Goal: Task Accomplishment & Management: Manage account settings

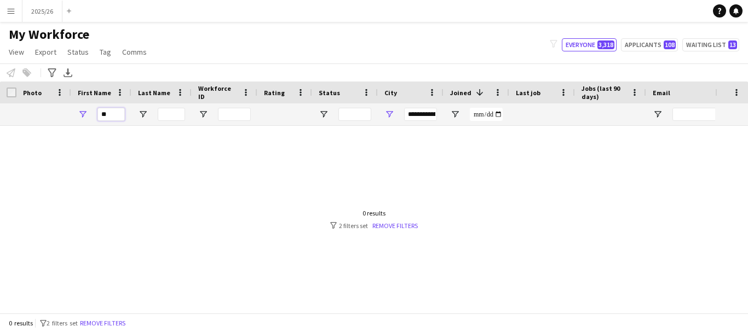
type input "*"
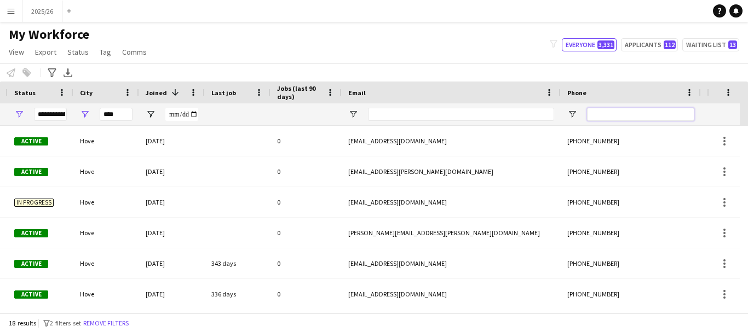
click at [605, 119] on input "Phone Filter Input" at bounding box center [640, 114] width 107 height 13
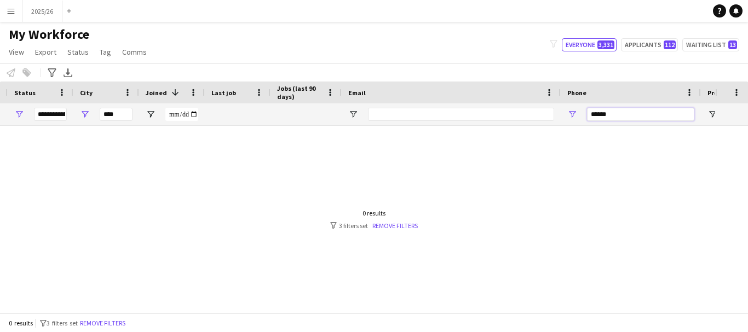
type input "******"
click at [103, 112] on input "****" at bounding box center [116, 114] width 33 height 13
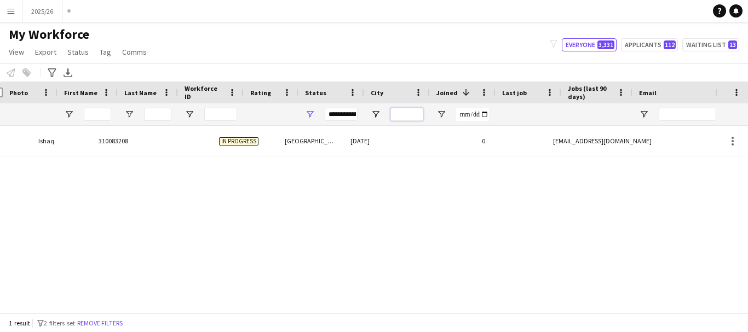
scroll to position [0, 14]
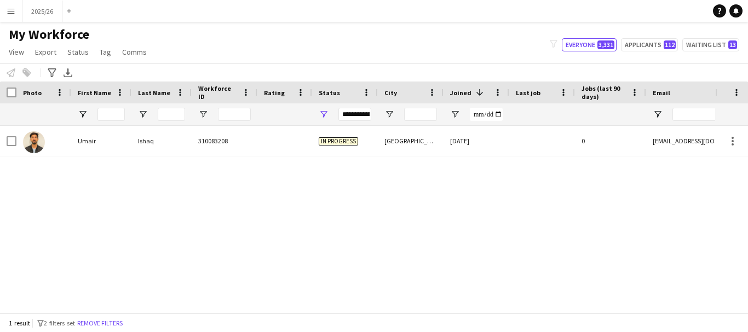
drag, startPoint x: 331, startPoint y: 313, endPoint x: 405, endPoint y: 299, distance: 75.7
click at [405, 299] on div "Workforce Details Workforce ID Rating Status" at bounding box center [374, 198] width 748 height 232
click at [365, 92] on span at bounding box center [366, 93] width 10 height 10
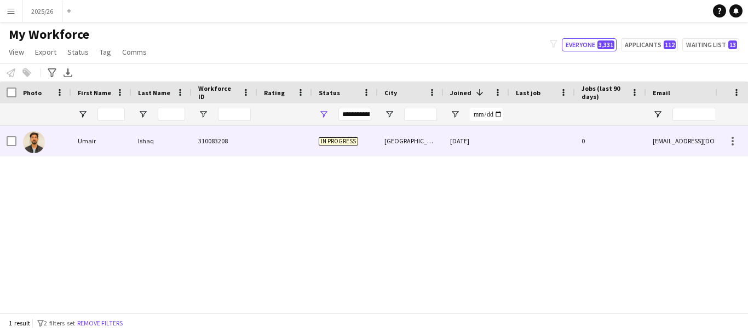
click at [287, 136] on div at bounding box center [284, 141] width 55 height 30
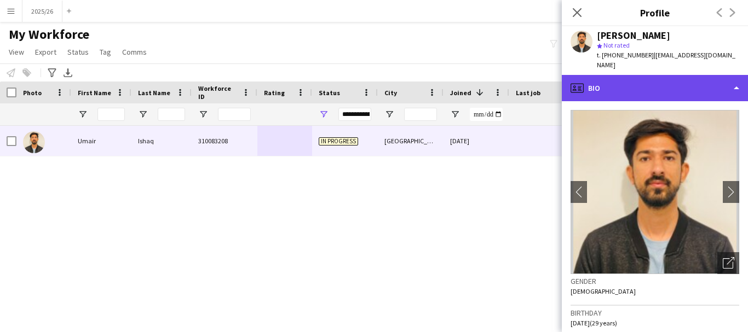
click at [644, 87] on div "profile Bio" at bounding box center [655, 88] width 186 height 26
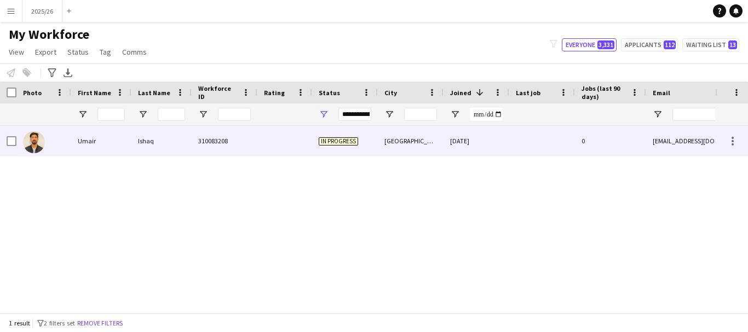
click at [504, 138] on div "04-08-2025" at bounding box center [476, 141] width 66 height 30
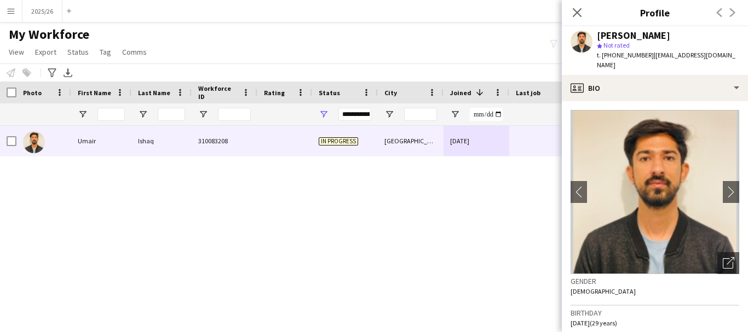
click at [739, 158] on app-crew-profile-bio "chevron-left chevron-right Open photos pop-in Gender Male Birthday 16-06-1996 (…" at bounding box center [655, 216] width 186 height 231
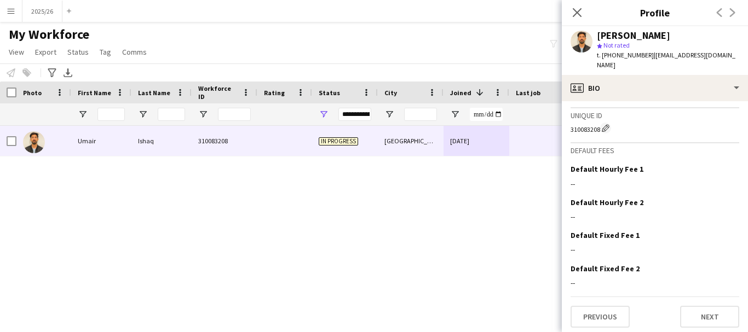
scroll to position [602, 0]
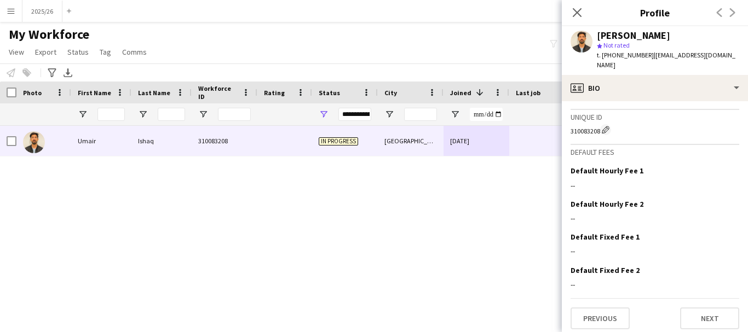
click at [629, 56] on span "t. [PHONE_NUMBER]" at bounding box center [625, 55] width 57 height 8
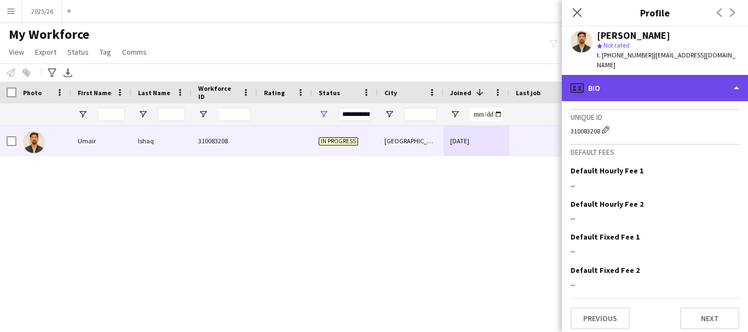
click at [644, 81] on div "profile Bio" at bounding box center [655, 88] width 186 height 26
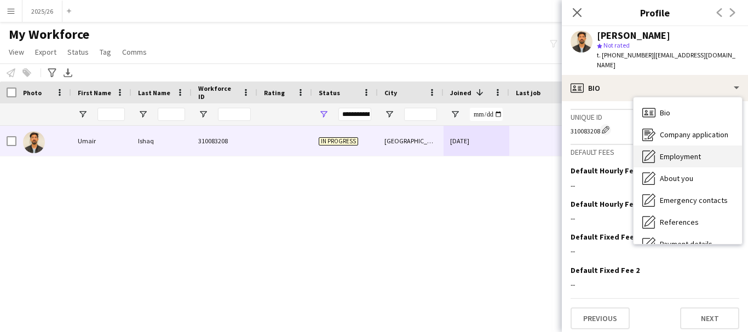
click at [681, 152] on span "Employment" at bounding box center [680, 157] width 41 height 10
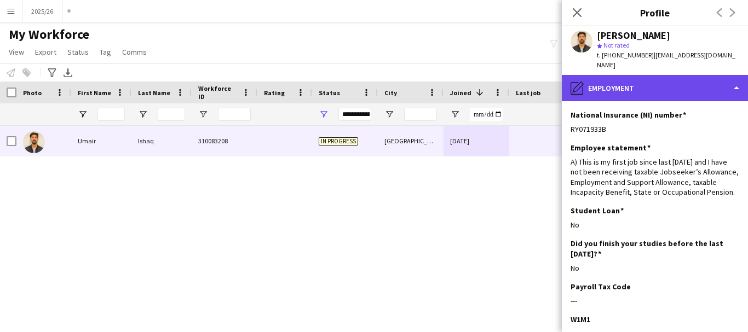
click at [711, 75] on div "pencil4 Employment" at bounding box center [655, 88] width 186 height 26
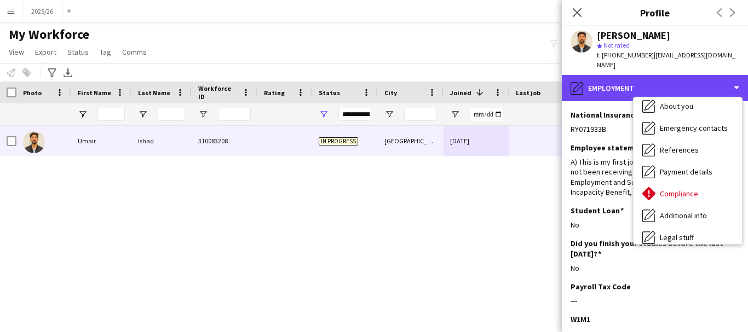
scroll to position [85, 0]
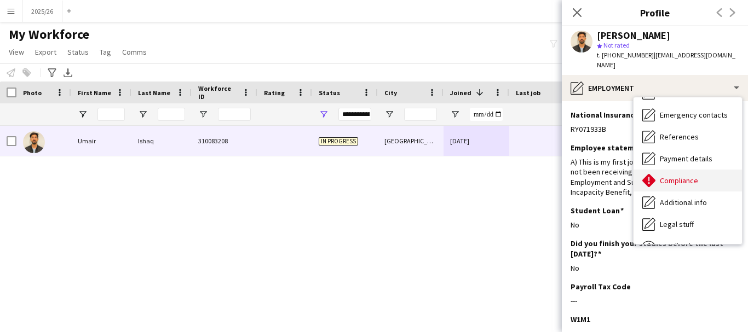
click at [695, 176] on span "Compliance" at bounding box center [679, 181] width 38 height 10
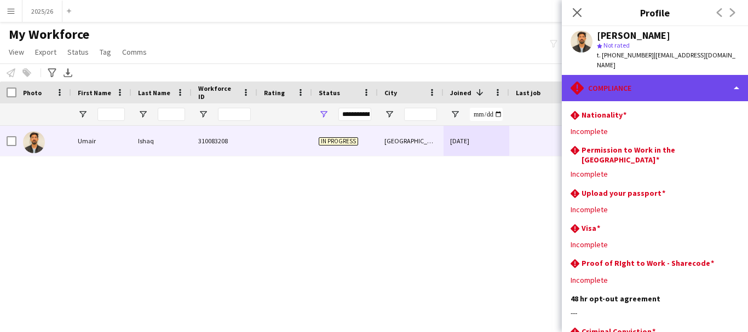
click at [674, 83] on div "rhombus-alert Compliance" at bounding box center [655, 88] width 186 height 26
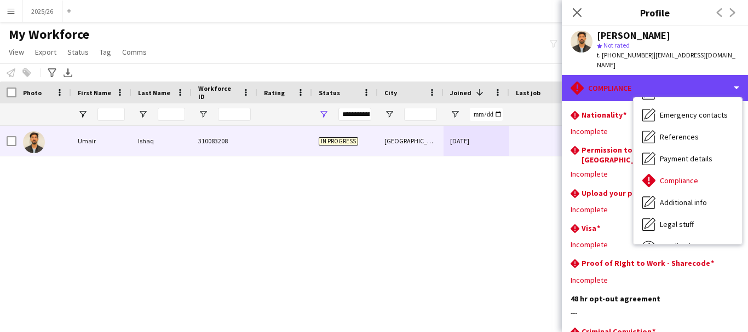
scroll to position [125, 0]
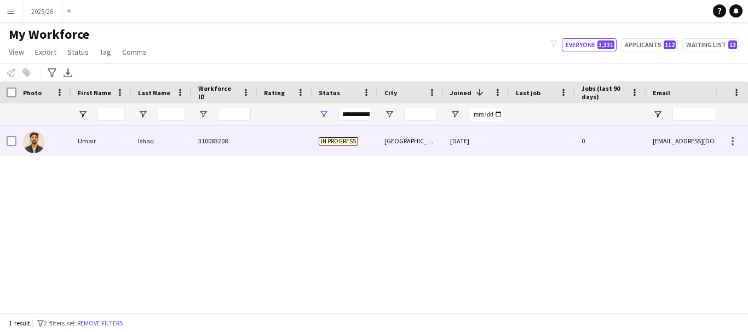
click at [436, 151] on div "[GEOGRAPHIC_DATA]" at bounding box center [411, 141] width 66 height 30
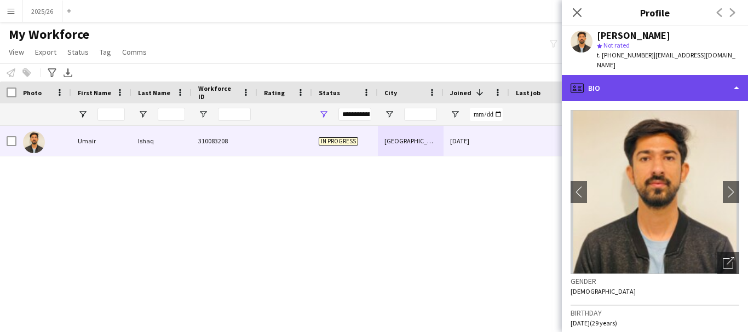
click at [673, 75] on div "profile Bio" at bounding box center [655, 88] width 186 height 26
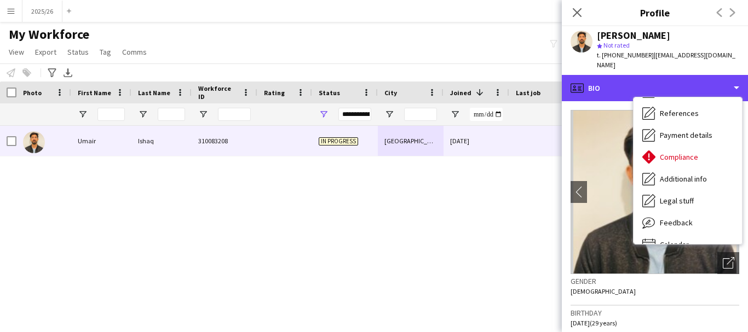
scroll to position [125, 0]
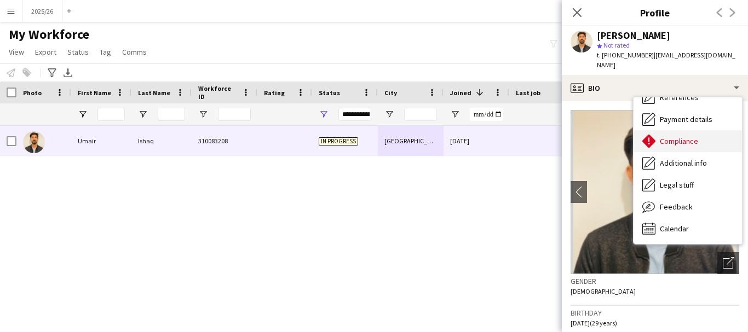
click at [685, 130] on div "Compliance Compliance" at bounding box center [687, 141] width 108 height 22
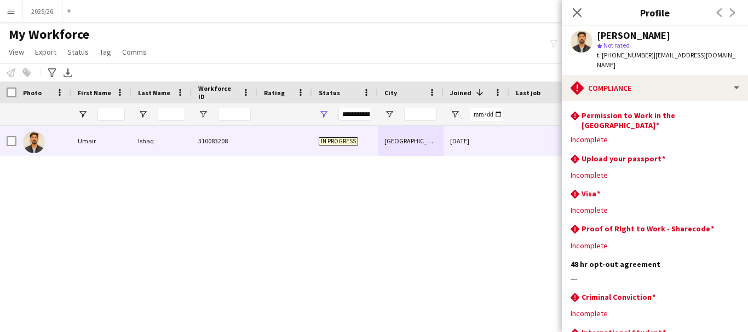
scroll to position [25, 0]
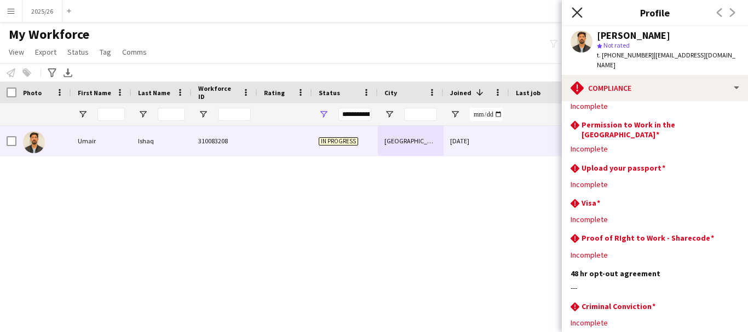
click at [576, 15] on icon "Close pop-in" at bounding box center [577, 12] width 10 height 10
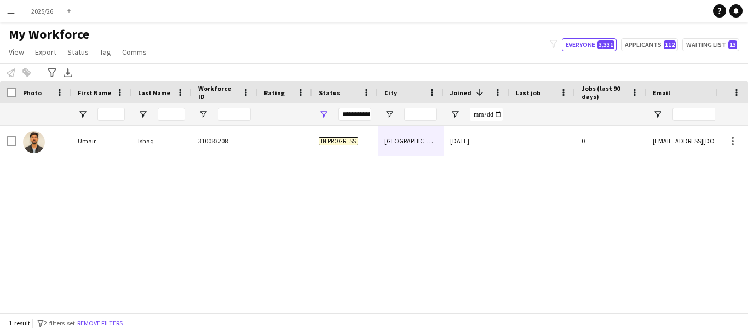
click at [414, 297] on div "Umair Ishaq 310083208 In progress Birmingham 04-08-2025 0 umairishaq1996@gmail.…" at bounding box center [357, 215] width 715 height 179
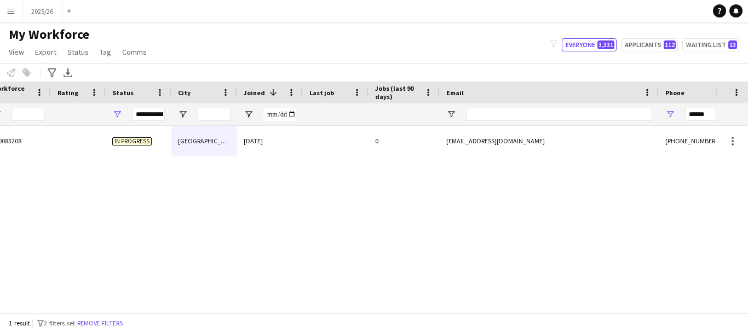
scroll to position [0, 286]
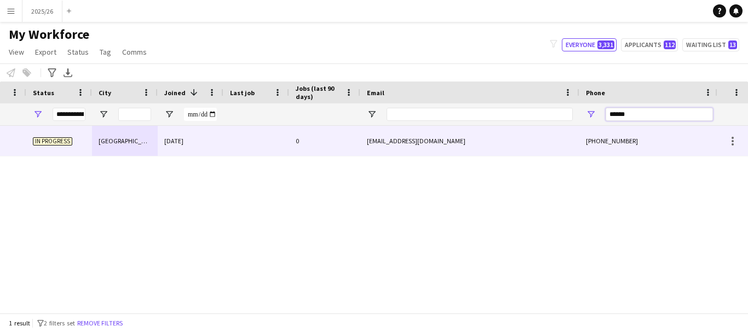
drag, startPoint x: 628, startPoint y: 115, endPoint x: 509, endPoint y: 139, distance: 122.2
click at [509, 139] on div "Workforce Details Last Name Workforce ID Rating" at bounding box center [374, 198] width 748 height 232
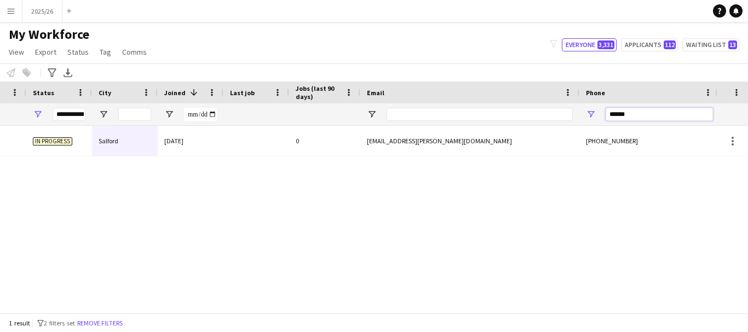
type input "******"
click at [243, 316] on div "1 result filter-1 2 filters set Remove filters" at bounding box center [374, 323] width 748 height 19
click at [235, 304] on div "Shreshtha 310083454 In progress Salford 02-09-2025 0 nature.shreshtha@gmail.com…" at bounding box center [357, 215] width 715 height 179
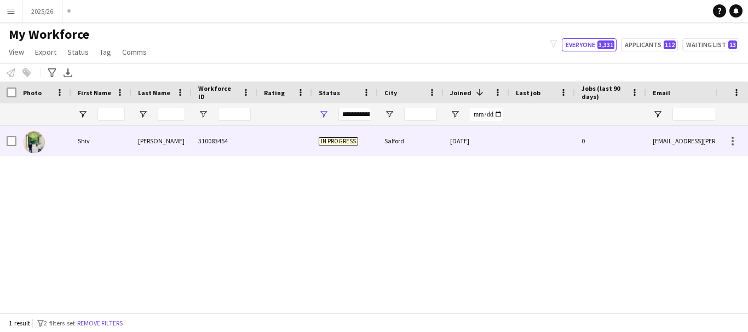
click at [114, 151] on div "Shiv" at bounding box center [101, 141] width 60 height 30
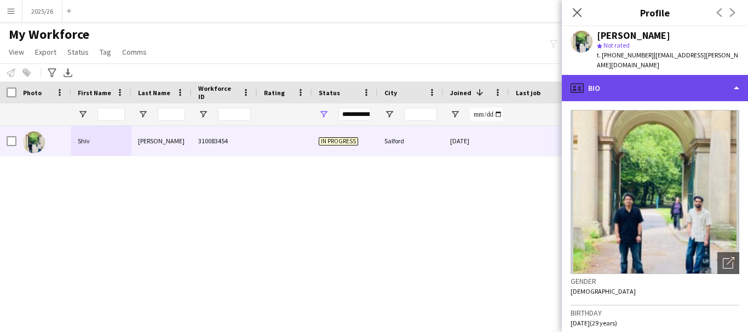
click at [668, 87] on div "profile Bio" at bounding box center [655, 88] width 186 height 26
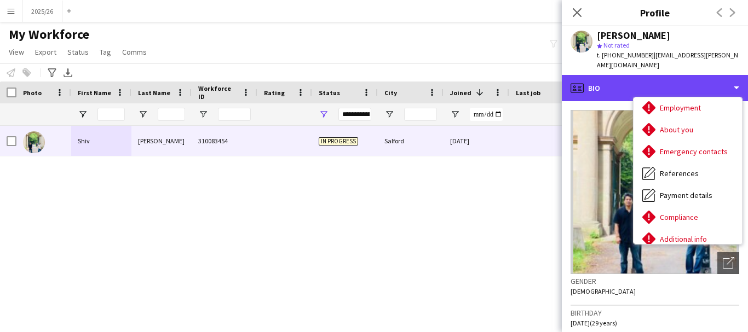
scroll to position [54, 0]
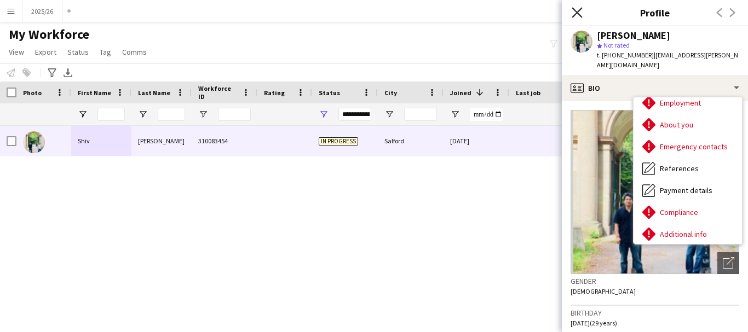
click at [578, 13] on icon at bounding box center [577, 12] width 10 height 10
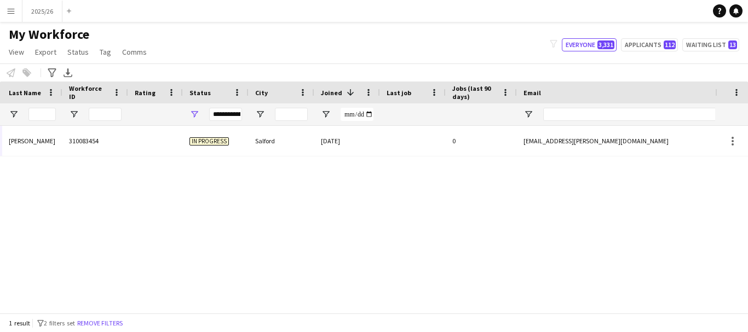
scroll to position [0, 0]
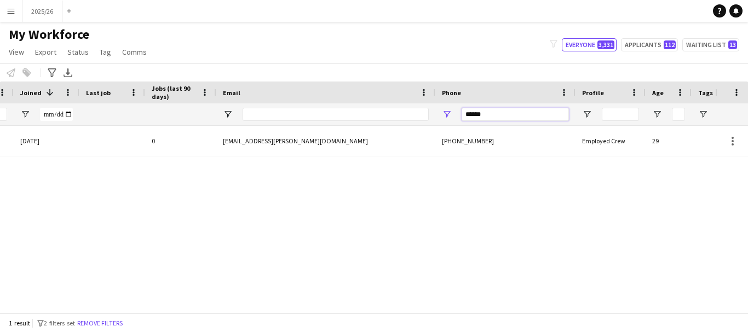
drag, startPoint x: 506, startPoint y: 116, endPoint x: 371, endPoint y: 117, distance: 134.7
click at [371, 117] on div "**********" at bounding box center [163, 114] width 1187 height 22
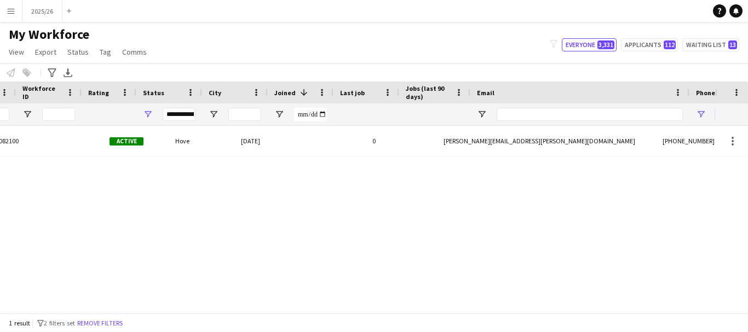
scroll to position [0, 122]
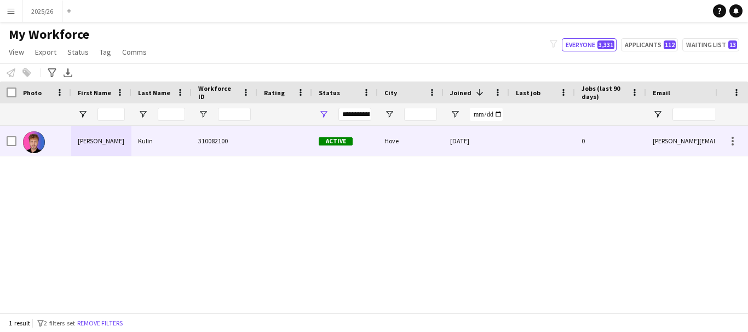
type input "******"
click at [191, 145] on div "Kulin" at bounding box center [161, 141] width 60 height 30
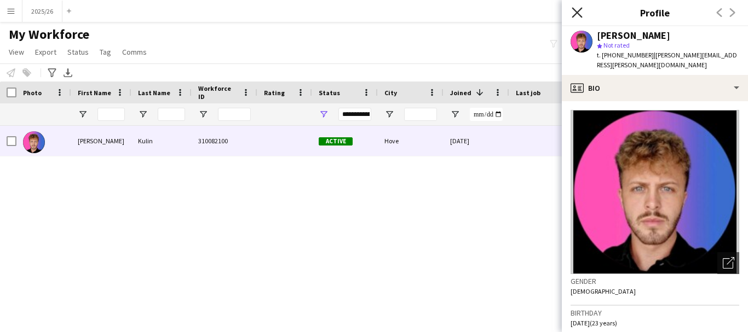
click at [574, 8] on icon "Close pop-in" at bounding box center [577, 12] width 10 height 10
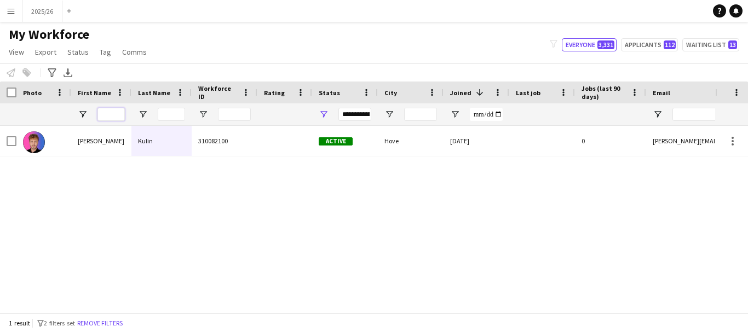
click at [106, 117] on input "First Name Filter Input" at bounding box center [110, 114] width 27 height 13
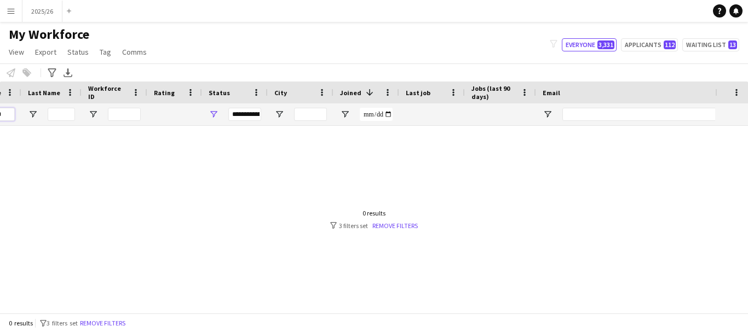
scroll to position [0, 339]
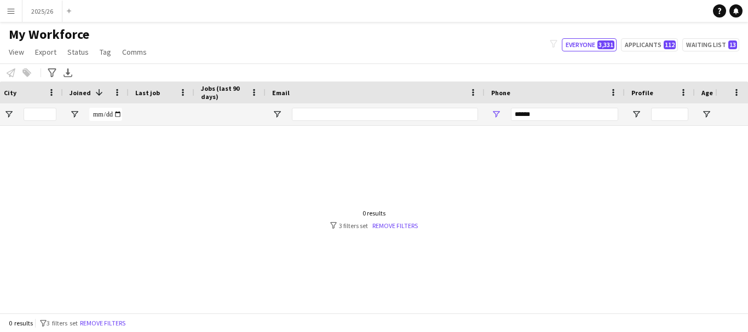
type input "****"
drag, startPoint x: 556, startPoint y: 118, endPoint x: 448, endPoint y: 131, distance: 108.7
click at [448, 131] on div "Workforce Details Status City Joined 1" at bounding box center [374, 198] width 748 height 232
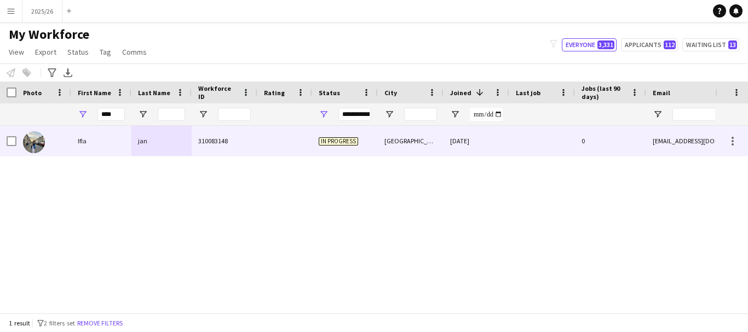
click at [197, 156] on div "310083148" at bounding box center [225, 141] width 66 height 30
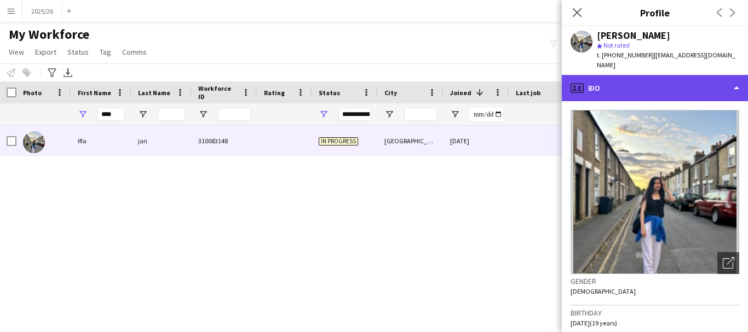
click at [724, 75] on div "profile Bio" at bounding box center [655, 88] width 186 height 26
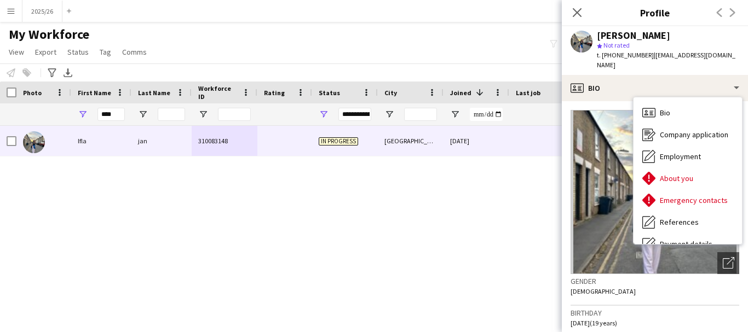
drag, startPoint x: 120, startPoint y: 105, endPoint x: 69, endPoint y: 108, distance: 51.6
click at [69, 108] on div "**********" at bounding box center [593, 114] width 1187 height 22
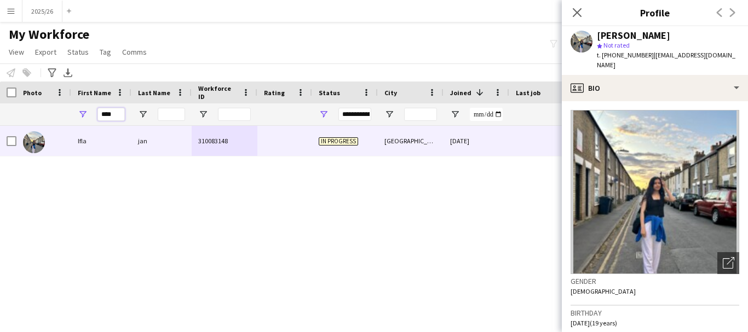
drag, startPoint x: 120, startPoint y: 114, endPoint x: 82, endPoint y: 117, distance: 38.5
click at [80, 118] on div "****" at bounding box center [101, 114] width 60 height 22
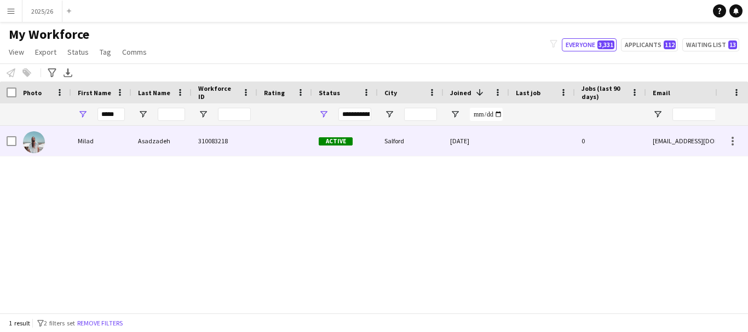
click at [205, 141] on div "310083218" at bounding box center [225, 141] width 66 height 30
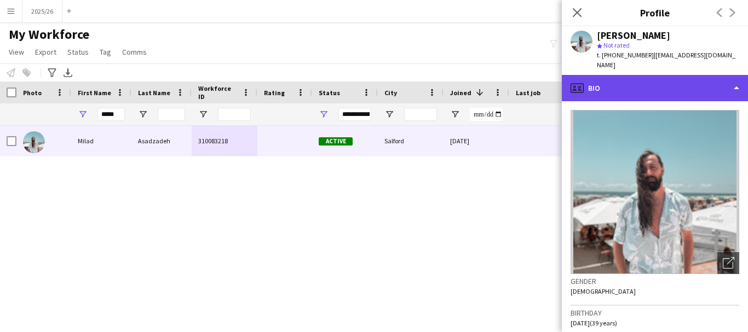
click at [661, 75] on div "profile Bio" at bounding box center [655, 88] width 186 height 26
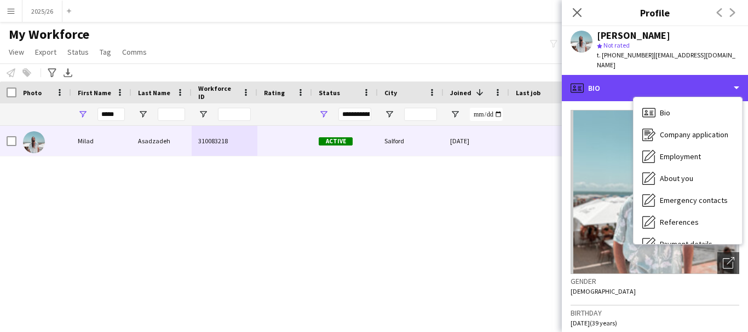
scroll to position [125, 0]
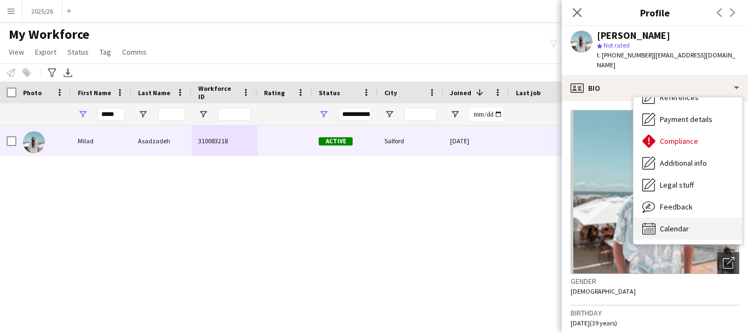
click at [720, 221] on div "Calendar Calendar" at bounding box center [687, 229] width 108 height 22
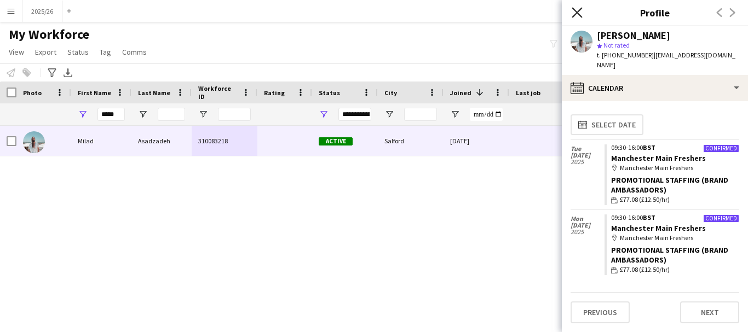
click at [575, 13] on icon "Close pop-in" at bounding box center [577, 12] width 10 height 10
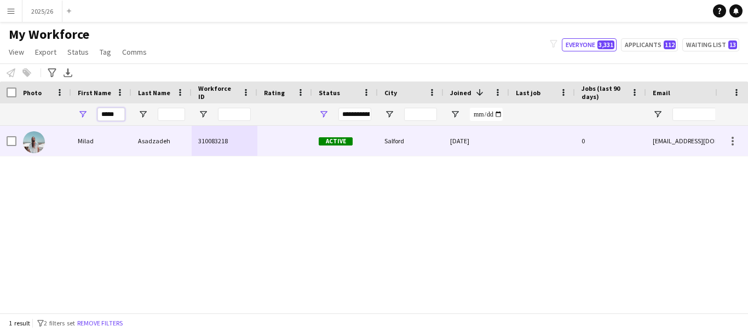
drag, startPoint x: 118, startPoint y: 117, endPoint x: 20, endPoint y: 129, distance: 99.2
click at [20, 129] on div "Workforce Details Status City Joined 1 0" at bounding box center [374, 198] width 748 height 232
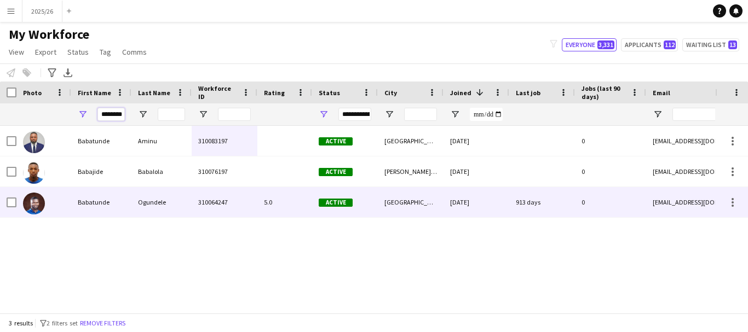
scroll to position [0, 2]
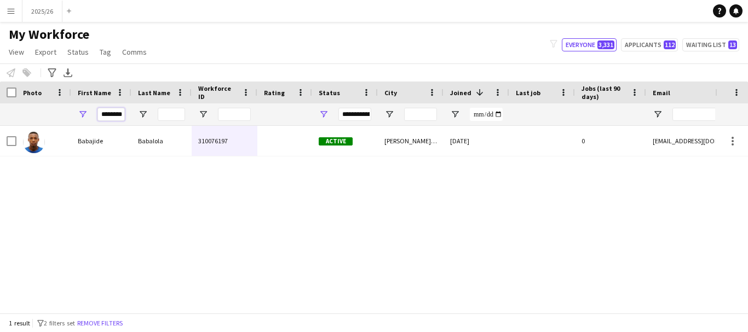
type input "********"
click at [223, 118] on input "Workforce ID Filter Input" at bounding box center [234, 114] width 33 height 13
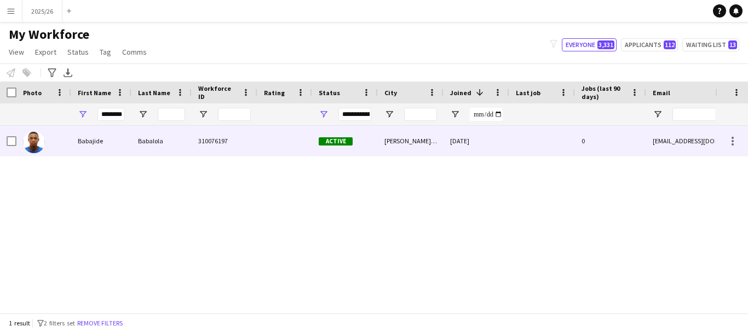
click at [230, 137] on div "310076197" at bounding box center [225, 141] width 66 height 30
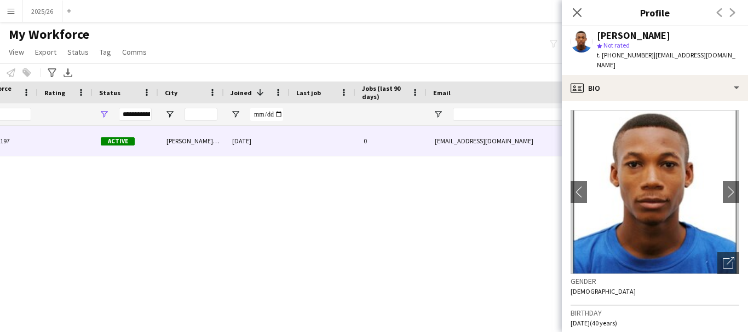
scroll to position [0, 220]
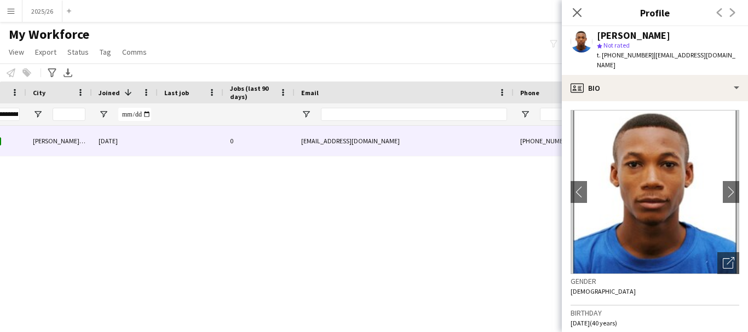
click at [578, 19] on div "Close pop-in" at bounding box center [577, 12] width 31 height 25
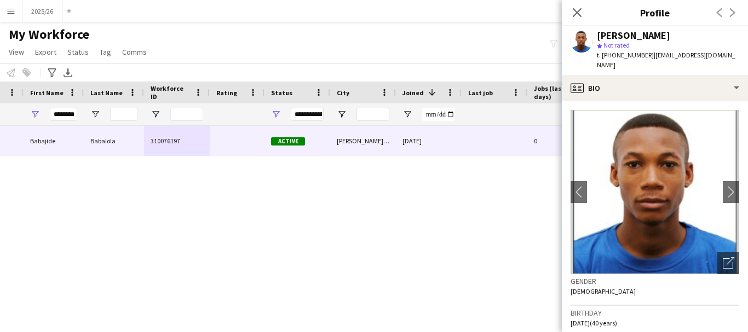
scroll to position [0, 37]
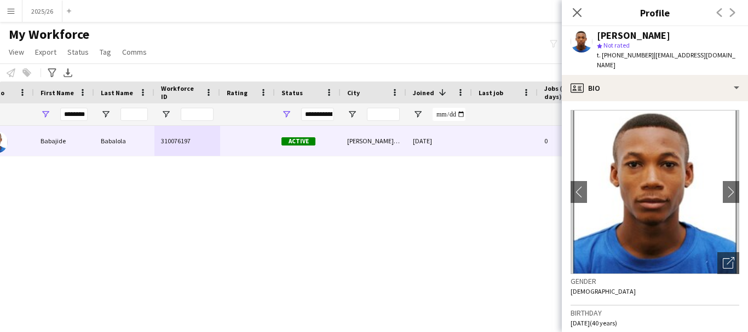
click at [315, 115] on div "**********" at bounding box center [317, 114] width 33 height 13
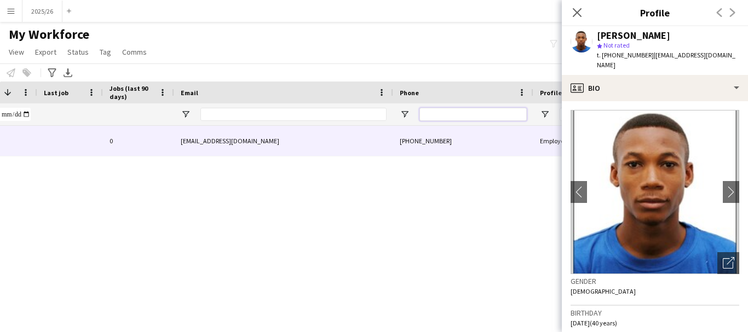
click at [470, 117] on input "Phone Filter Input" at bounding box center [472, 114] width 107 height 13
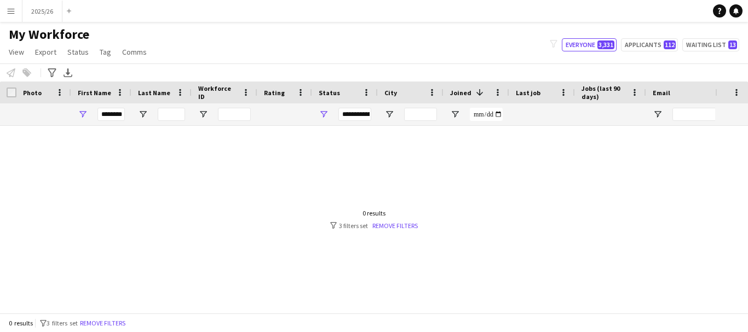
type input "******"
click at [112, 118] on input "********" at bounding box center [110, 114] width 27 height 13
click at [365, 120] on div "**********" at bounding box center [354, 114] width 33 height 13
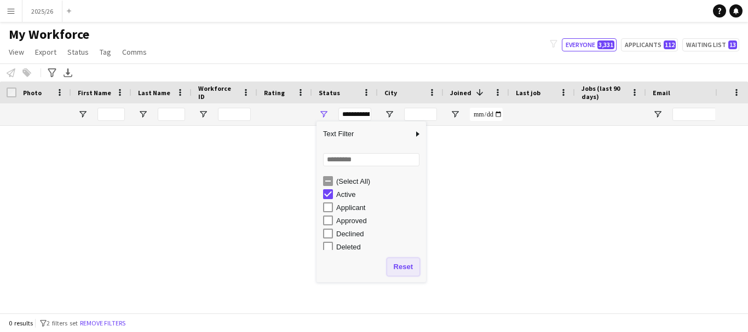
click at [406, 262] on button "Reset" at bounding box center [403, 267] width 32 height 18
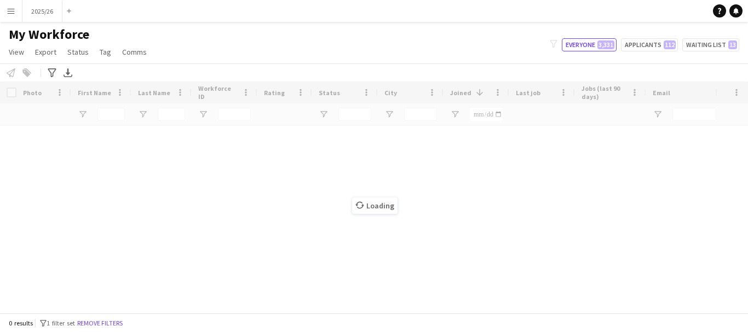
click at [268, 216] on div "Loading" at bounding box center [374, 198] width 748 height 232
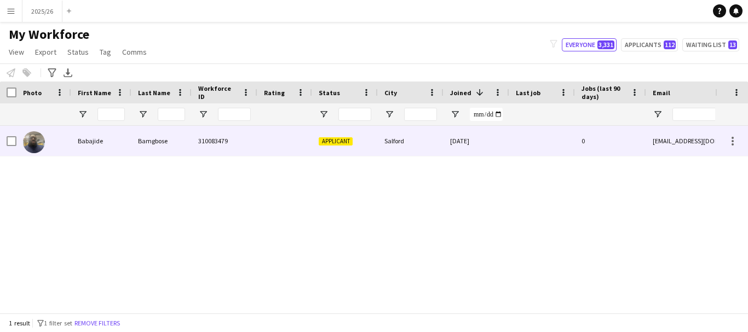
click at [290, 147] on div at bounding box center [284, 141] width 55 height 30
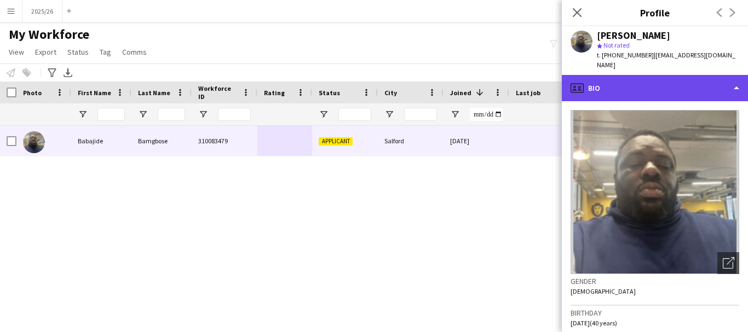
click at [623, 86] on div "profile Bio" at bounding box center [655, 88] width 186 height 26
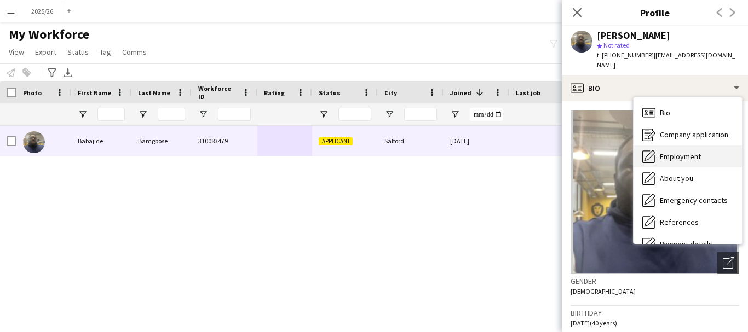
click at [684, 152] on span "Employment" at bounding box center [680, 157] width 41 height 10
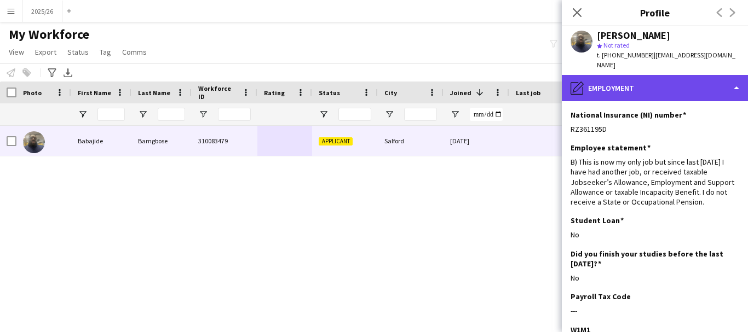
click at [692, 76] on div "pencil4 Employment" at bounding box center [655, 88] width 186 height 26
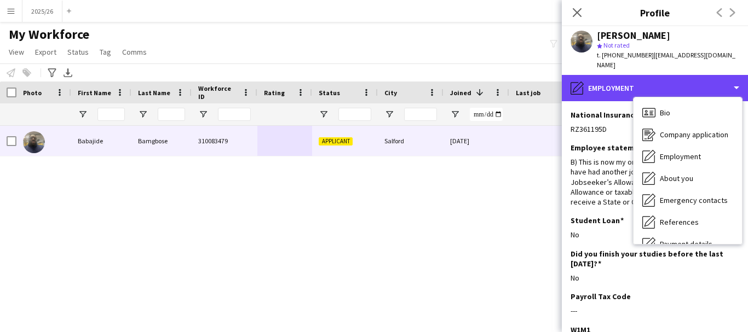
scroll to position [125, 0]
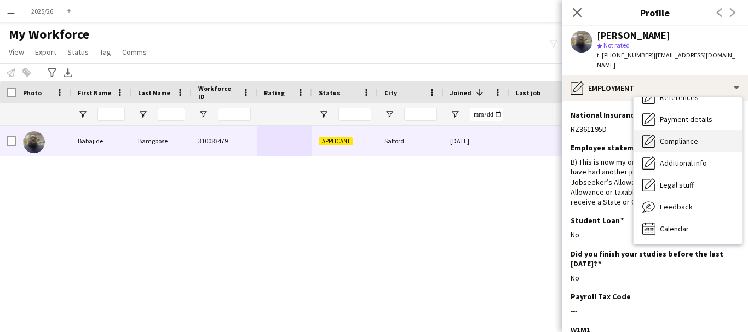
click at [681, 136] on span "Compliance" at bounding box center [679, 141] width 38 height 10
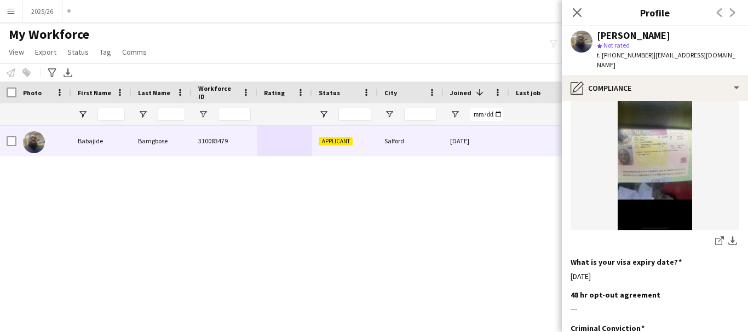
scroll to position [963, 0]
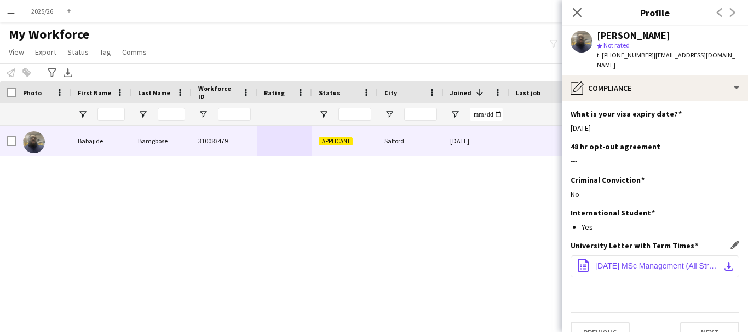
click at [660, 256] on button "office-file-sheet Nov 24 MSc Management (All Streams) Term Letter.pdf download-…" at bounding box center [654, 267] width 169 height 22
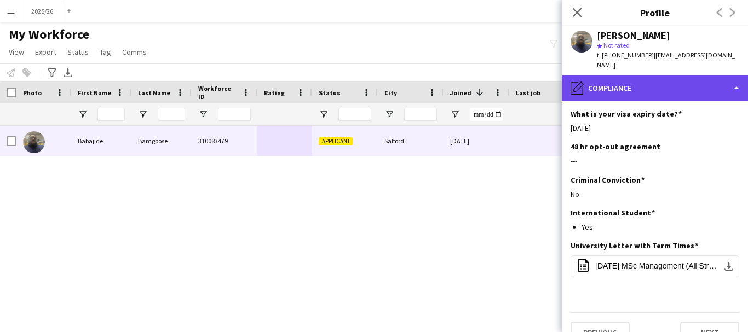
click at [654, 75] on div "pencil4 Compliance" at bounding box center [655, 88] width 186 height 26
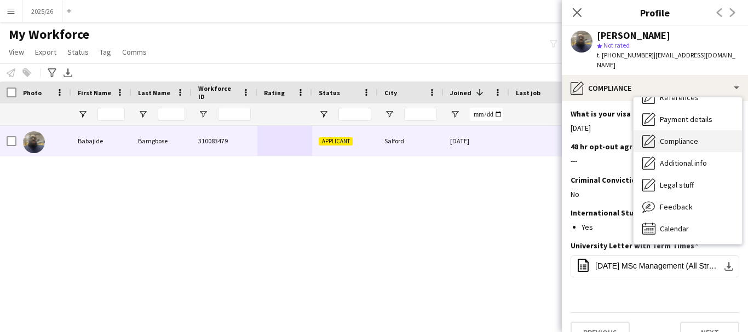
click at [688, 136] on span "Compliance" at bounding box center [679, 141] width 38 height 10
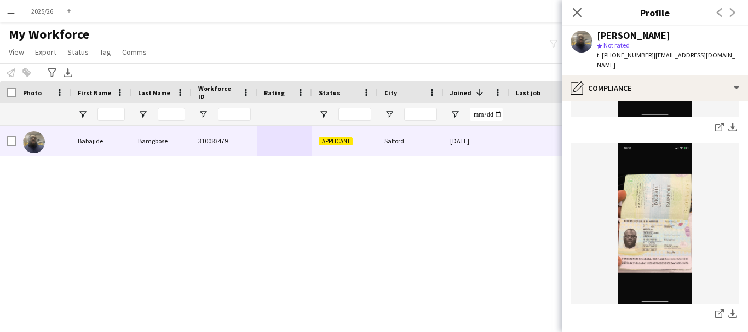
scroll to position [0, 0]
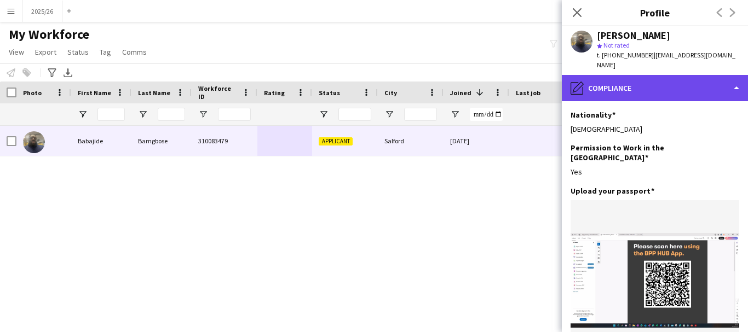
click at [714, 75] on div "pencil4 Compliance" at bounding box center [655, 88] width 186 height 26
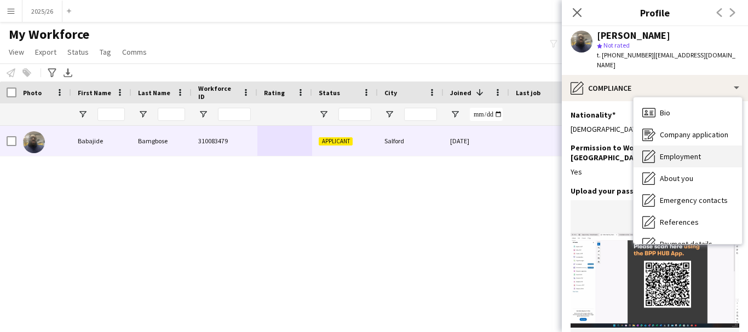
click at [677, 152] on span "Employment" at bounding box center [680, 157] width 41 height 10
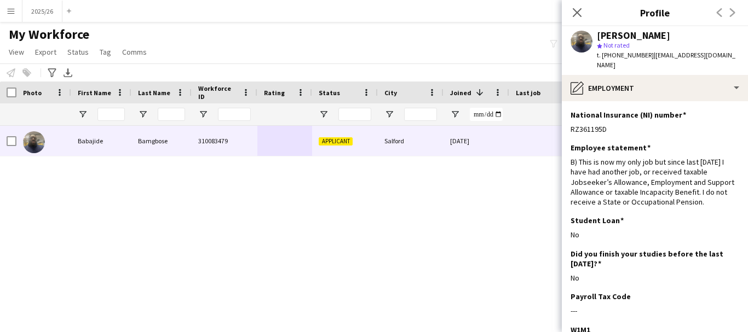
click at [659, 101] on app-section-data-types "National Insurance (NI) number Edit this field RZ361195D Employee statement Edi…" at bounding box center [655, 216] width 186 height 231
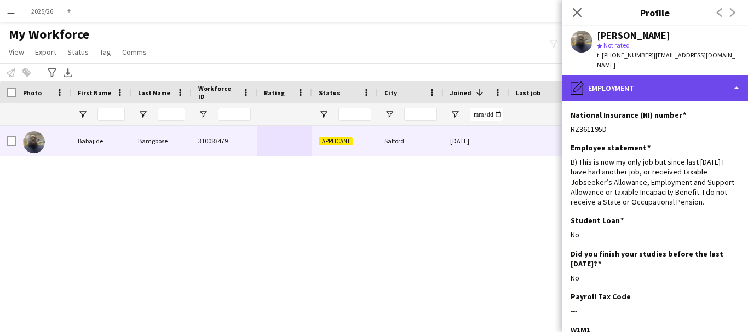
click at [657, 80] on div "pencil4 Employment" at bounding box center [655, 88] width 186 height 26
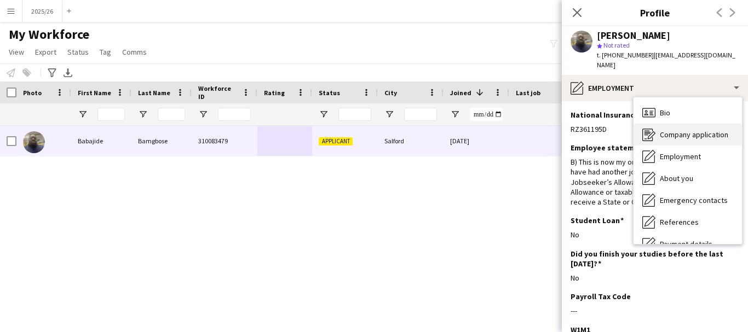
click at [661, 124] on div "Company application Company application" at bounding box center [687, 135] width 108 height 22
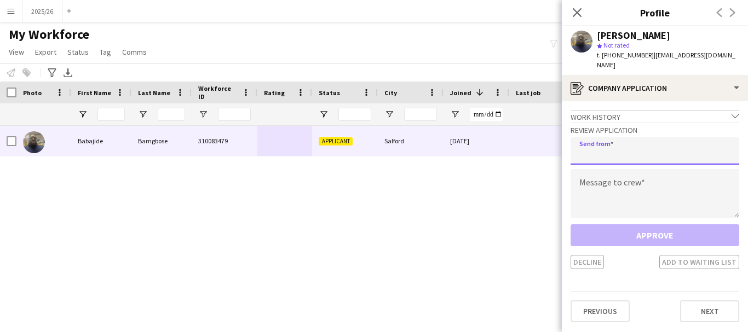
click at [653, 140] on input "email" at bounding box center [654, 150] width 169 height 27
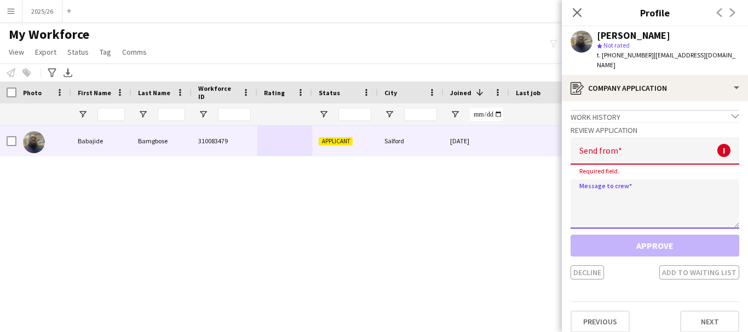
click at [626, 180] on textarea at bounding box center [654, 204] width 169 height 49
paste textarea "**********"
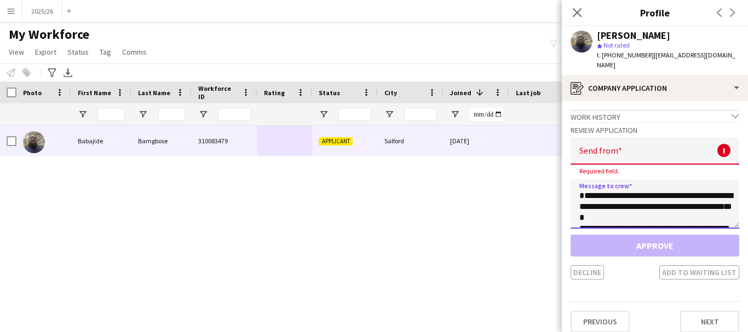
scroll to position [215, 0]
type textarea "**********"
click at [622, 153] on input "email" at bounding box center [654, 150] width 169 height 27
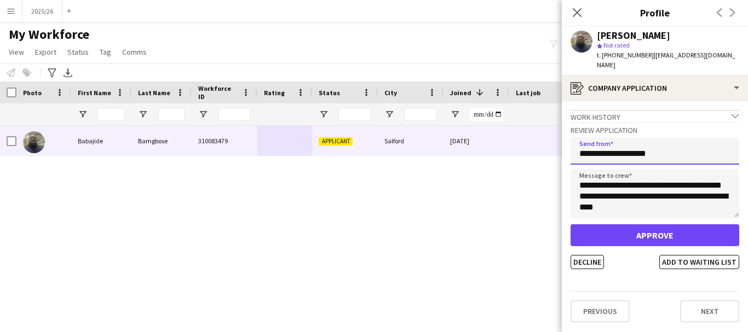
type input "**********"
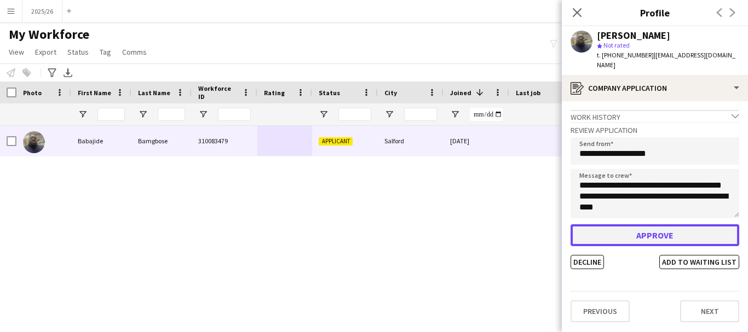
click at [682, 226] on button "Approve" at bounding box center [654, 235] width 169 height 22
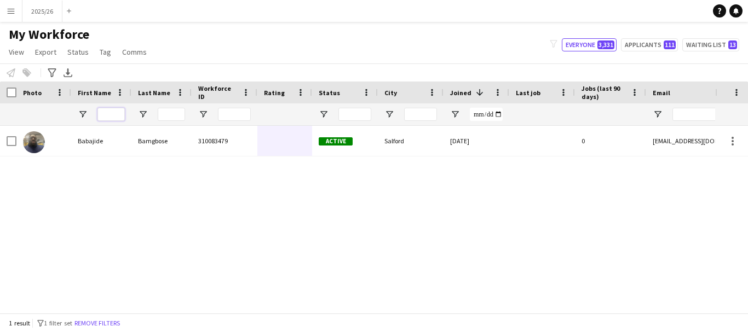
click at [111, 116] on input "First Name Filter Input" at bounding box center [110, 114] width 27 height 13
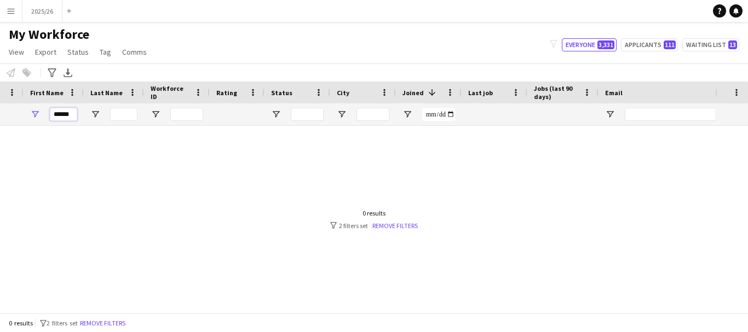
scroll to position [0, 48]
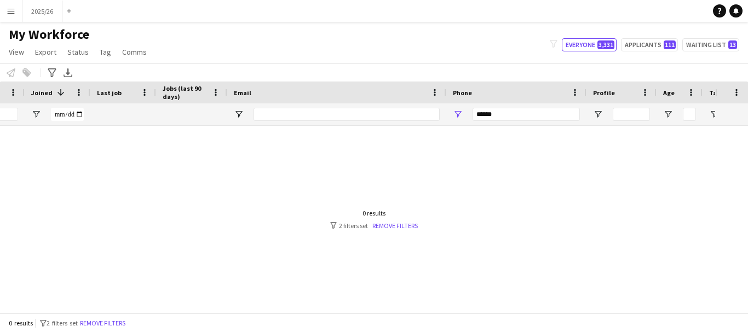
type input "******"
drag, startPoint x: 538, startPoint y: 119, endPoint x: 382, endPoint y: 88, distance: 159.6
click at [379, 88] on div "Workforce Details Status City Joined 1" at bounding box center [174, 104] width 1187 height 44
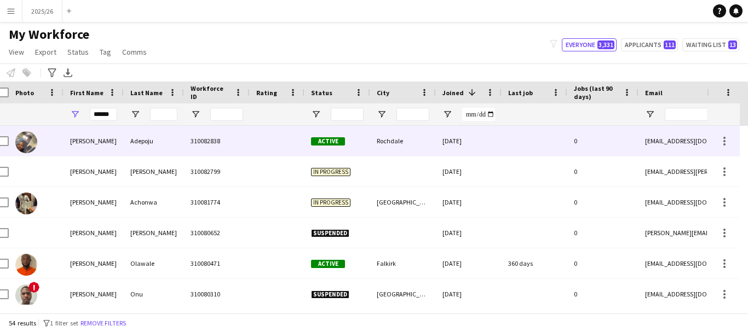
click at [225, 142] on div "310082838" at bounding box center [217, 141] width 66 height 30
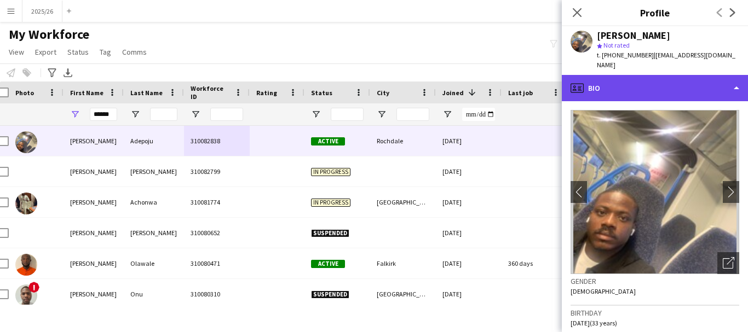
click at [626, 75] on div "profile Bio" at bounding box center [655, 88] width 186 height 26
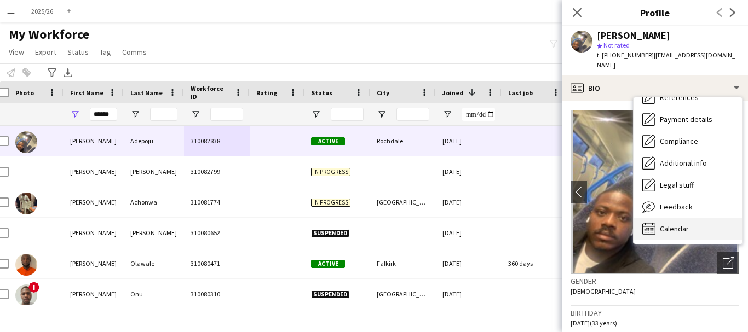
click at [716, 222] on div "Calendar Calendar" at bounding box center [687, 229] width 108 height 22
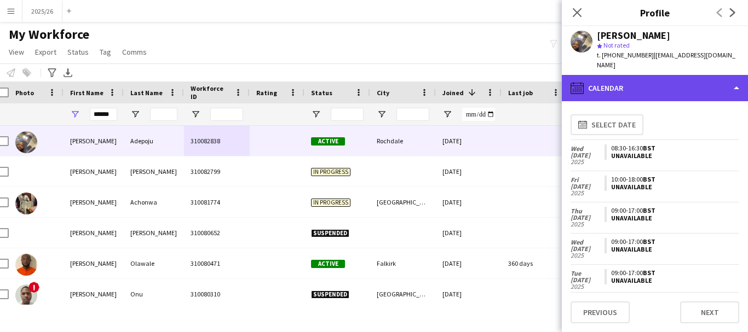
click at [609, 75] on div "calendar-full Calendar" at bounding box center [655, 88] width 186 height 26
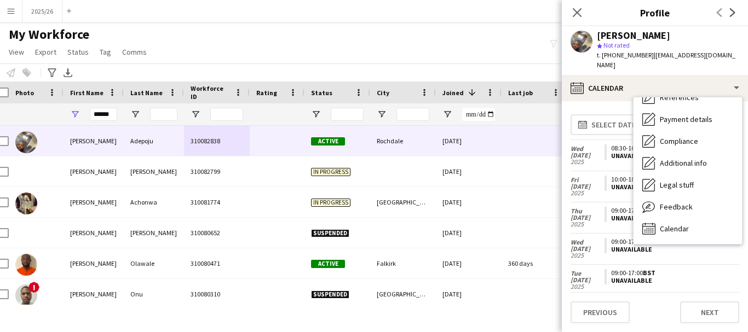
click at [579, 14] on icon at bounding box center [577, 12] width 9 height 9
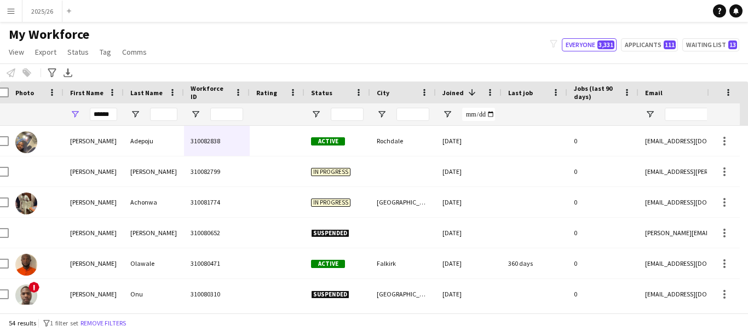
scroll to position [0, 278]
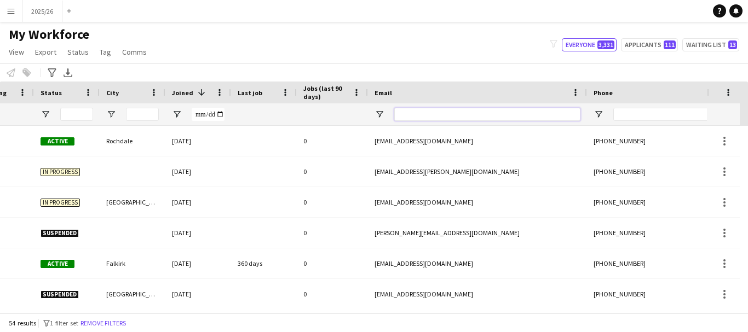
click at [422, 118] on input "Email Filter Input" at bounding box center [487, 114] width 186 height 13
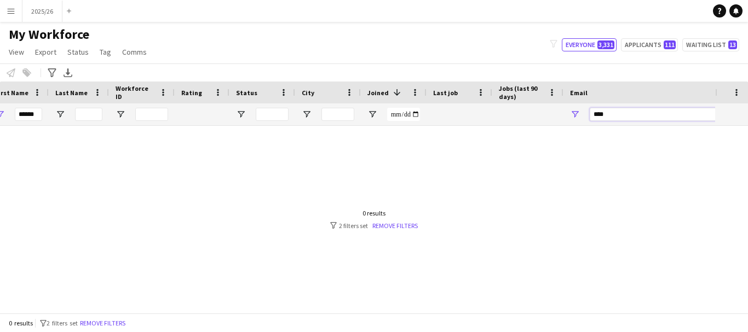
scroll to position [0, 83]
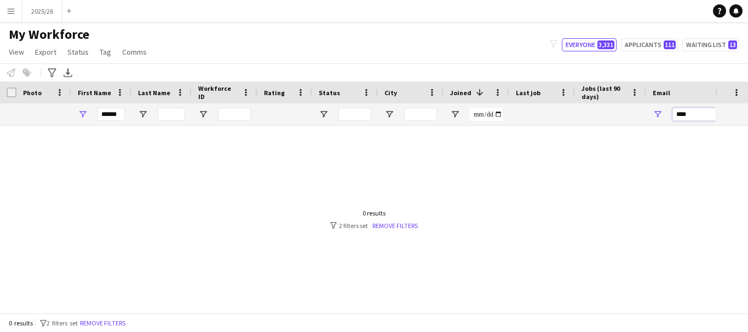
type input "****"
drag, startPoint x: 120, startPoint y: 115, endPoint x: 44, endPoint y: 124, distance: 77.2
click at [40, 127] on div "Workforce Details Status City Joined 1" at bounding box center [374, 198] width 748 height 232
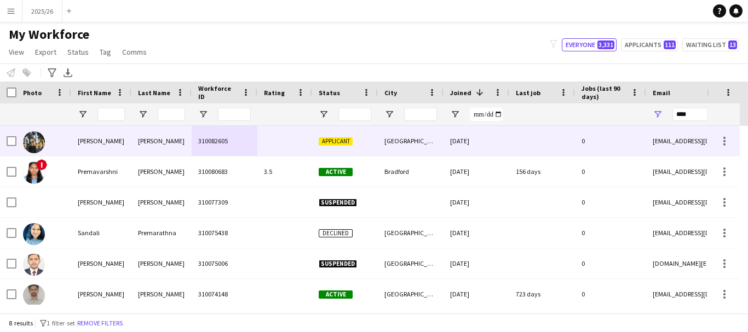
click at [453, 136] on div "24-05-2025" at bounding box center [476, 141] width 66 height 30
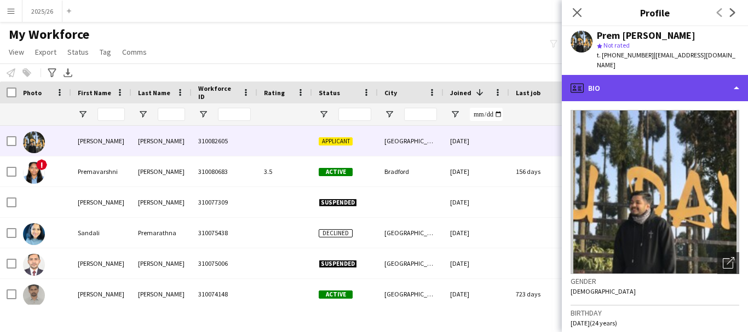
click at [615, 77] on div "profile Bio" at bounding box center [655, 88] width 186 height 26
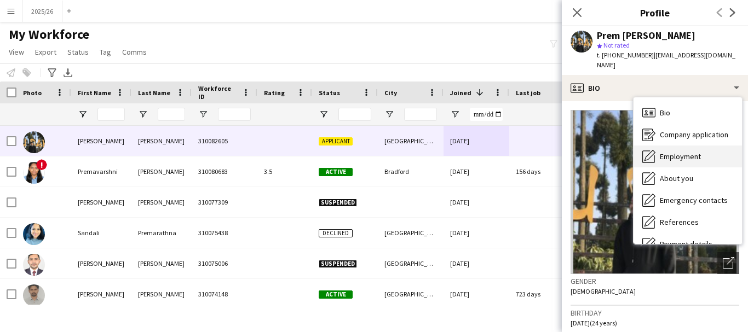
click at [669, 152] on span "Employment" at bounding box center [680, 157] width 41 height 10
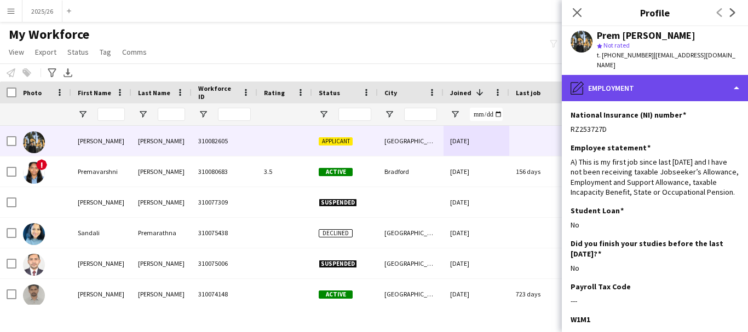
click at [660, 86] on div "pencil4 Employment" at bounding box center [655, 88] width 186 height 26
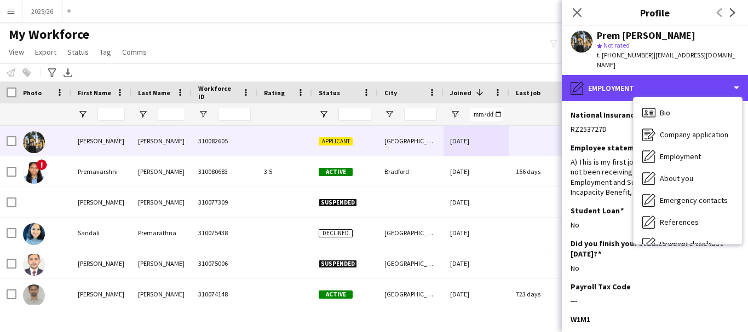
scroll to position [125, 0]
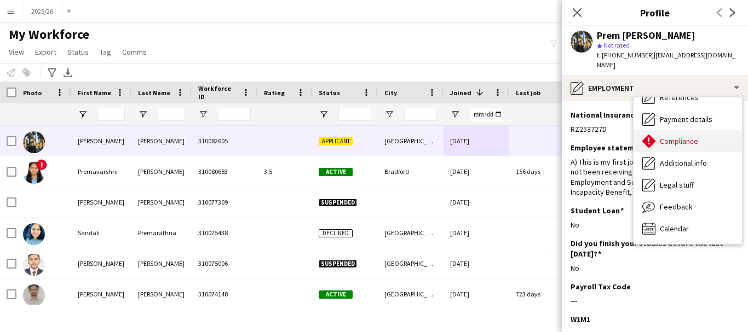
click at [717, 134] on div "Compliance Compliance" at bounding box center [687, 141] width 108 height 22
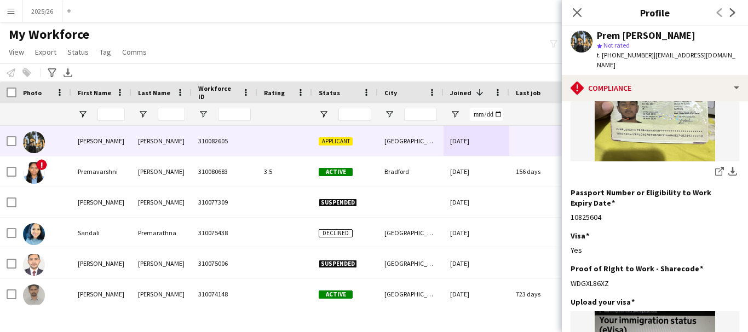
scroll to position [131, 0]
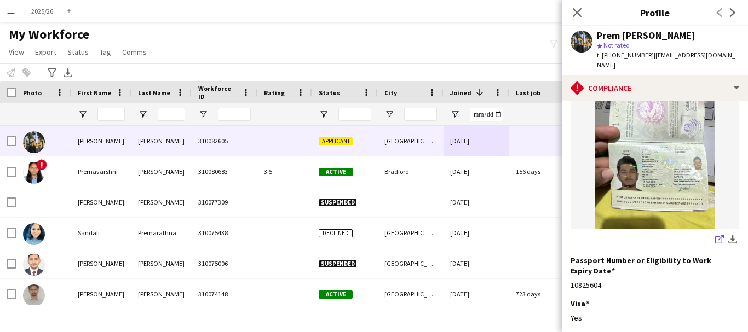
click at [715, 235] on icon "share-external-link-1" at bounding box center [719, 239] width 9 height 9
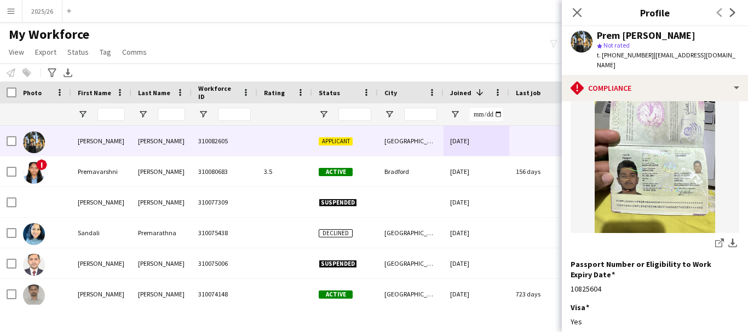
scroll to position [300, 0]
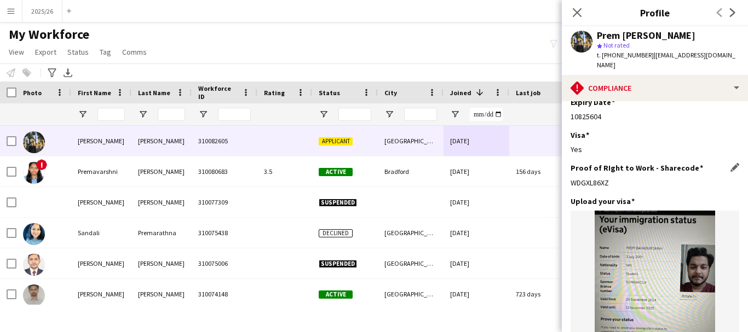
drag, startPoint x: 619, startPoint y: 162, endPoint x: 572, endPoint y: 168, distance: 47.4
click at [572, 178] on div "WDGXL86XZ" at bounding box center [654, 183] width 169 height 10
copy div "WDGXL86XZ"
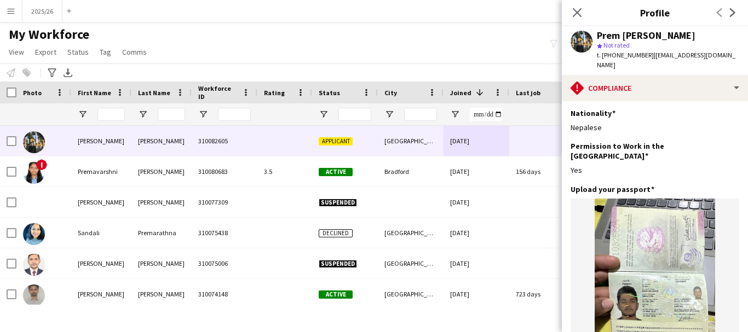
scroll to position [0, 0]
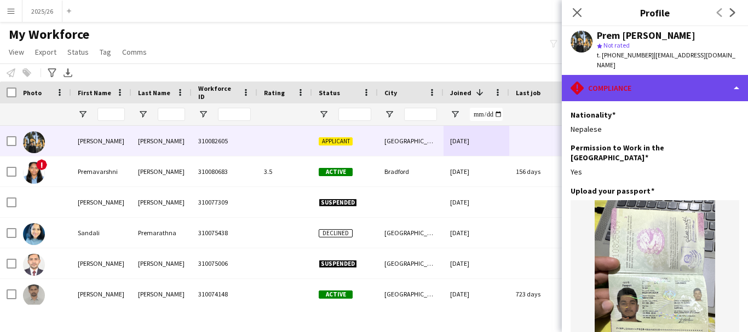
click at [704, 75] on div "rhombus-alert Compliance" at bounding box center [655, 88] width 186 height 26
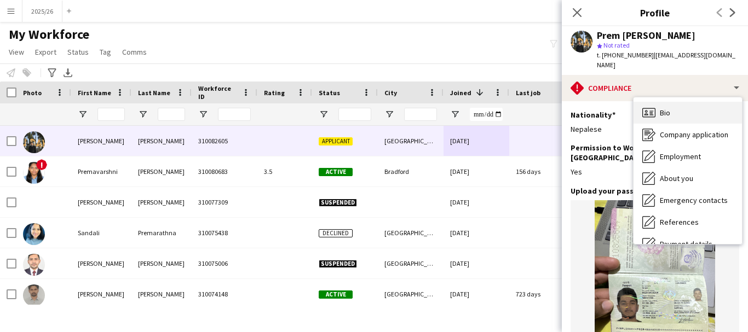
click at [693, 113] on div "Bio Bio" at bounding box center [687, 113] width 108 height 22
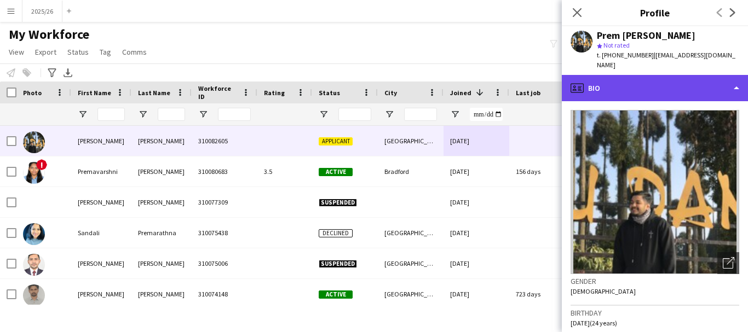
click at [679, 75] on div "profile Bio" at bounding box center [655, 88] width 186 height 26
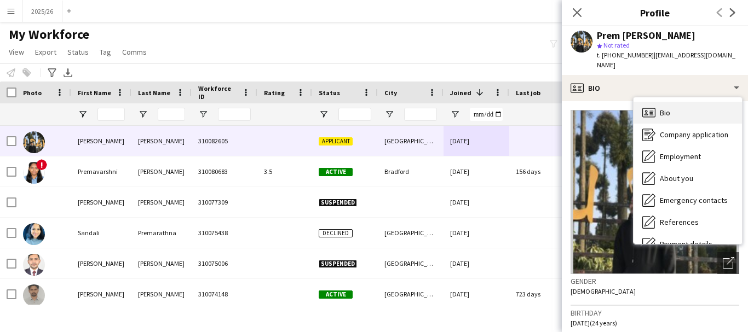
click at [689, 102] on div "Bio Bio" at bounding box center [687, 113] width 108 height 22
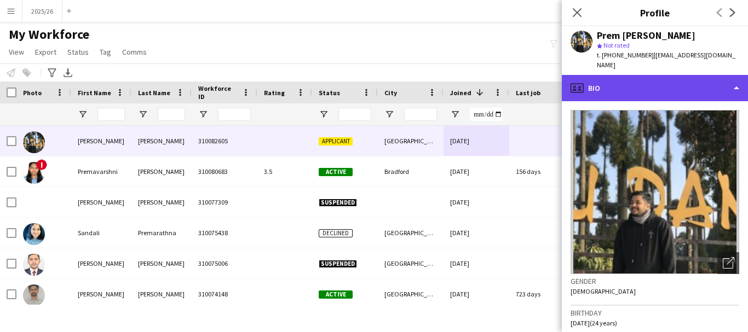
click at [603, 82] on div "profile Bio" at bounding box center [655, 88] width 186 height 26
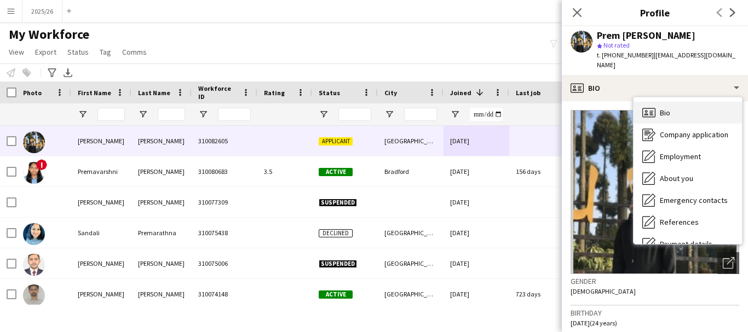
click at [697, 102] on div "Bio Bio" at bounding box center [687, 113] width 108 height 22
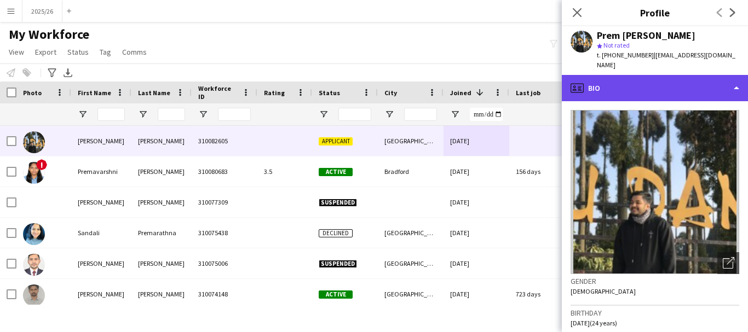
click at [694, 75] on div "profile Bio" at bounding box center [655, 88] width 186 height 26
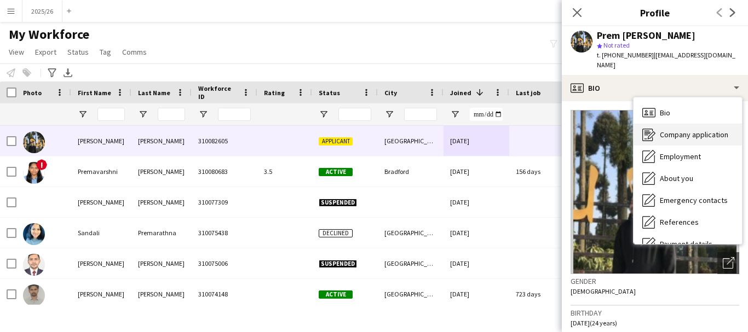
click at [715, 130] on span "Company application" at bounding box center [694, 135] width 68 height 10
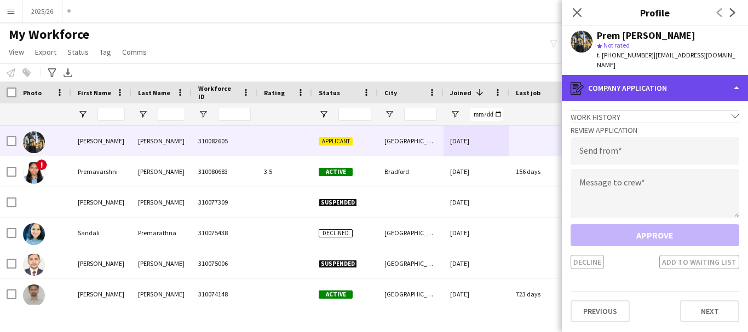
click at [675, 78] on div "register Company application" at bounding box center [655, 88] width 186 height 26
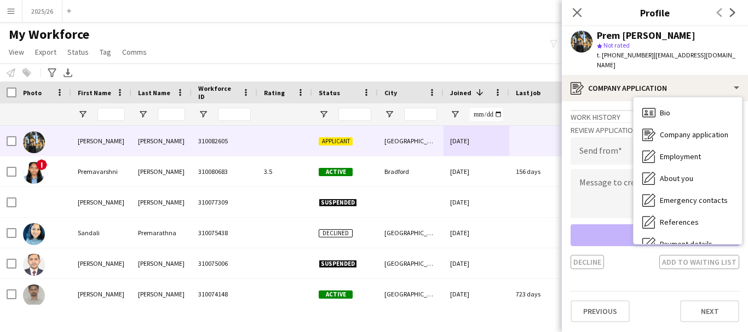
click at [742, 187] on div "Bio Bio Company application Company application Employment Employment About you…" at bounding box center [687, 171] width 109 height 148
click at [708, 153] on div "Employment Employment" at bounding box center [687, 157] width 108 height 22
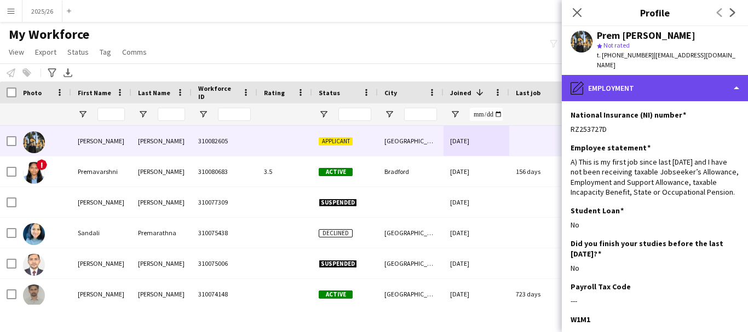
click at [678, 80] on div "pencil4 Employment" at bounding box center [655, 88] width 186 height 26
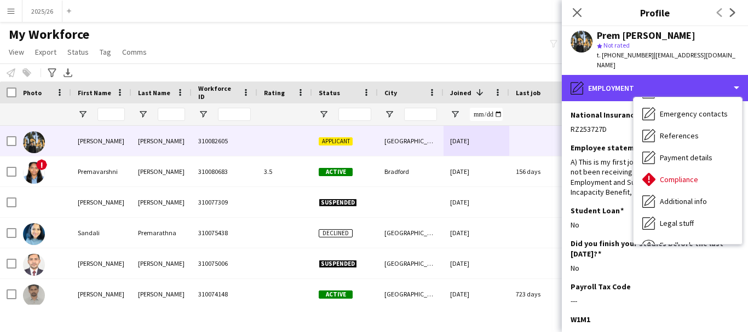
scroll to position [125, 0]
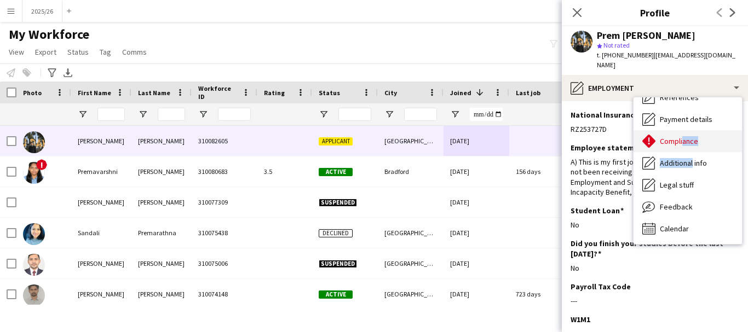
drag, startPoint x: 690, startPoint y: 149, endPoint x: 680, endPoint y: 132, distance: 20.4
click at [680, 132] on div "Bio Bio Company application Company application Employment Employment About you…" at bounding box center [687, 170] width 108 height 147
click at [680, 136] on span "Compliance" at bounding box center [679, 141] width 38 height 10
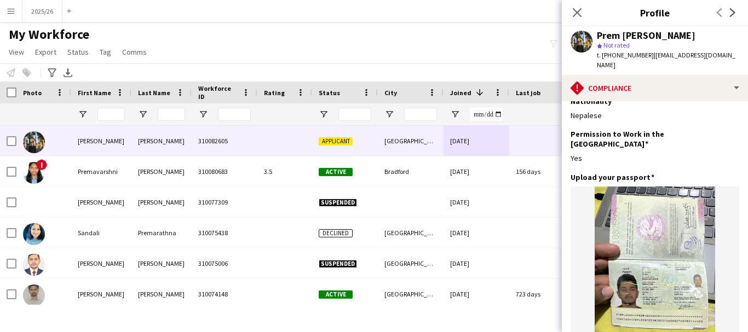
scroll to position [0, 0]
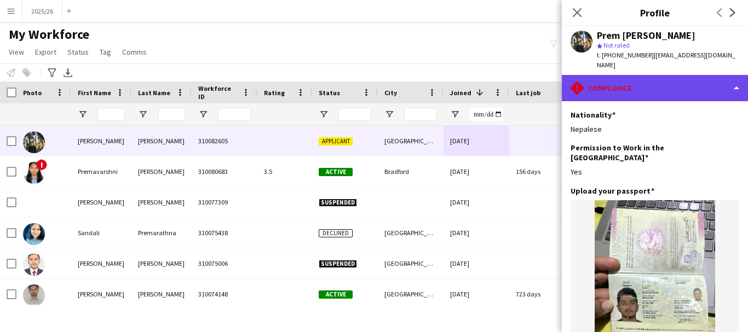
click at [659, 79] on div "rhombus-alert Compliance" at bounding box center [655, 88] width 186 height 26
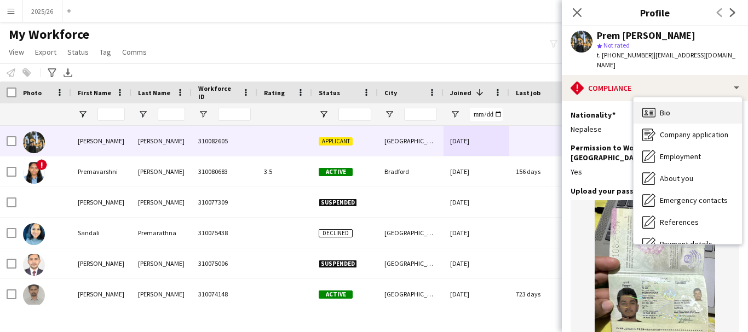
click at [703, 107] on div "Bio Bio" at bounding box center [687, 113] width 108 height 22
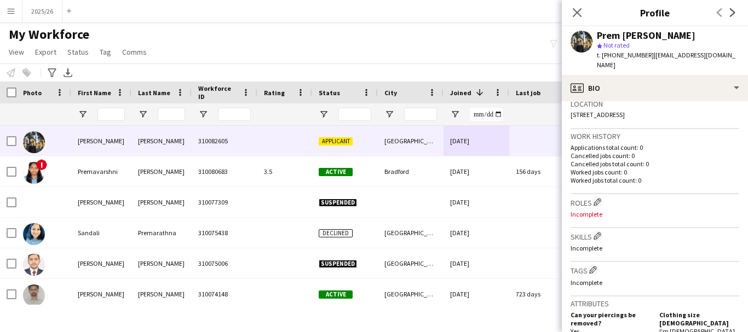
scroll to position [272, 0]
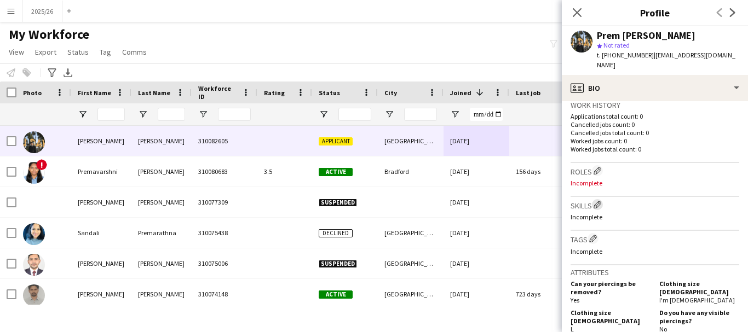
click at [599, 201] on app-icon "Edit crew company skills" at bounding box center [597, 205] width 8 height 8
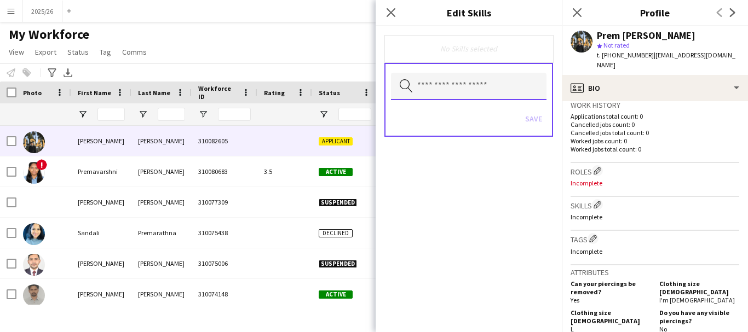
click at [472, 94] on input "text" at bounding box center [468, 86] width 155 height 27
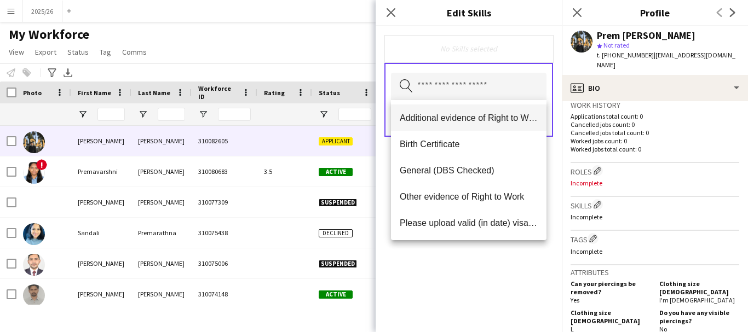
click at [468, 114] on span "Additional evidence of Right to Work" at bounding box center [469, 118] width 138 height 10
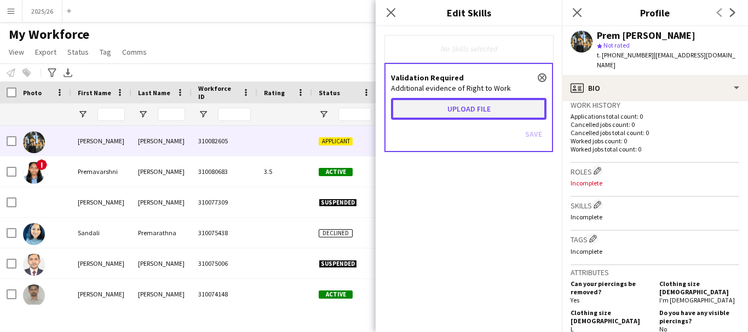
click at [448, 113] on button "Upload file" at bounding box center [468, 109] width 155 height 22
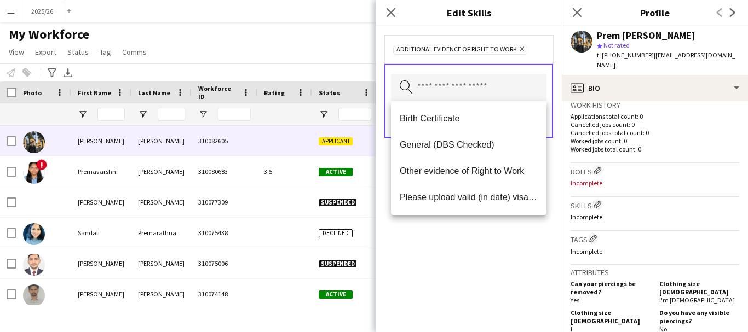
click at [509, 285] on div "Additional evidence of Right to Work Remove Search by skill name Save" at bounding box center [469, 179] width 186 height 306
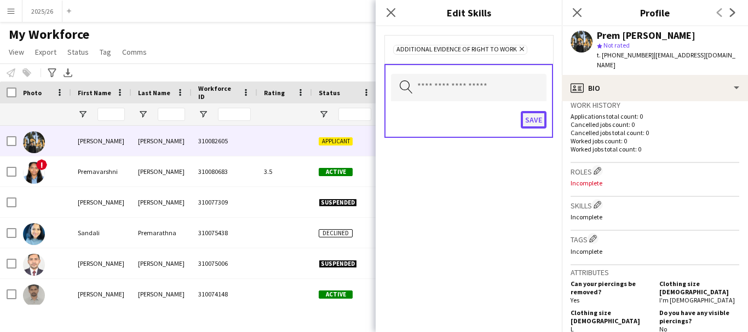
click at [531, 120] on button "Save" at bounding box center [534, 120] width 26 height 18
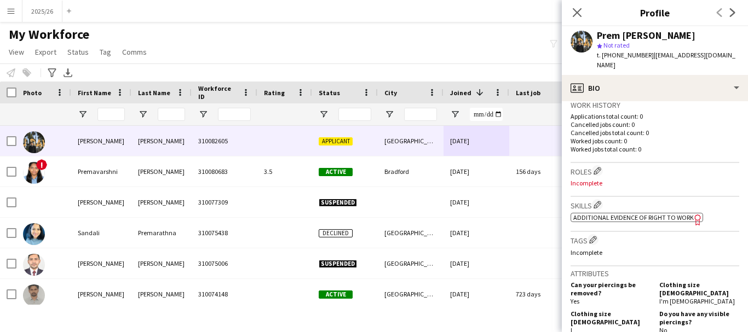
click at [609, 213] on span "Additional evidence of Right to Work" at bounding box center [633, 217] width 120 height 8
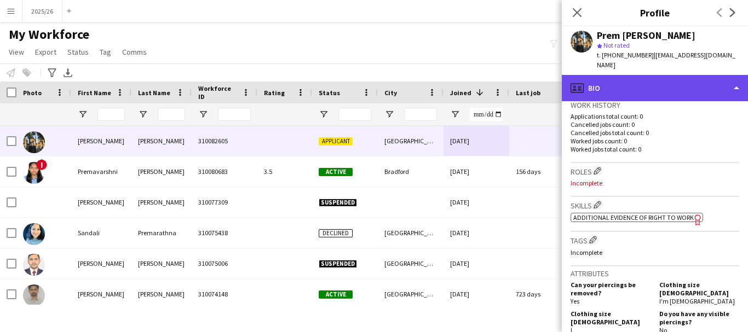
click at [631, 75] on div "profile Bio" at bounding box center [655, 88] width 186 height 26
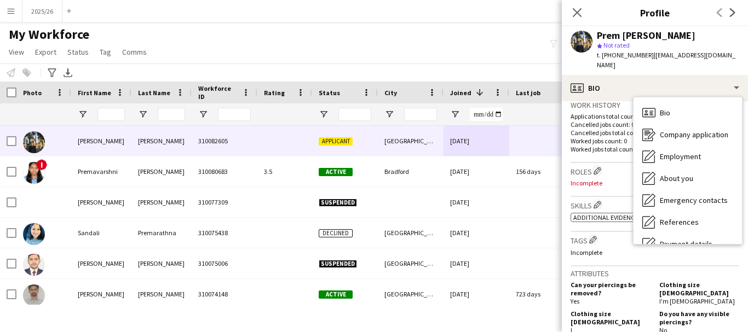
click at [587, 120] on p "Cancelled jobs count: 0" at bounding box center [654, 124] width 169 height 8
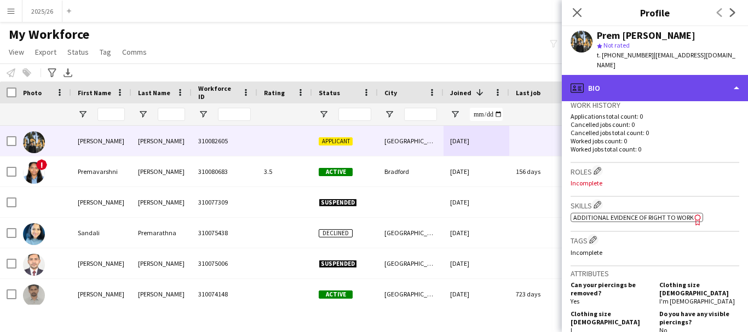
click at [647, 84] on div "profile Bio" at bounding box center [655, 88] width 186 height 26
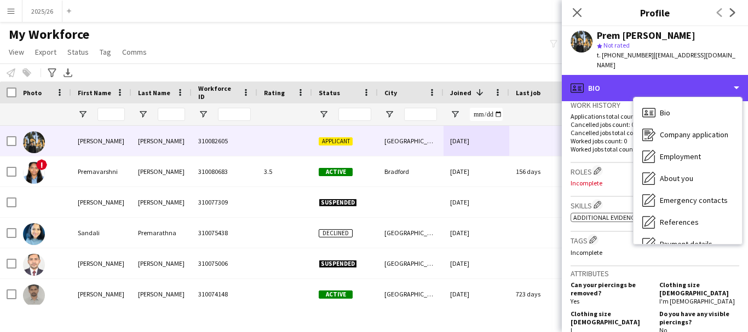
scroll to position [125, 0]
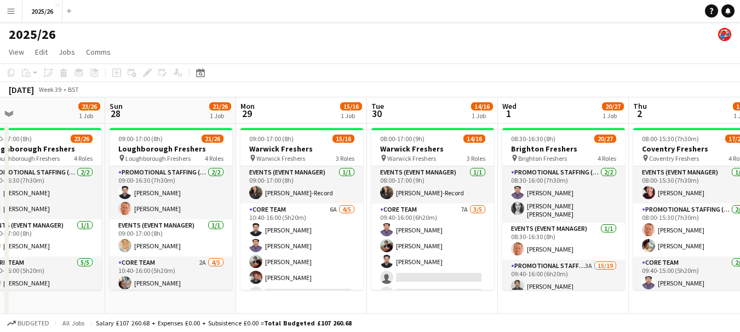
scroll to position [0, 271]
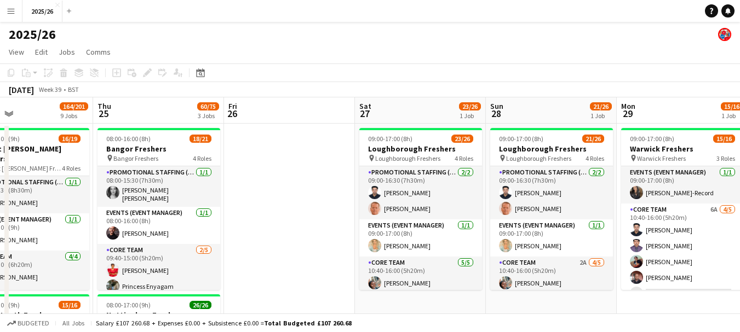
drag, startPoint x: 210, startPoint y: 256, endPoint x: 747, endPoint y: 182, distance: 542.1
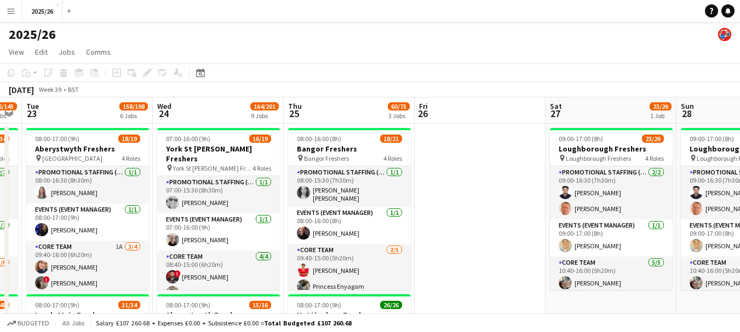
drag, startPoint x: 525, startPoint y: 193, endPoint x: 592, endPoint y: 177, distance: 68.8
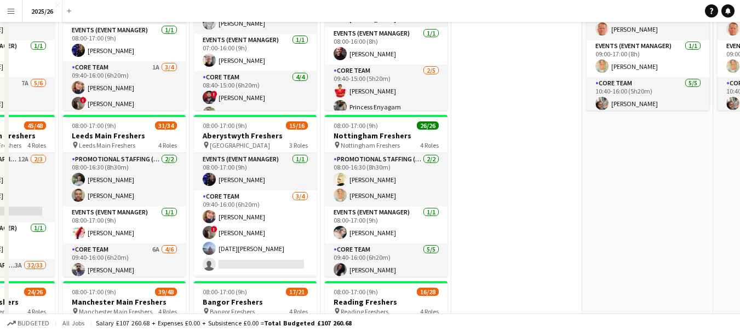
scroll to position [0, 0]
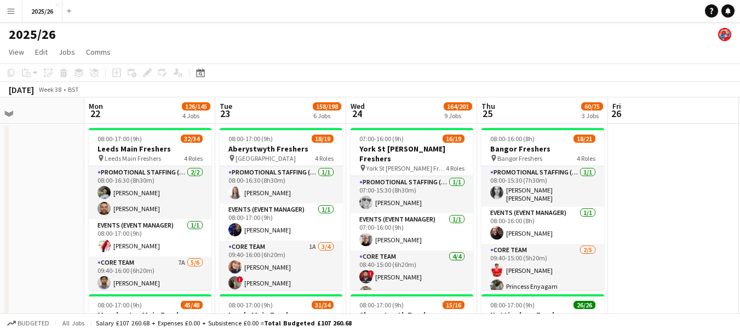
drag, startPoint x: 413, startPoint y: 180, endPoint x: 567, endPoint y: 188, distance: 154.0
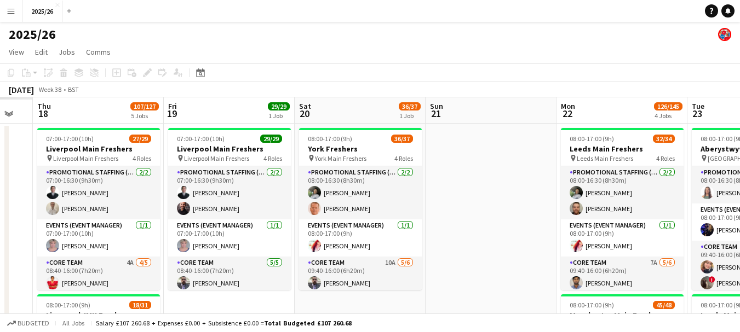
drag, startPoint x: 164, startPoint y: 206, endPoint x: 649, endPoint y: 237, distance: 486.0
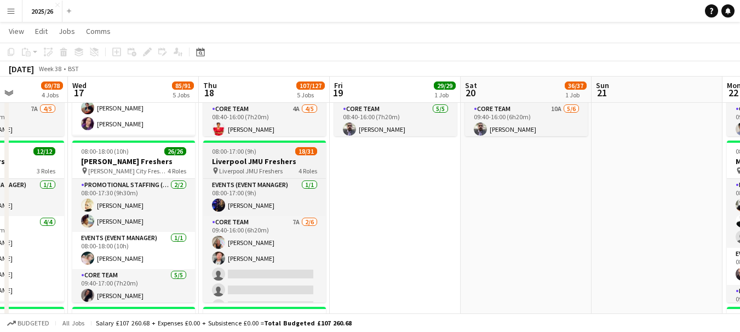
scroll to position [108, 0]
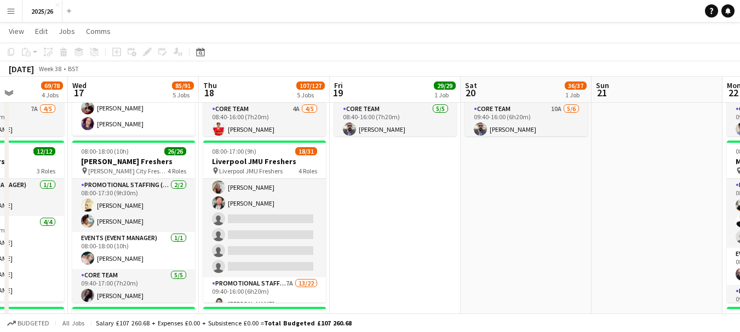
drag, startPoint x: 622, startPoint y: 187, endPoint x: 457, endPoint y: 200, distance: 165.8
drag, startPoint x: 457, startPoint y: 200, endPoint x: 578, endPoint y: 186, distance: 121.3
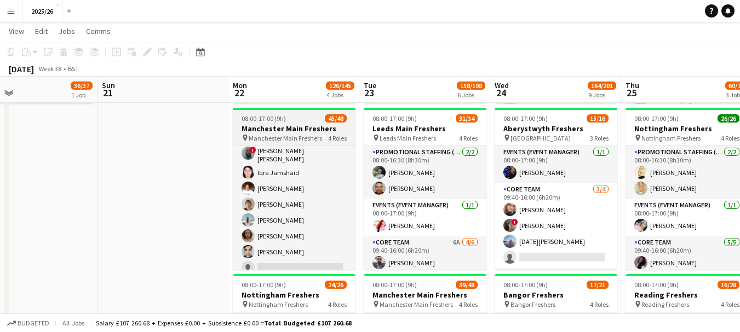
scroll to position [730, 0]
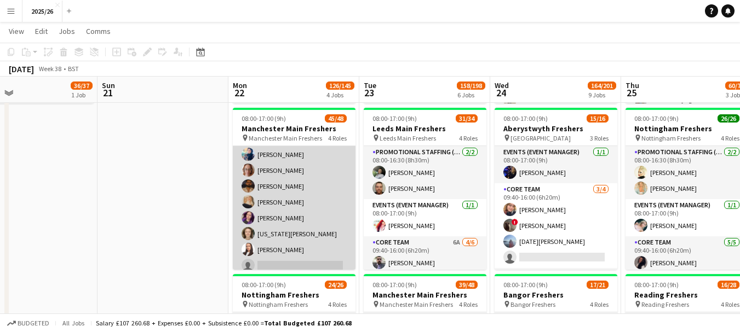
click at [316, 255] on app-card-role "Core Team 8A 10/11 09:40-16:00 (6h20m) Emad Emad Michael Nwadibie Adam Mather A…" at bounding box center [294, 178] width 123 height 196
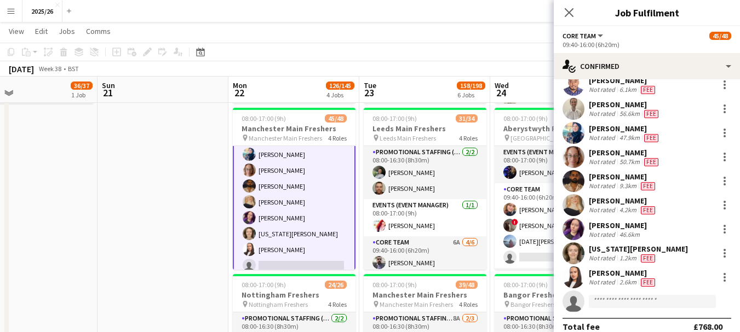
scroll to position [73, 0]
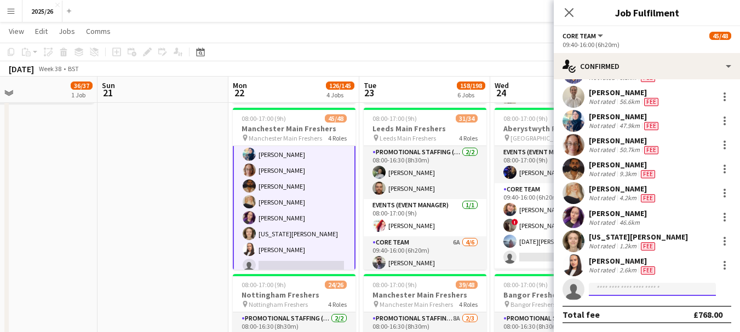
click at [625, 293] on input at bounding box center [651, 289] width 127 height 13
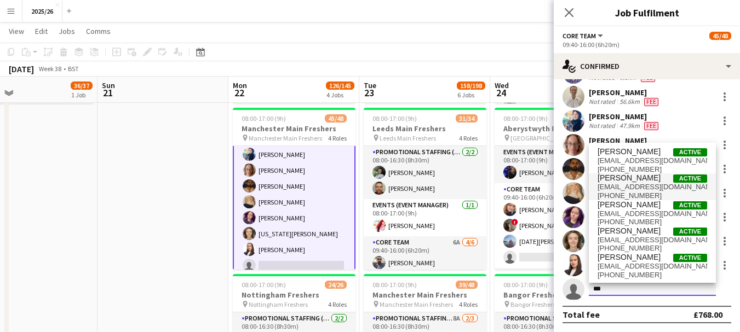
type input "***"
click at [647, 184] on span "jidebabs4real@yahoo.com" at bounding box center [651, 187] width 109 height 9
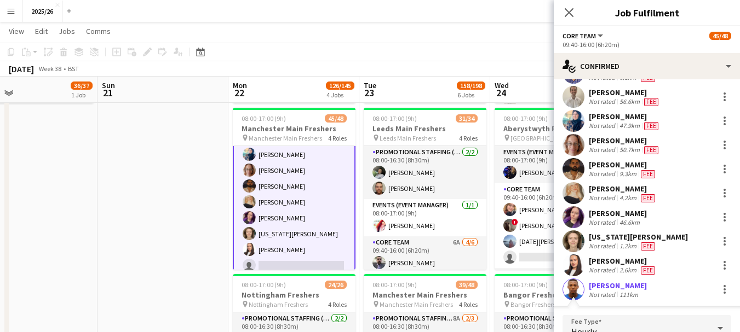
scroll to position [224, 0]
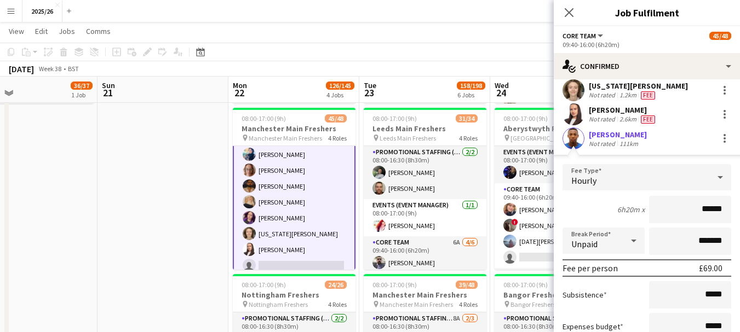
click at [709, 210] on input "******" at bounding box center [690, 209] width 82 height 27
click at [702, 212] on input "******" at bounding box center [690, 209] width 82 height 27
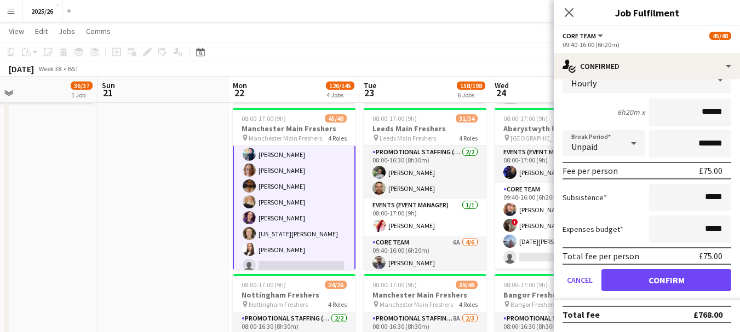
type input "******"
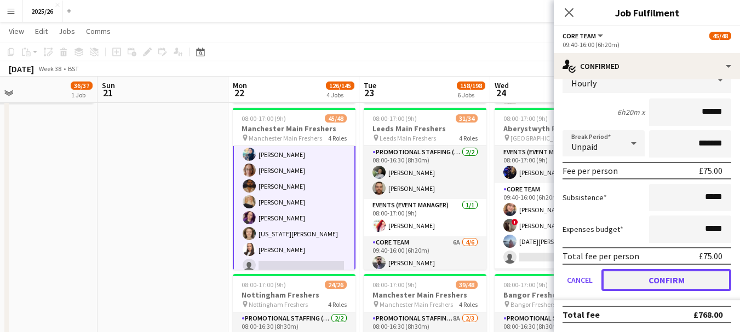
click at [689, 278] on button "Confirm" at bounding box center [666, 280] width 130 height 22
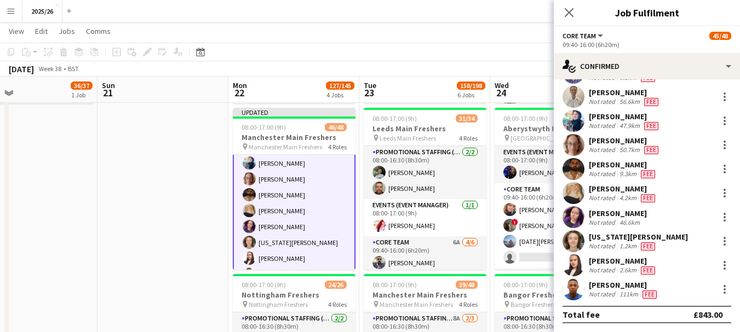
scroll to position [73, 0]
click at [570, 19] on div "Close pop-in" at bounding box center [568, 12] width 31 height 25
click at [570, 14] on icon at bounding box center [568, 12] width 10 height 10
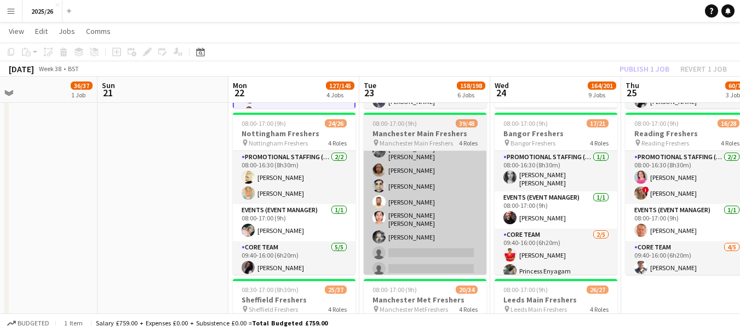
scroll to position [569, 0]
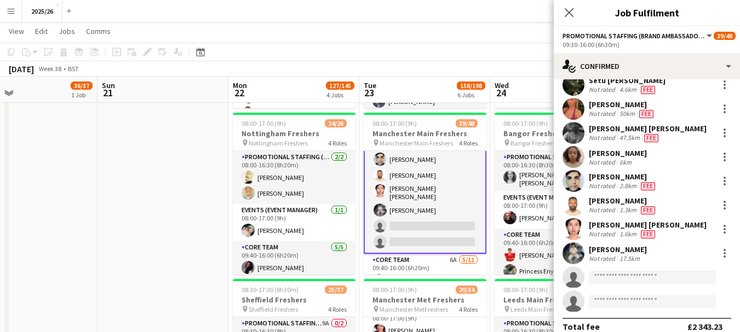
scroll to position [601, 0]
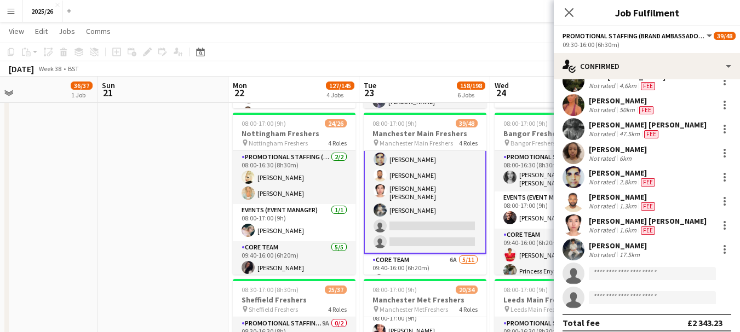
drag, startPoint x: 651, startPoint y: 277, endPoint x: 654, endPoint y: 285, distance: 8.0
click at [654, 285] on app-invite-slot "single-neutral-actions" at bounding box center [646, 274] width 186 height 22
click at [643, 278] on input at bounding box center [651, 273] width 127 height 13
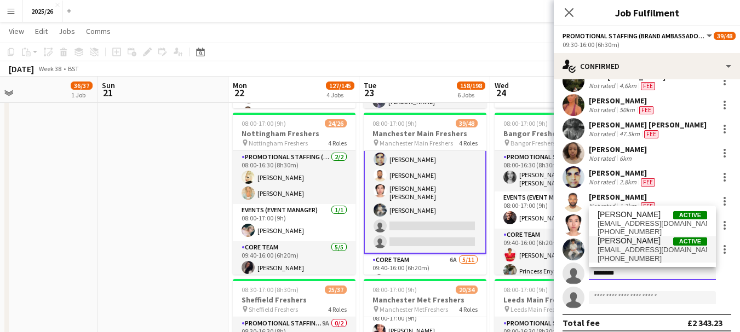
type input "********"
click at [650, 257] on span "+447881182445" at bounding box center [651, 259] width 109 height 9
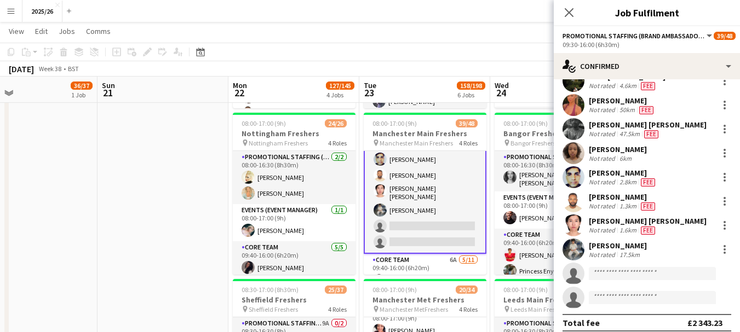
scroll to position [624, 0]
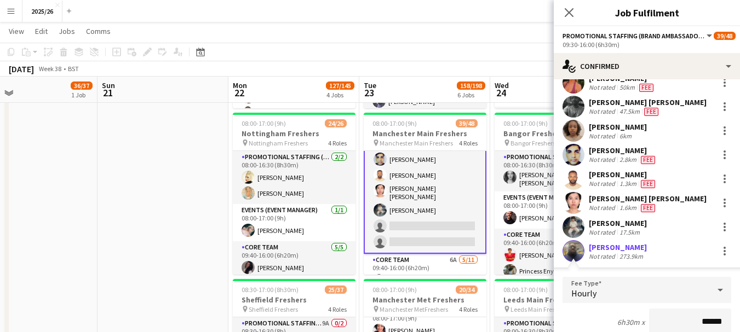
click at [709, 322] on input "******" at bounding box center [690, 322] width 82 height 27
type input "******"
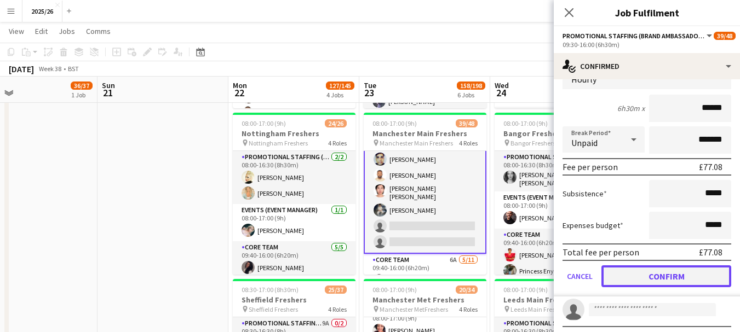
click at [696, 273] on button "Confirm" at bounding box center [666, 277] width 130 height 22
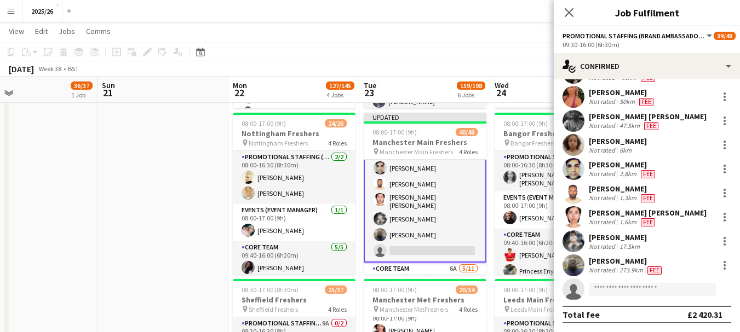
scroll to position [609, 0]
click at [570, 16] on icon "Close pop-in" at bounding box center [568, 12] width 10 height 10
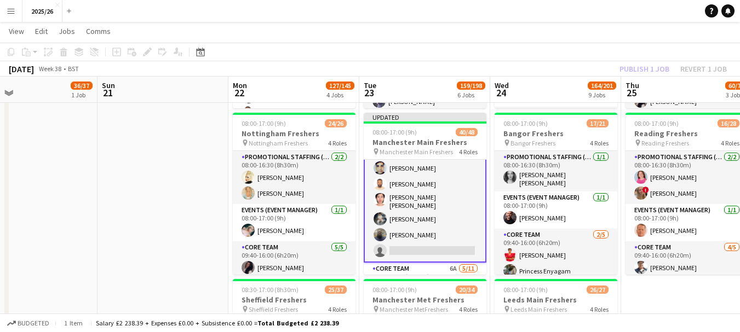
click at [626, 62] on div "Publish 1 job Revert 1 job" at bounding box center [673, 69] width 134 height 14
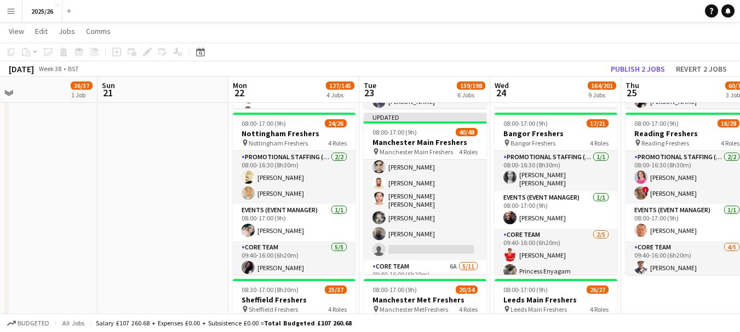
scroll to position [569, 0]
click at [626, 62] on button "Publish 2 jobs" at bounding box center [637, 69] width 63 height 14
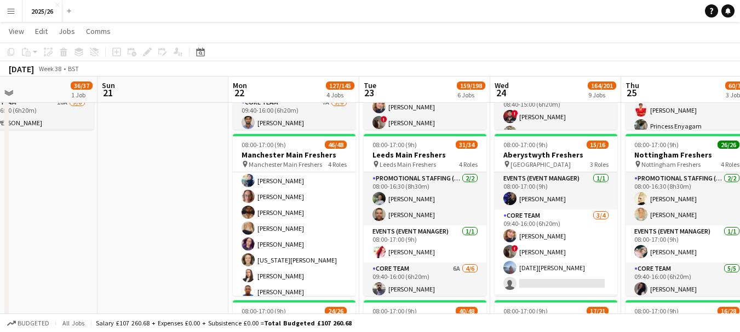
scroll to position [151, 0]
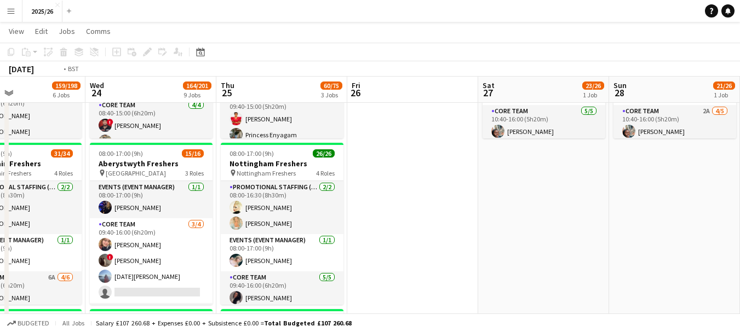
drag, startPoint x: 105, startPoint y: 98, endPoint x: 88, endPoint y: 96, distance: 17.0
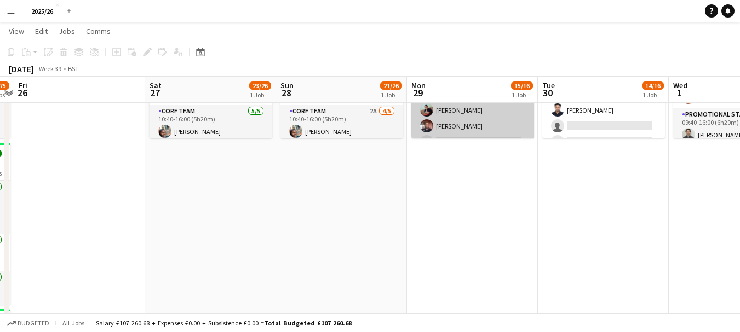
drag, startPoint x: 471, startPoint y: 145, endPoint x: 364, endPoint y: 103, distance: 115.1
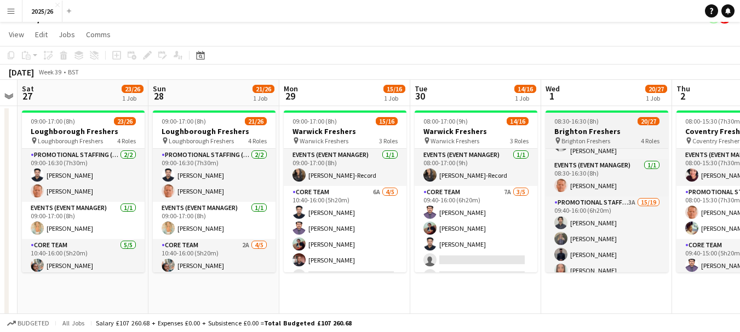
scroll to position [41, 0]
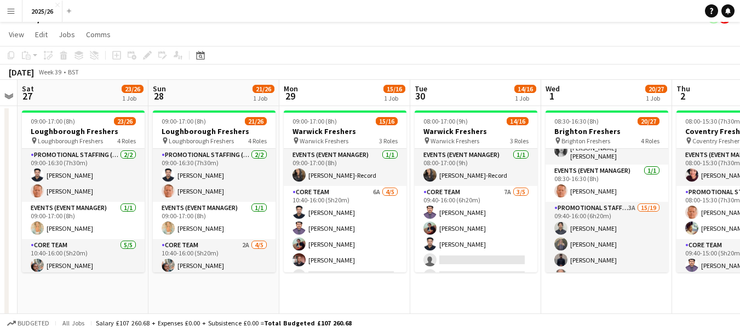
drag, startPoint x: 136, startPoint y: 125, endPoint x: 338, endPoint y: 236, distance: 230.8
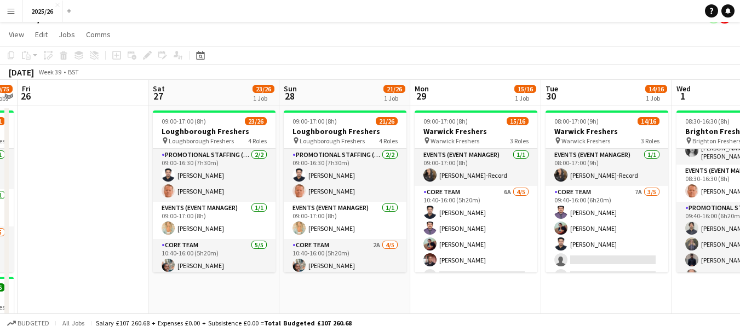
scroll to position [0, 0]
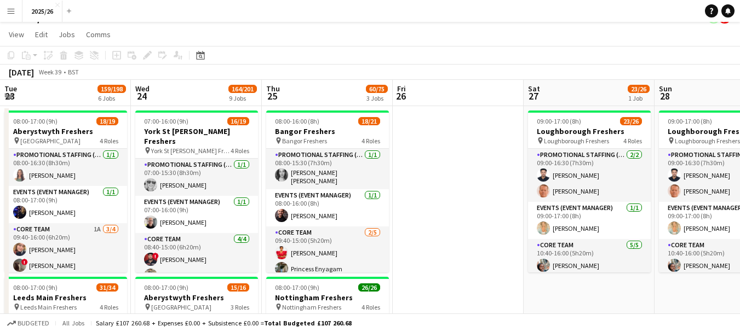
drag, startPoint x: 338, startPoint y: 236, endPoint x: 449, endPoint y: 202, distance: 116.2
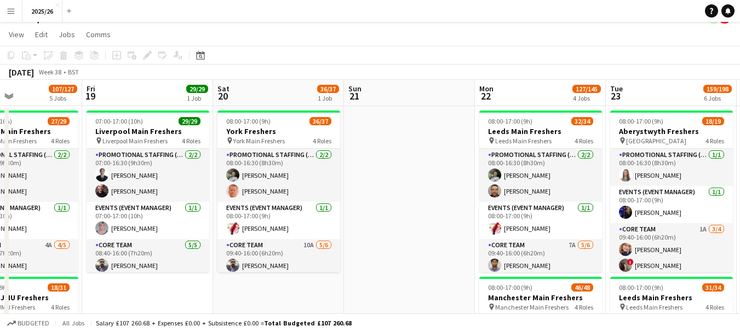
drag, startPoint x: 112, startPoint y: 191, endPoint x: 552, endPoint y: 174, distance: 440.4
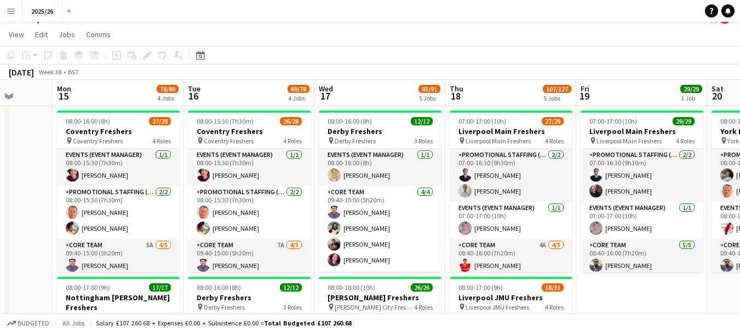
drag, startPoint x: 87, startPoint y: 168, endPoint x: 657, endPoint y: 202, distance: 570.9
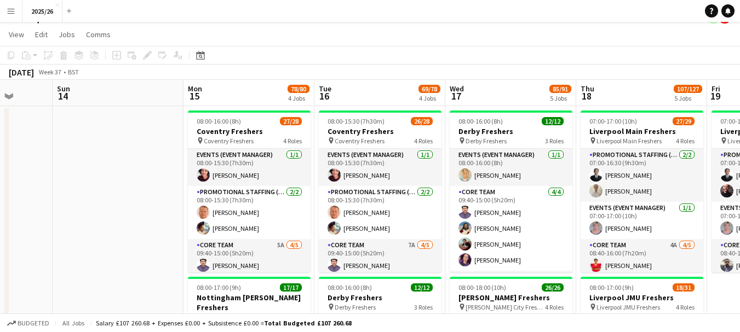
scroll to position [0, 347]
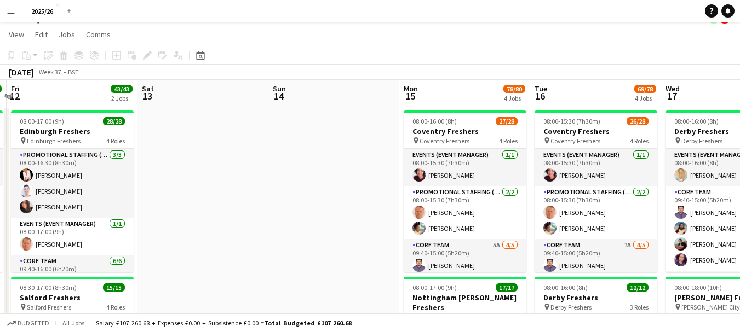
drag, startPoint x: 42, startPoint y: 223, endPoint x: 480, endPoint y: 180, distance: 440.1
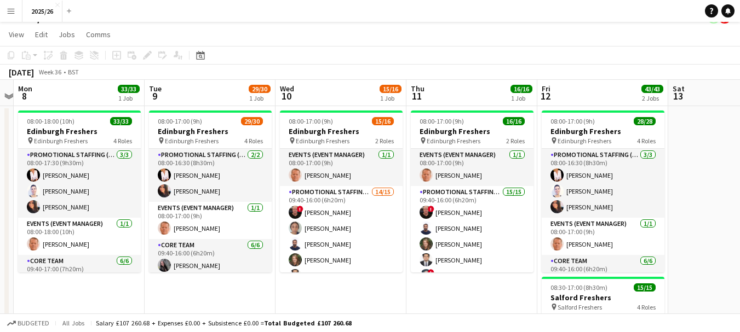
scroll to position [0, 221]
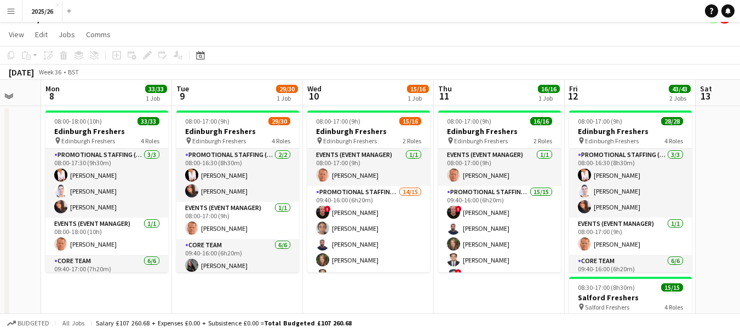
drag, startPoint x: 106, startPoint y: 227, endPoint x: 449, endPoint y: 261, distance: 344.3
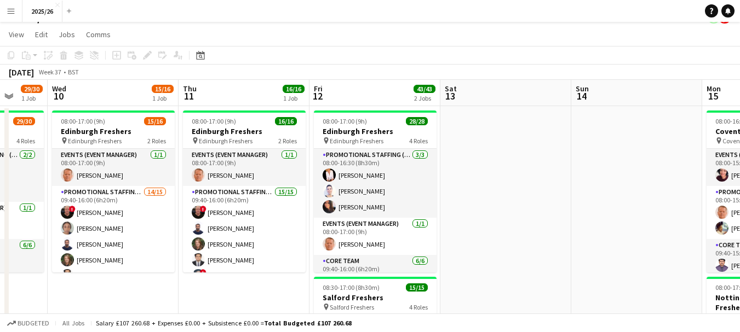
scroll to position [0, 475]
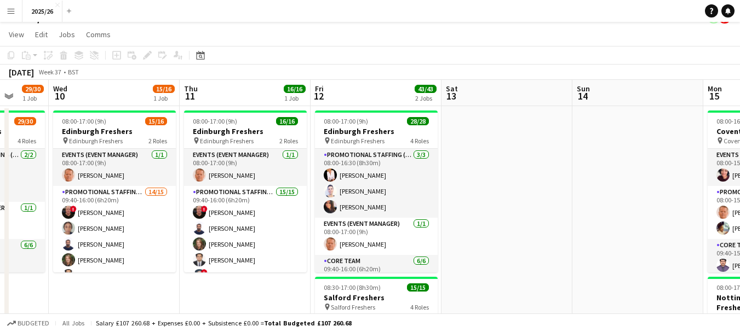
drag, startPoint x: 483, startPoint y: 290, endPoint x: 535, endPoint y: 154, distance: 145.2
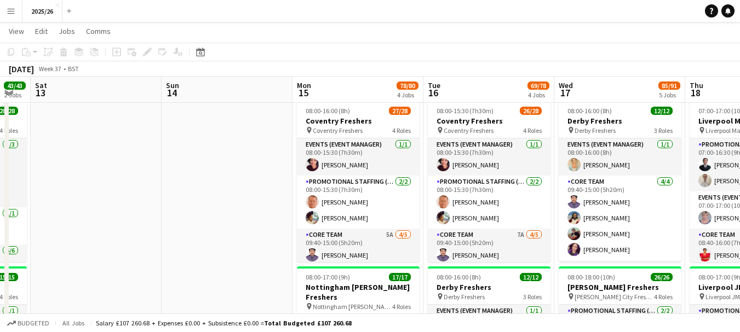
scroll to position [0, 383]
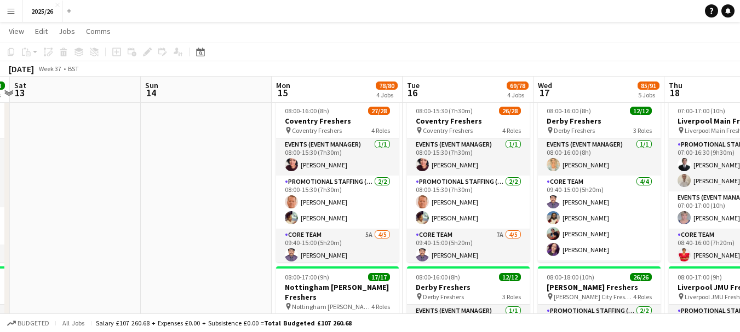
drag, startPoint x: 416, startPoint y: 215, endPoint x: 56, endPoint y: 252, distance: 361.1
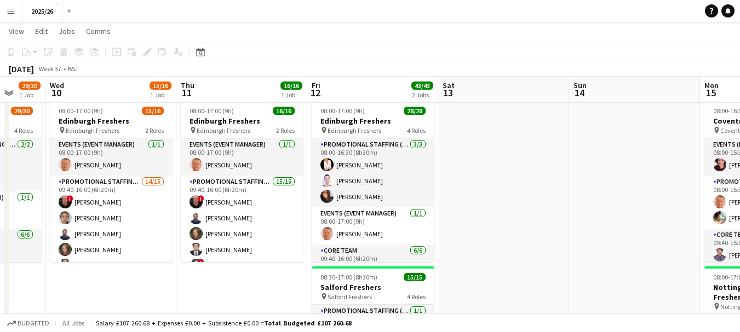
drag, startPoint x: 102, startPoint y: 200, endPoint x: 521, endPoint y: 258, distance: 422.8
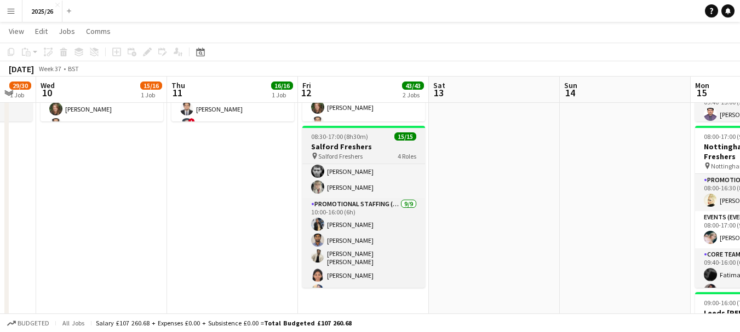
scroll to position [126, 0]
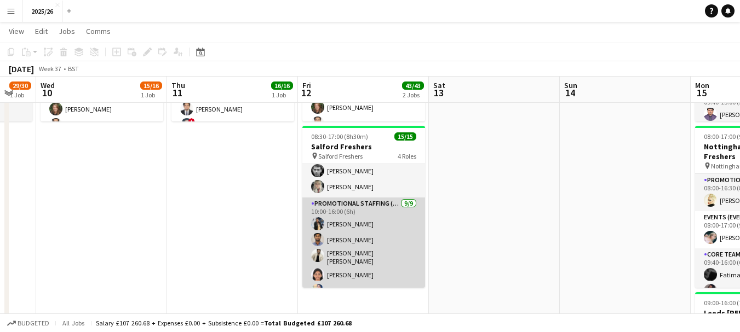
click at [387, 229] on app-card-role "Promotional Staffing (Brand Ambassadors) 9/9 10:00-16:00 (6h) Mary Shirley Glad…" at bounding box center [363, 282] width 123 height 168
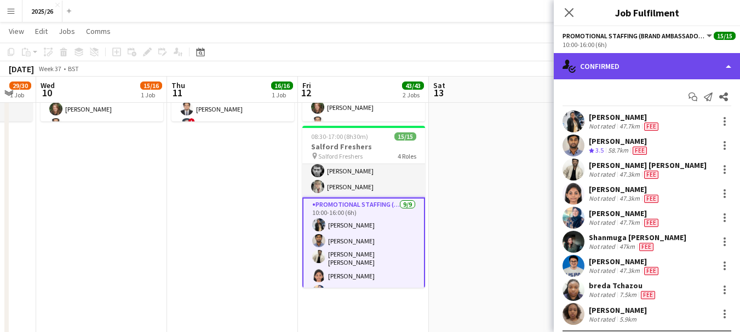
click at [680, 62] on div "single-neutral-actions-check-2 Confirmed" at bounding box center [646, 66] width 186 height 26
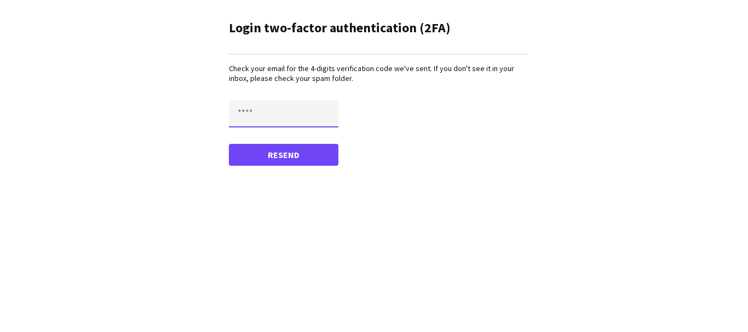
click at [289, 119] on input "text" at bounding box center [283, 113] width 109 height 27
type input "****"
click at [229, 144] on button "Confirm" at bounding box center [283, 155] width 109 height 22
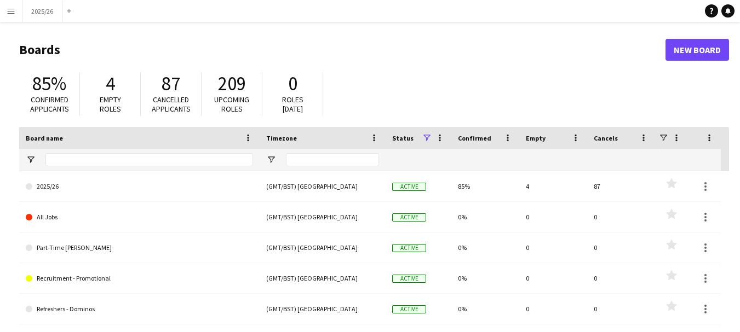
click at [8, 13] on app-icon "Menu" at bounding box center [11, 11] width 9 height 9
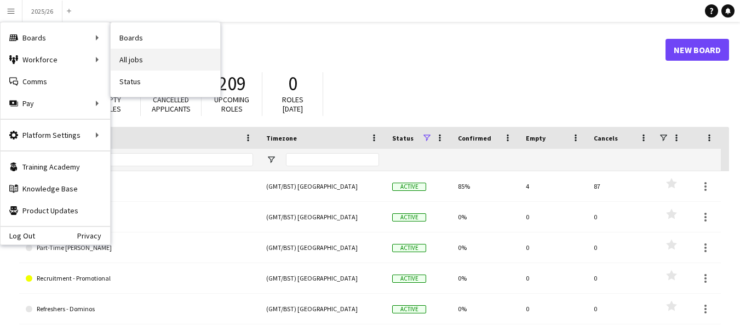
click at [129, 59] on link "All jobs" at bounding box center [165, 60] width 109 height 22
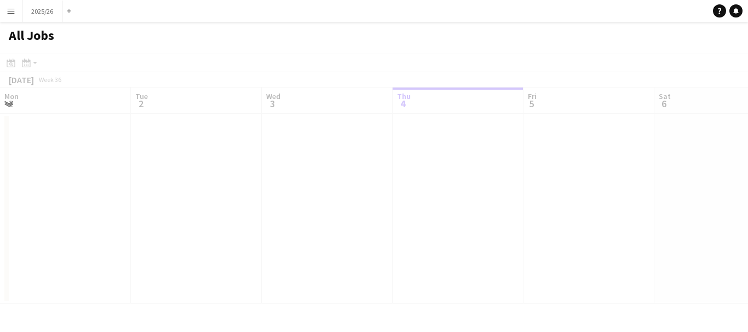
scroll to position [0, 262]
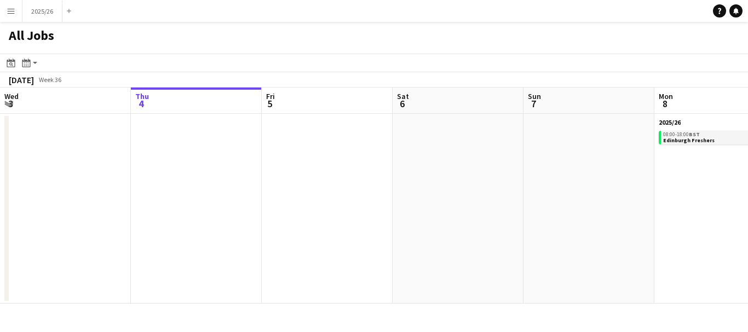
click at [692, 141] on span "Edinburgh Freshers" at bounding box center [688, 140] width 51 height 7
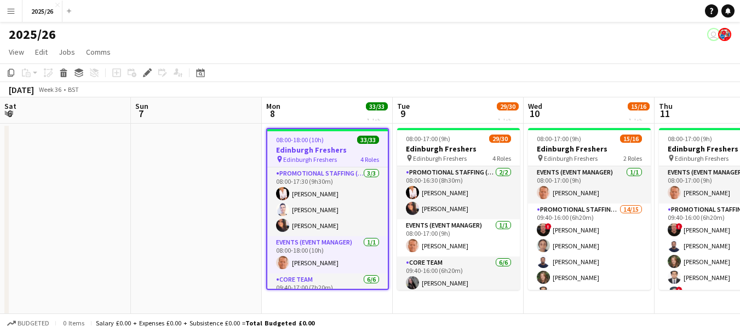
scroll to position [0, 377]
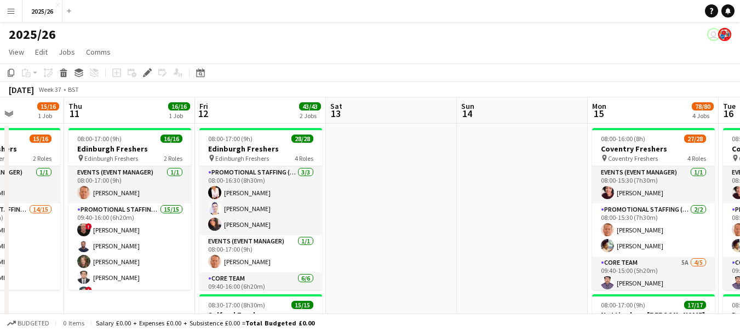
drag, startPoint x: 602, startPoint y: 269, endPoint x: 126, endPoint y: 223, distance: 477.9
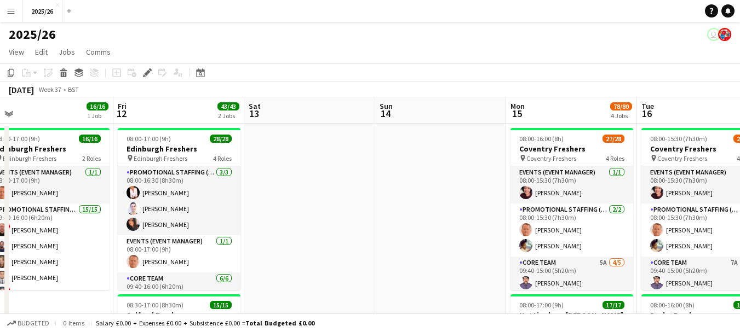
scroll to position [0, 420]
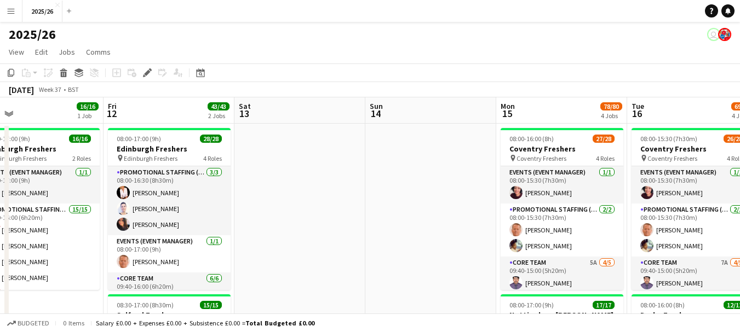
drag, startPoint x: 471, startPoint y: 208, endPoint x: 380, endPoint y: 264, distance: 106.9
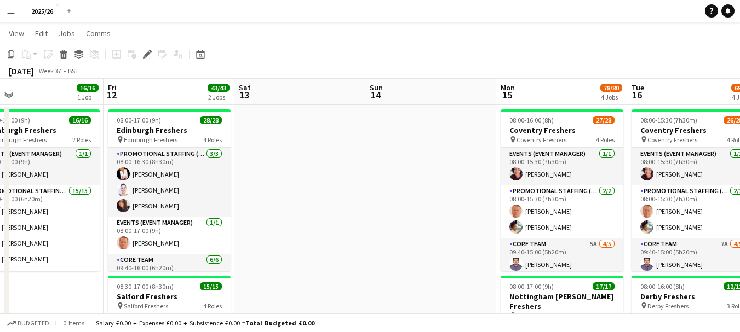
scroll to position [0, 0]
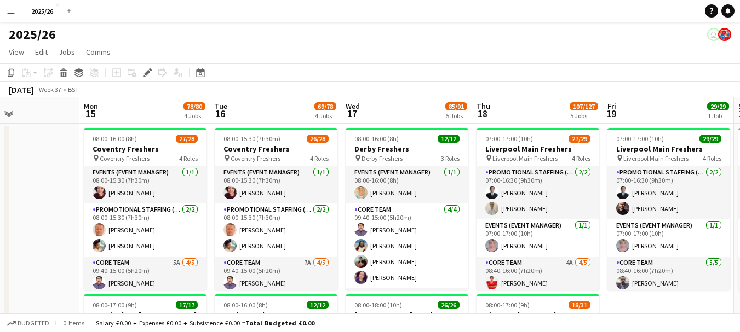
drag, startPoint x: 443, startPoint y: 193, endPoint x: 7, endPoint y: 215, distance: 436.9
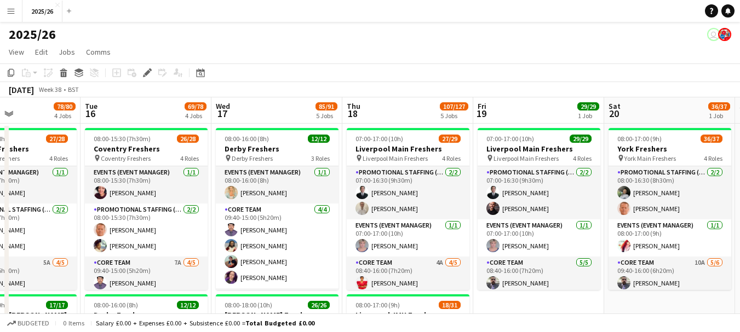
drag, startPoint x: 233, startPoint y: 210, endPoint x: 44, endPoint y: 213, distance: 188.3
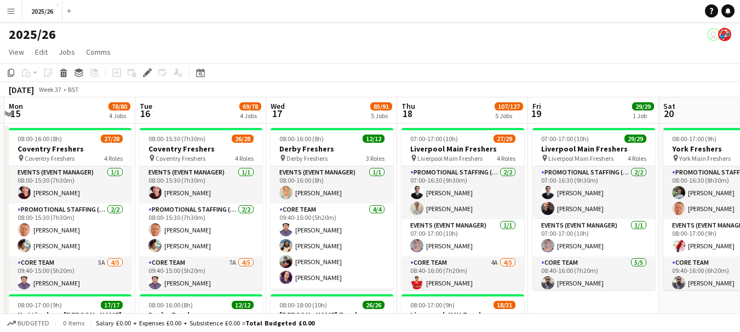
drag, startPoint x: 281, startPoint y: 181, endPoint x: 384, endPoint y: 200, distance: 104.1
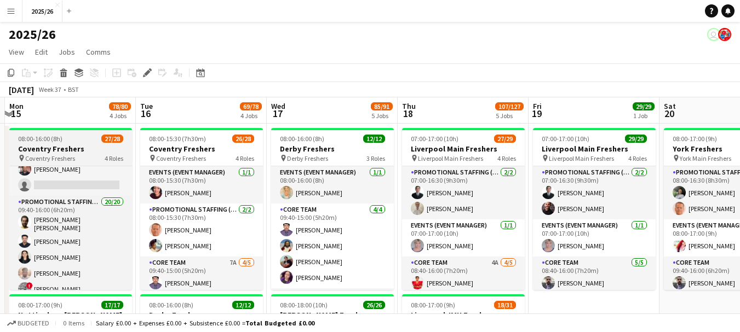
scroll to position [164, 0]
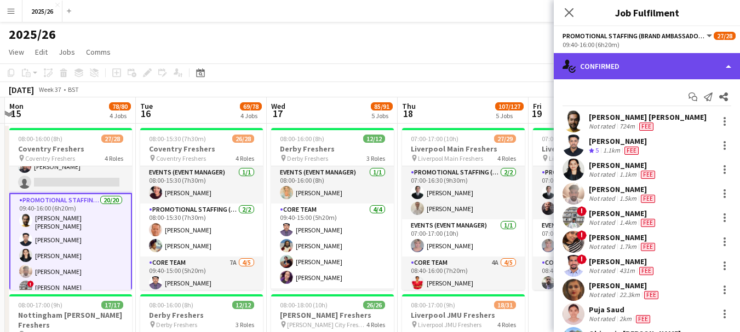
click at [632, 55] on div "single-neutral-actions-check-2 Confirmed" at bounding box center [646, 66] width 186 height 26
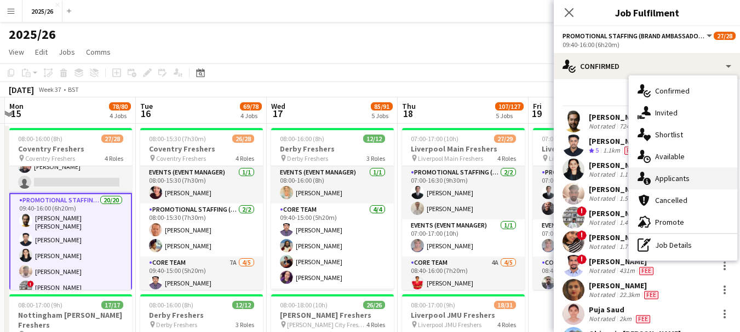
click at [682, 180] on span "Applicants" at bounding box center [672, 179] width 34 height 10
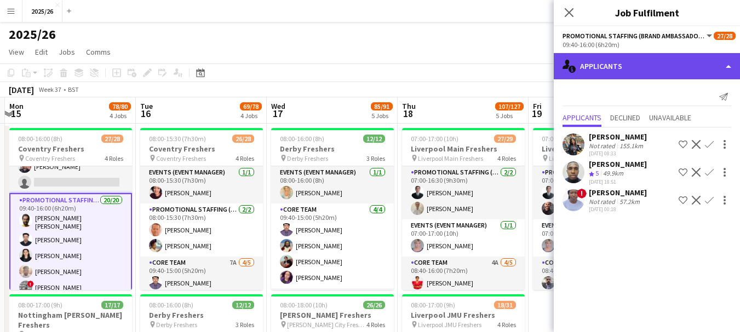
click at [649, 64] on div "single-neutral-actions-information Applicants" at bounding box center [646, 66] width 186 height 26
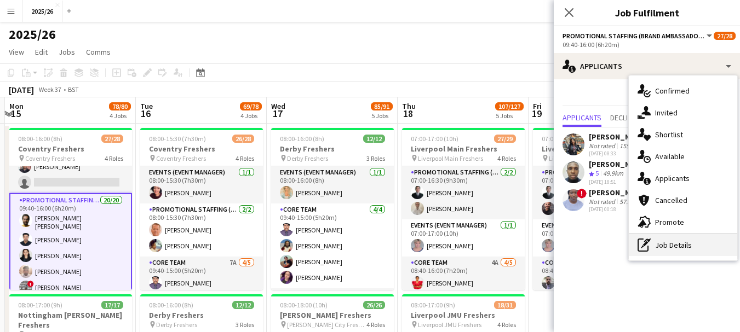
click at [677, 246] on div "pen-write Job Details" at bounding box center [682, 245] width 108 height 22
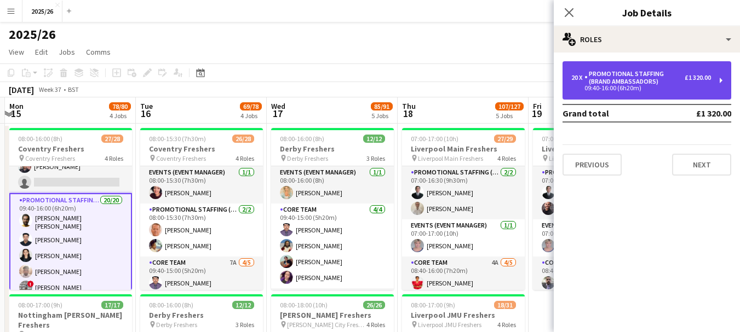
click at [630, 85] on div "Promotional Staffing (Brand Ambassadors)" at bounding box center [634, 77] width 100 height 15
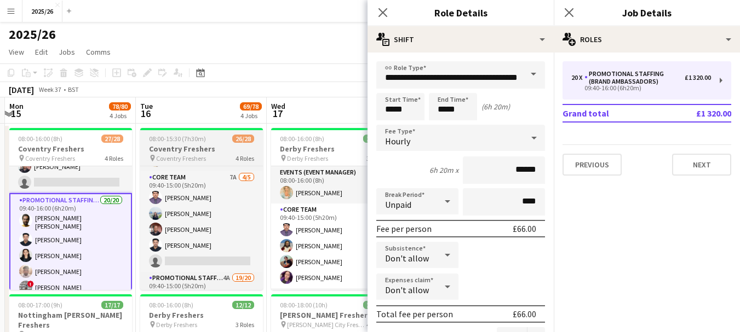
scroll to position [108, 0]
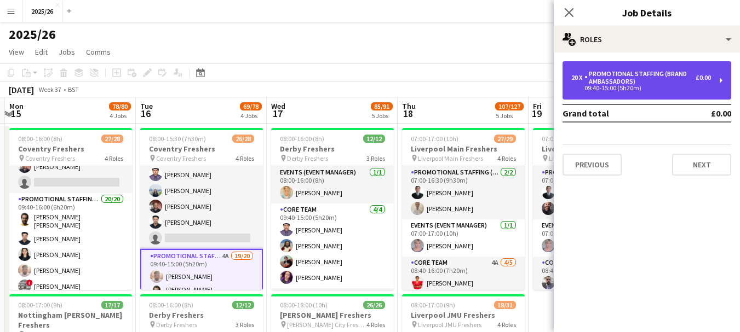
click at [590, 96] on div "20 x Promotional Staffing (Brand Ambassadors) £0.00 09:40-15:00 (5h20m)" at bounding box center [646, 80] width 169 height 38
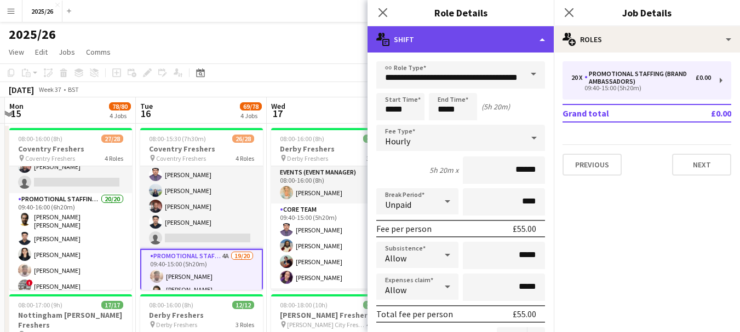
click at [476, 49] on div "multiple-actions-text Shift" at bounding box center [460, 39] width 186 height 26
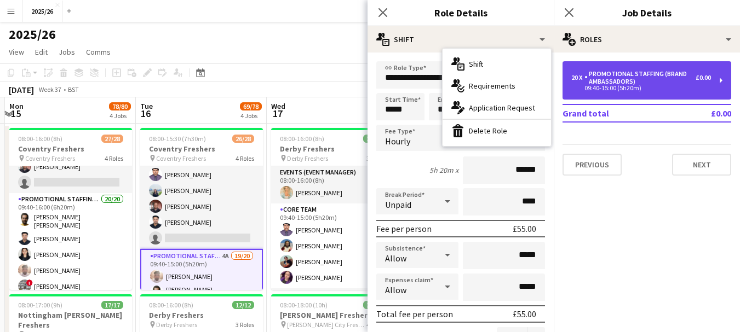
click at [646, 96] on div "20 x Promotional Staffing (Brand Ambassadors) £0.00 09:40-15:00 (5h20m)" at bounding box center [646, 80] width 169 height 38
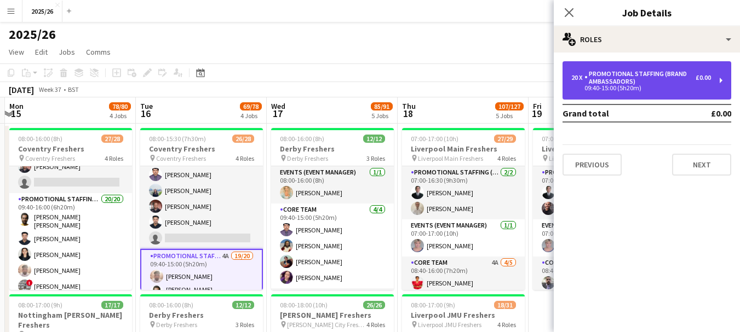
click at [647, 96] on div "20 x Promotional Staffing (Brand Ambassadors) £0.00 09:40-15:00 (5h20m)" at bounding box center [646, 80] width 169 height 38
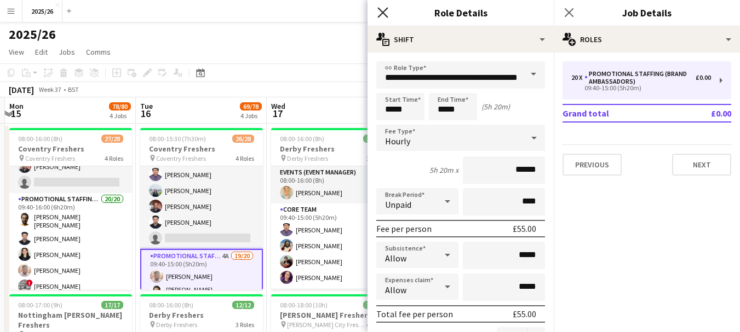
click at [382, 10] on icon "Close pop-in" at bounding box center [382, 12] width 10 height 10
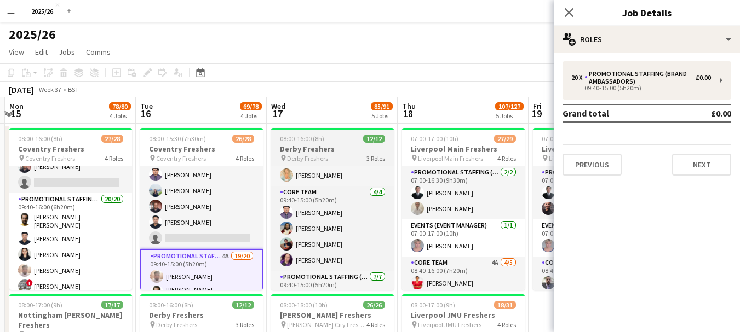
scroll to position [0, 0]
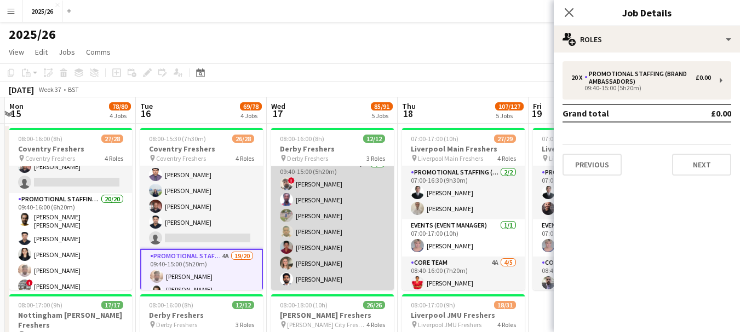
click at [339, 239] on app-card-role "Promotional Staffing (Brand Ambassadors) [DATE] 09:40-15:00 (5h20m) ! [PERSON_N…" at bounding box center [332, 224] width 123 height 132
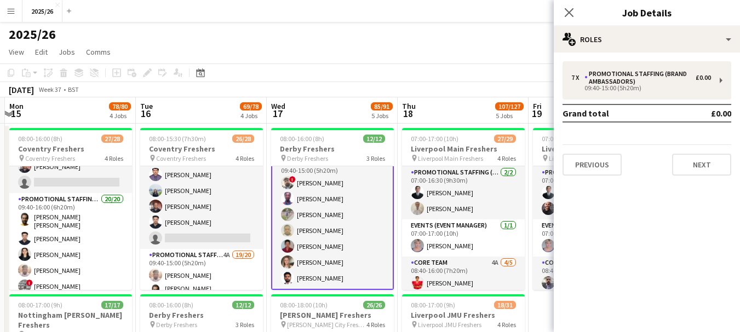
scroll to position [135, 0]
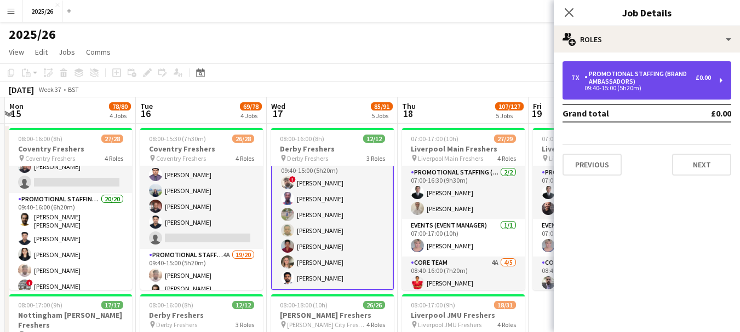
click at [632, 86] on div "09:40-15:00 (5h20m)" at bounding box center [641, 87] width 140 height 5
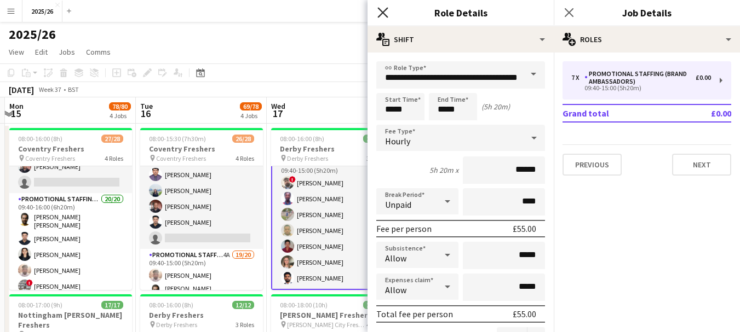
click at [384, 15] on icon "Close pop-in" at bounding box center [382, 12] width 10 height 10
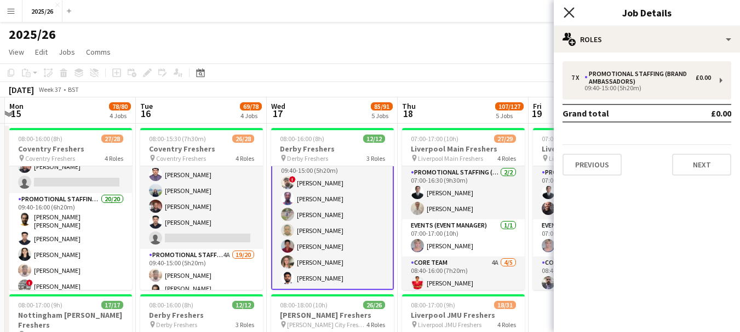
click at [568, 11] on icon at bounding box center [568, 12] width 10 height 10
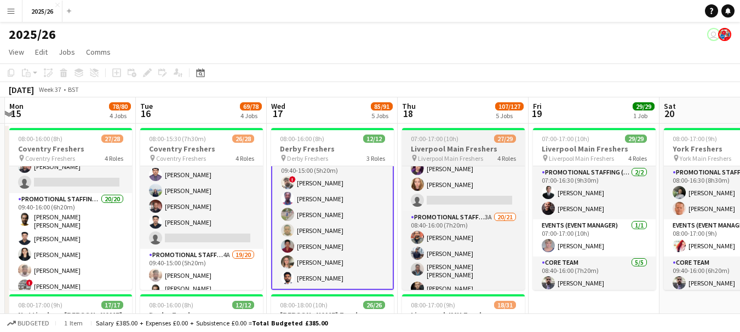
scroll to position [149, 0]
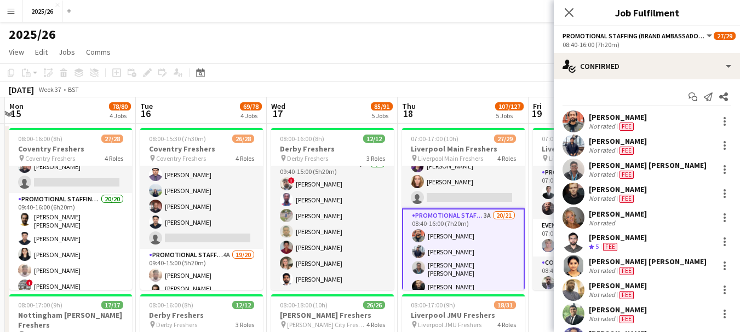
scroll to position [134, 0]
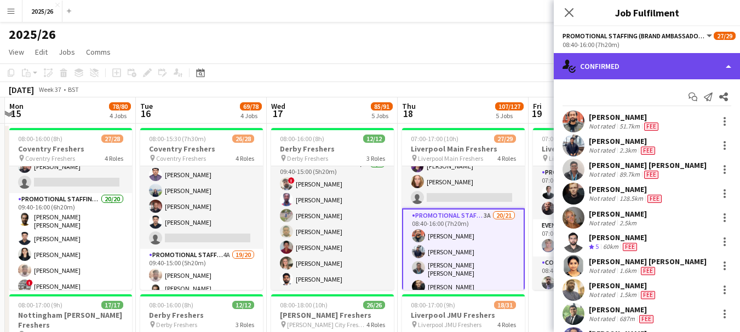
click at [582, 68] on div "single-neutral-actions-check-2 Confirmed" at bounding box center [646, 66] width 186 height 26
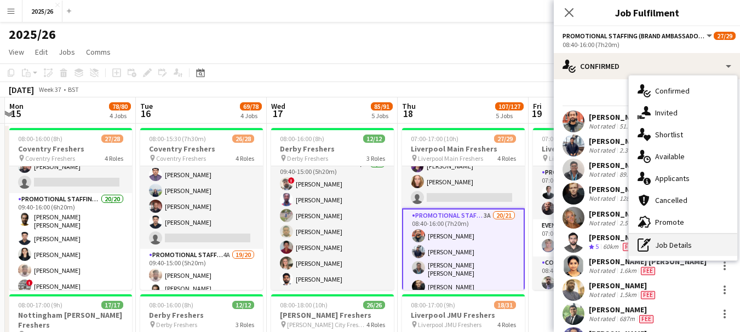
click at [696, 249] on div "pen-write Job Details" at bounding box center [682, 245] width 108 height 22
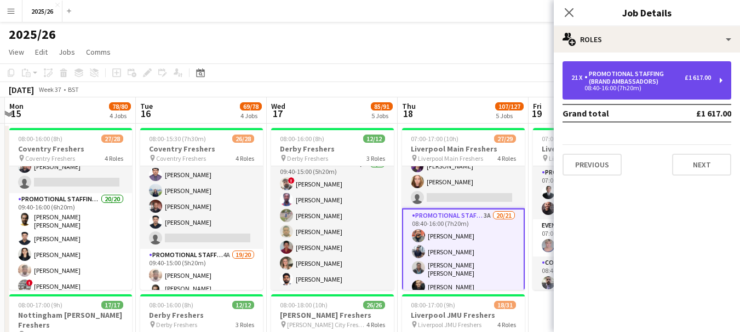
click at [640, 71] on div "Promotional Staffing (Brand Ambassadors)" at bounding box center [634, 77] width 100 height 15
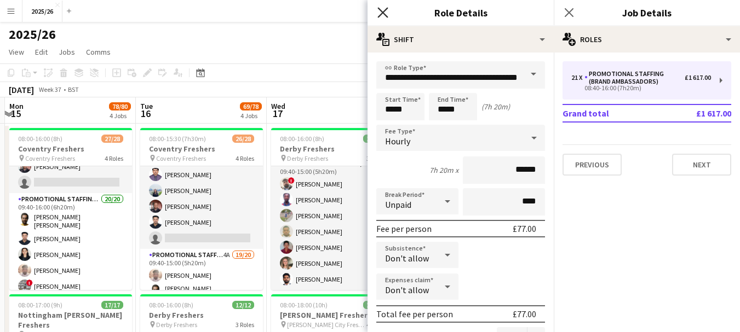
click at [386, 10] on icon at bounding box center [382, 12] width 10 height 10
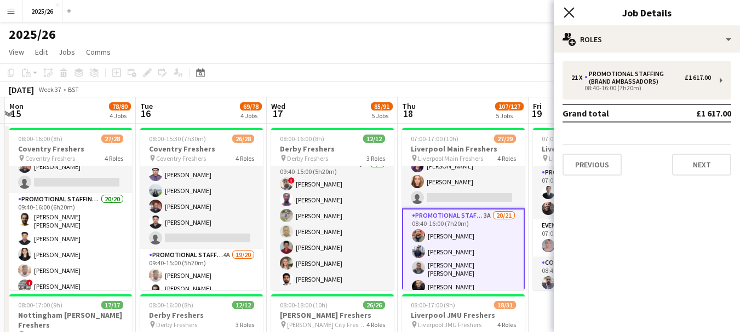
click at [568, 8] on icon "Close pop-in" at bounding box center [568, 12] width 10 height 10
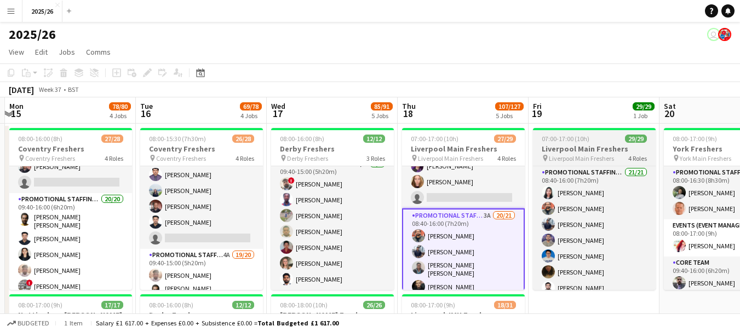
scroll to position [194, 0]
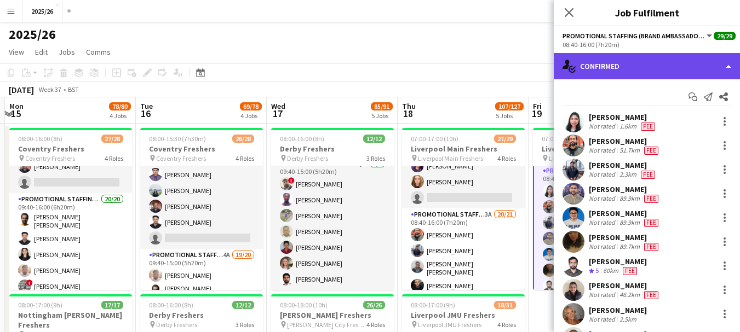
click at [599, 64] on div "single-neutral-actions-check-2 Confirmed" at bounding box center [646, 66] width 186 height 26
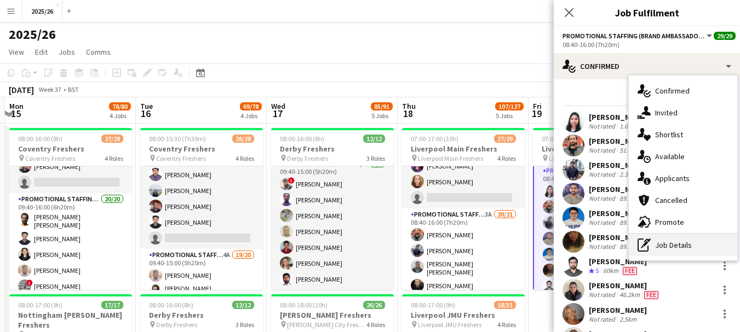
click at [678, 243] on div "pen-write Job Details" at bounding box center [682, 245] width 108 height 22
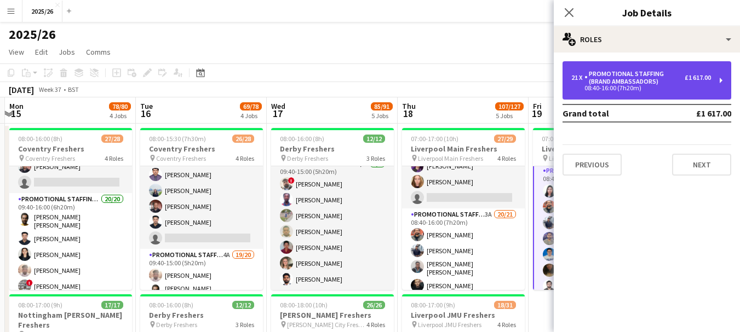
click at [634, 83] on div "Promotional Staffing (Brand Ambassadors)" at bounding box center [634, 77] width 100 height 15
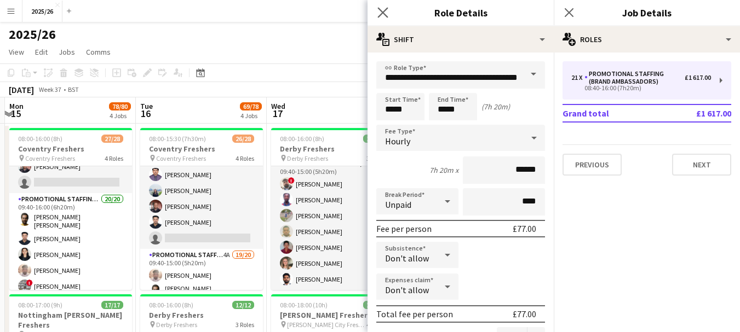
click at [379, 18] on app-icon "Close pop-in" at bounding box center [383, 13] width 16 height 16
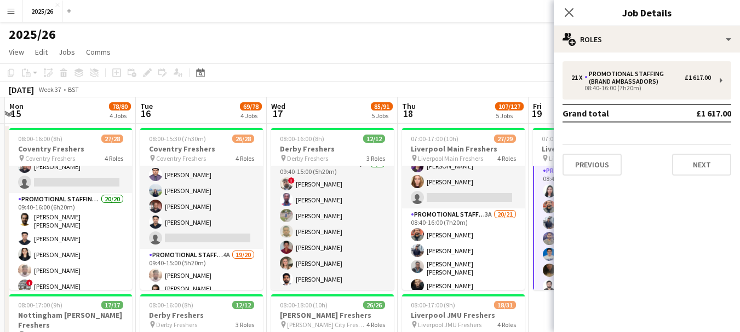
click at [556, 17] on div "Close pop-in" at bounding box center [568, 12] width 31 height 25
click at [566, 15] on icon at bounding box center [568, 12] width 10 height 10
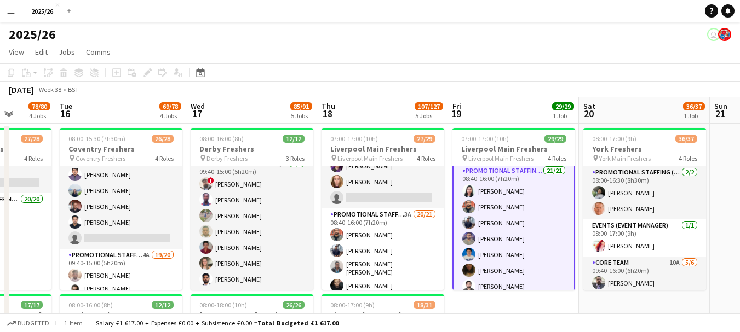
drag, startPoint x: 655, startPoint y: 132, endPoint x: 564, endPoint y: 134, distance: 90.9
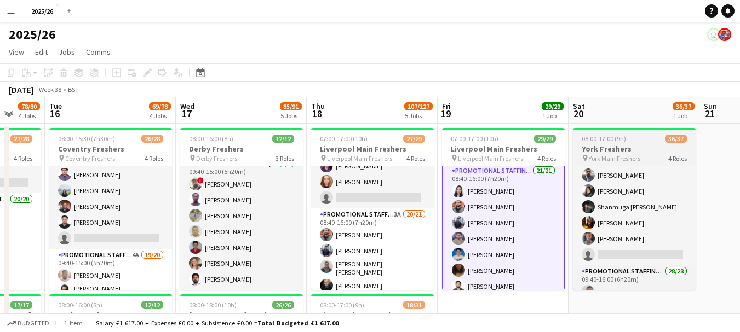
scroll to position [111, 0]
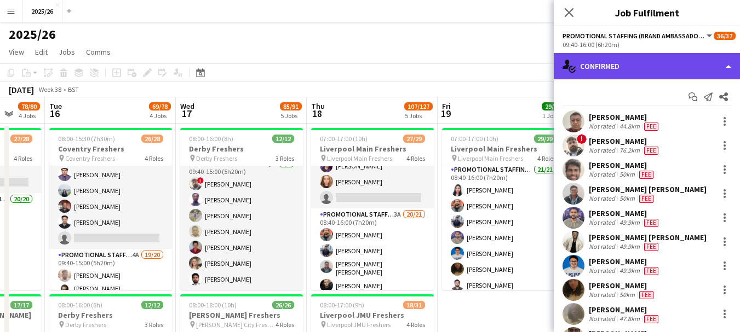
click at [639, 70] on div "single-neutral-actions-check-2 Confirmed" at bounding box center [646, 66] width 186 height 26
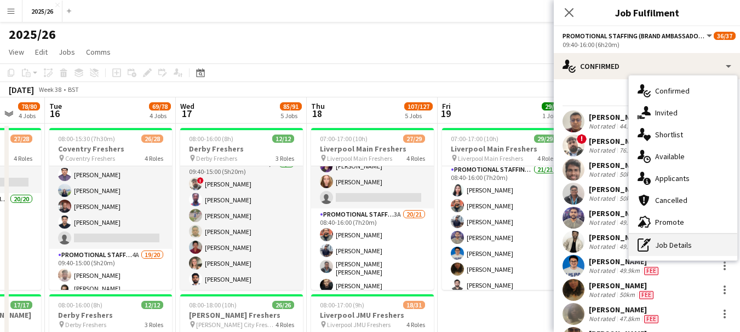
click at [665, 240] on div "pen-write Job Details" at bounding box center [682, 245] width 108 height 22
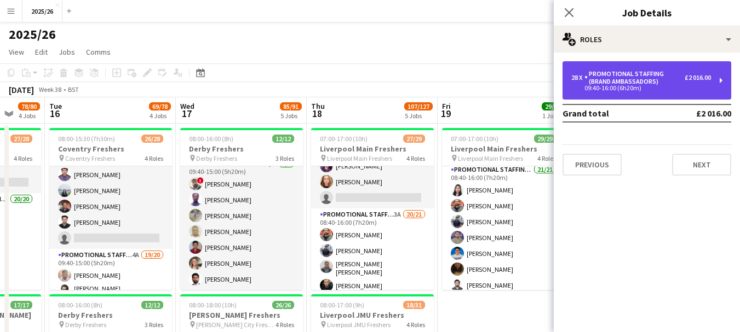
click at [622, 82] on div "Promotional Staffing (Brand Ambassadors)" at bounding box center [634, 77] width 100 height 15
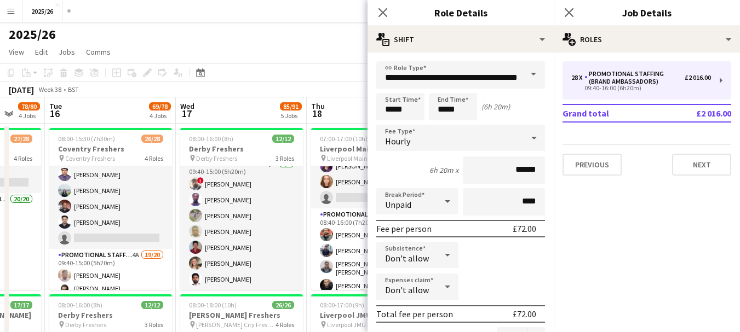
drag, startPoint x: 382, startPoint y: 7, endPoint x: 411, endPoint y: 10, distance: 29.3
click at [382, 7] on app-icon "Close pop-in" at bounding box center [382, 12] width 13 height 13
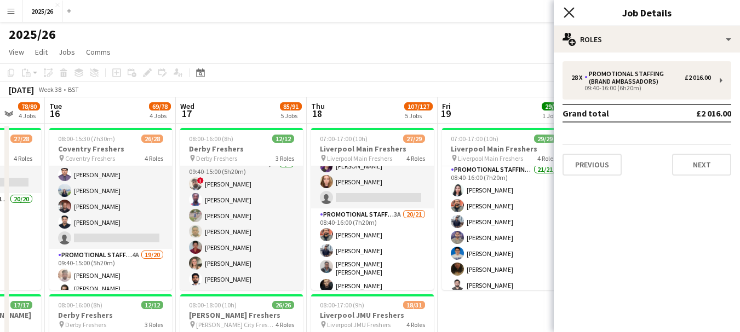
click at [567, 15] on icon at bounding box center [568, 12] width 10 height 10
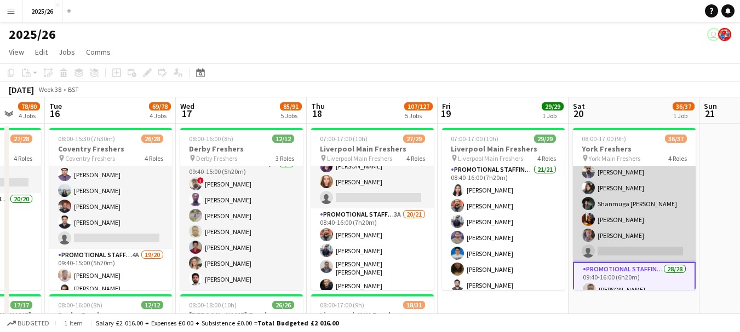
click at [671, 216] on app-card-role "Core Team 10A [DATE] 09:40-16:00 (6h20m) [PERSON_NAME] [PERSON_NAME] [PERSON_NA…" at bounding box center [634, 204] width 123 height 117
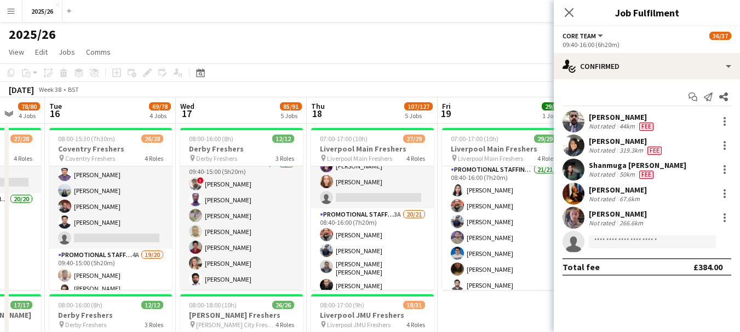
scroll to position [112, 0]
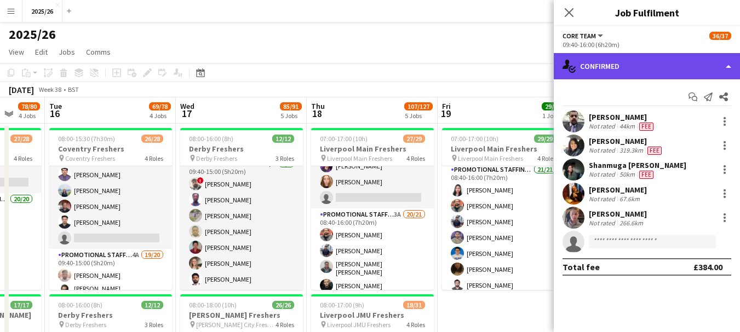
click at [659, 75] on div "single-neutral-actions-check-2 Confirmed" at bounding box center [646, 66] width 186 height 26
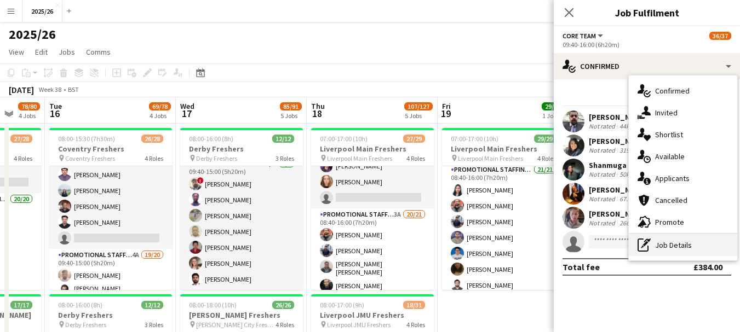
click at [674, 241] on div "pen-write Job Details" at bounding box center [682, 245] width 108 height 22
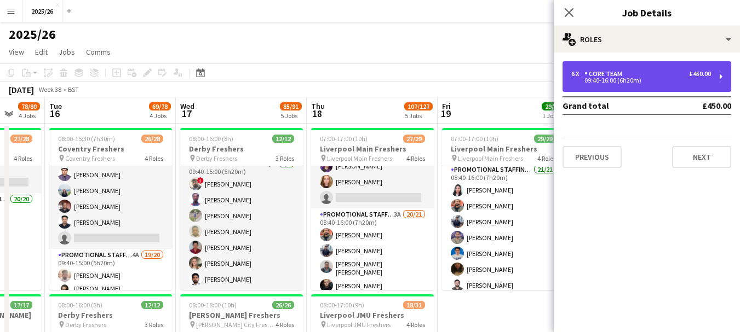
click at [641, 69] on div "6 x Core Team £450.00 09:40-16:00 (6h20m)" at bounding box center [646, 76] width 169 height 31
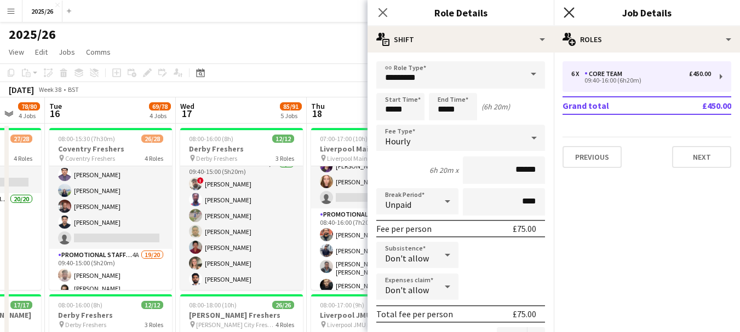
click at [570, 9] on icon "Close pop-in" at bounding box center [568, 12] width 10 height 10
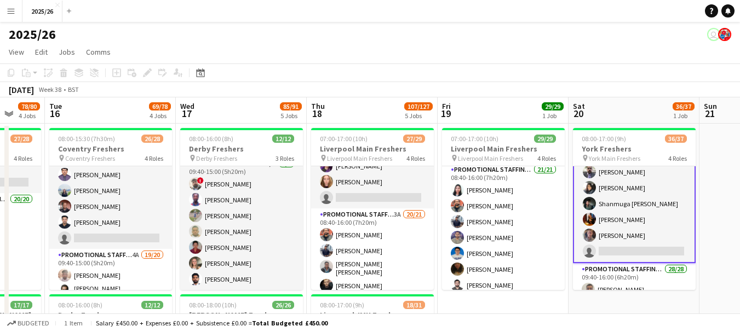
click at [659, 182] on app-card-role "Core Team 10A [DATE] 09:40-16:00 (6h20m) [PERSON_NAME] [PERSON_NAME] [PERSON_NA…" at bounding box center [634, 204] width 123 height 119
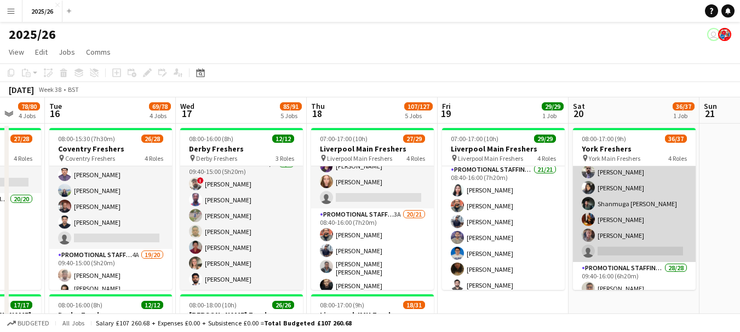
click at [659, 182] on app-card-role "Core Team 10A [DATE] 09:40-16:00 (6h20m) [PERSON_NAME] [PERSON_NAME] [PERSON_NA…" at bounding box center [634, 204] width 123 height 117
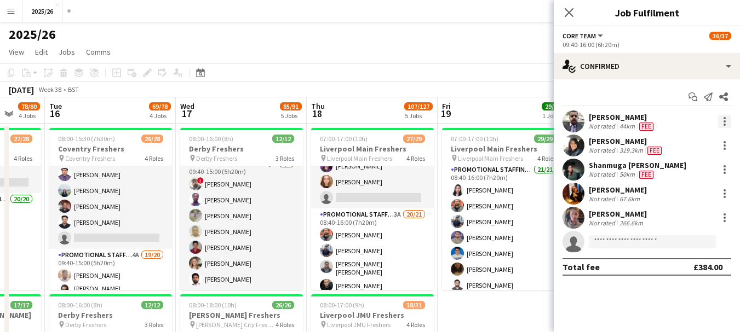
click at [722, 123] on div at bounding box center [724, 121] width 13 height 13
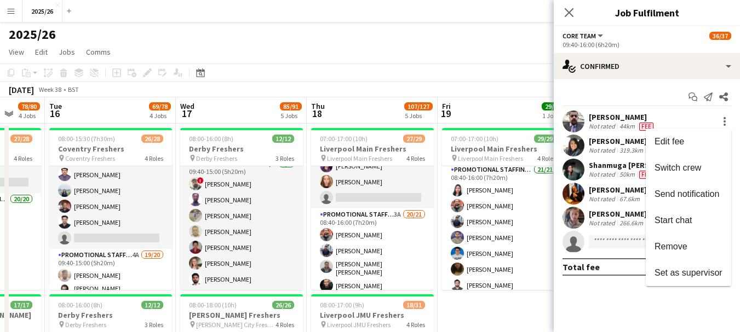
click at [649, 100] on div at bounding box center [370, 166] width 740 height 332
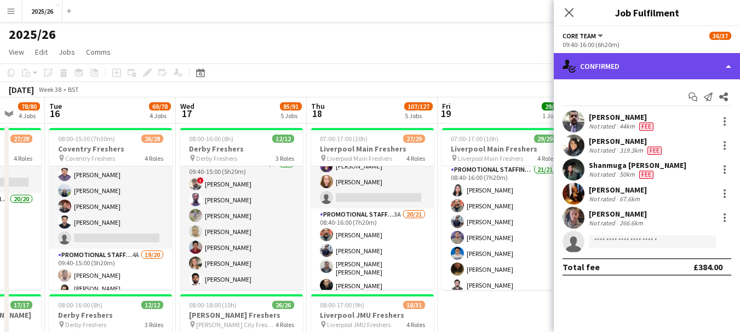
click at [574, 60] on icon "single-neutral-actions-check-2" at bounding box center [568, 66] width 13 height 13
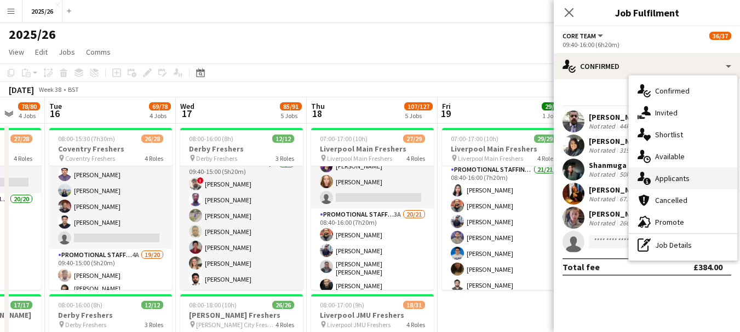
click at [678, 182] on span "Applicants" at bounding box center [672, 179] width 34 height 10
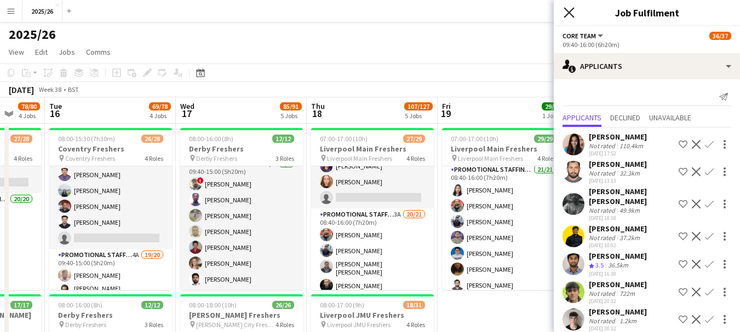
click at [564, 14] on icon "Close pop-in" at bounding box center [568, 12] width 10 height 10
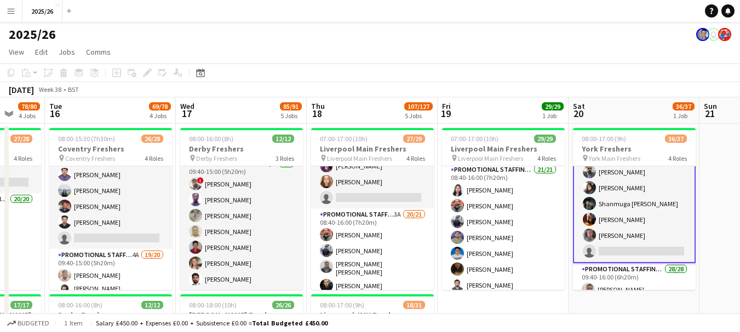
click at [628, 223] on app-card-role "Core Team 10A [DATE] 09:40-16:00 (6h20m) [PERSON_NAME] [PERSON_NAME] [PERSON_NA…" at bounding box center [634, 204] width 123 height 119
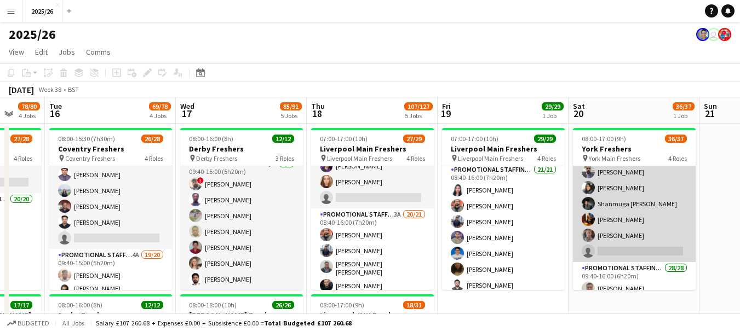
click at [628, 223] on app-card-role "Core Team 10A [DATE] 09:40-16:00 (6h20m) [PERSON_NAME] [PERSON_NAME] [PERSON_NA…" at bounding box center [634, 204] width 123 height 117
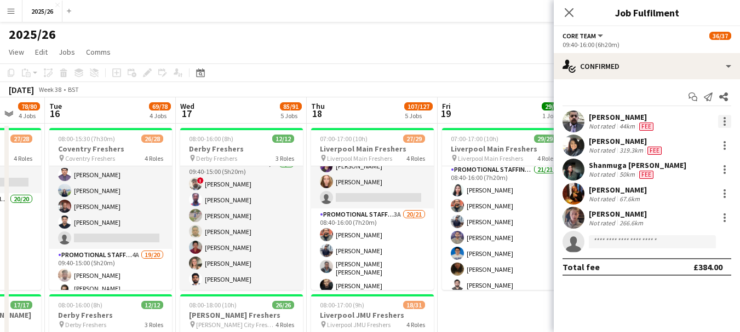
click at [720, 118] on div at bounding box center [724, 121] width 13 height 13
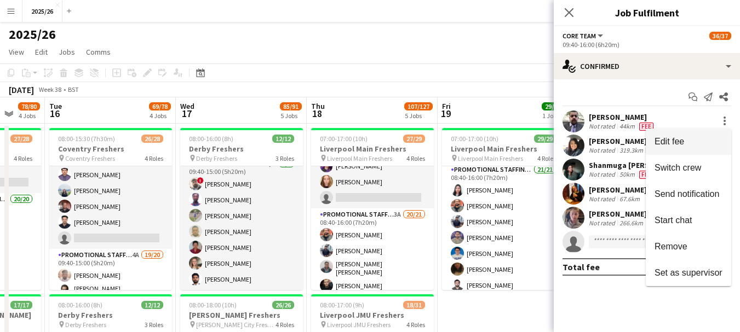
click at [693, 141] on span "Edit fee" at bounding box center [688, 142] width 68 height 10
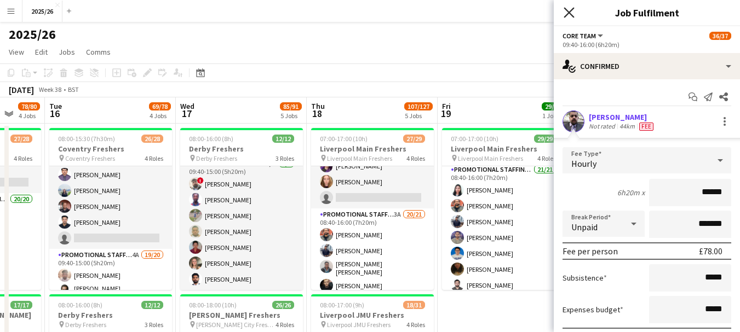
click at [571, 16] on icon "Close pop-in" at bounding box center [568, 12] width 10 height 10
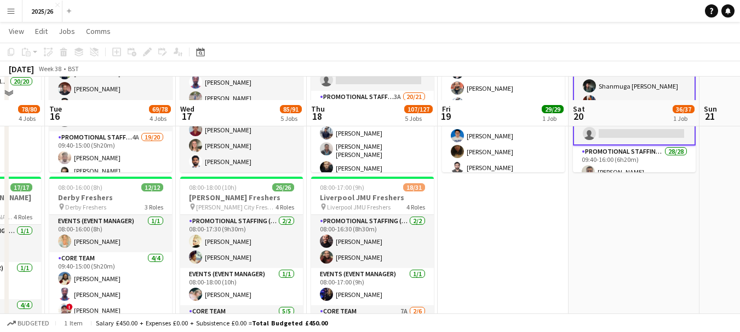
scroll to position [142, 0]
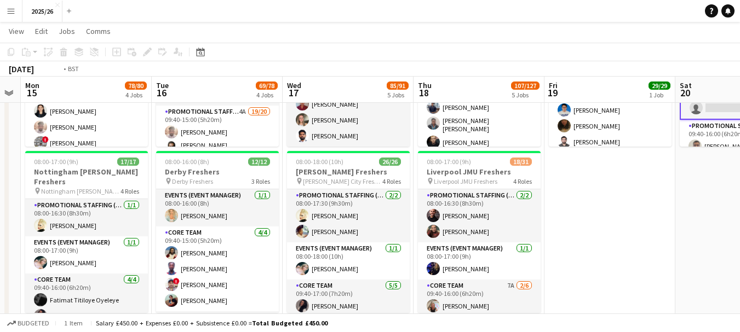
drag, startPoint x: 578, startPoint y: 186, endPoint x: 685, endPoint y: 186, distance: 107.8
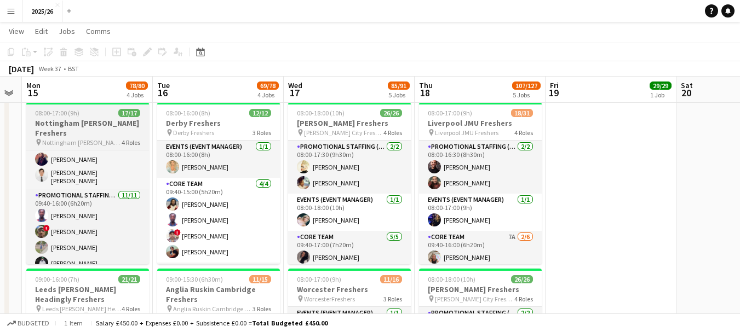
scroll to position [121, 0]
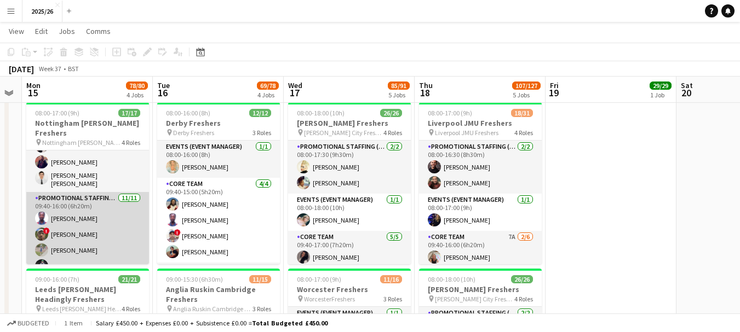
click at [114, 219] on app-card-role "Promotional Staffing (Brand Ambassadors) [DATE] 09:40-16:00 (6h20m) [PERSON_NAM…" at bounding box center [87, 291] width 123 height 199
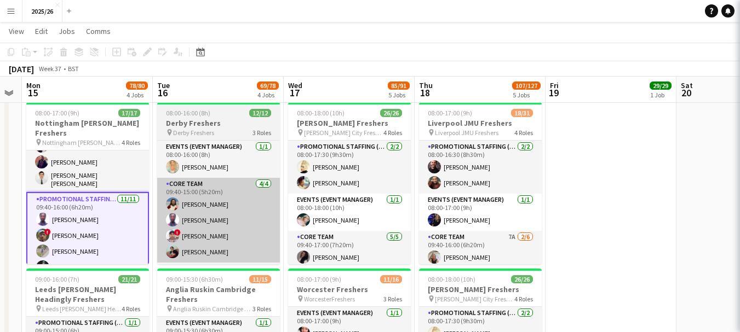
scroll to position [111, 0]
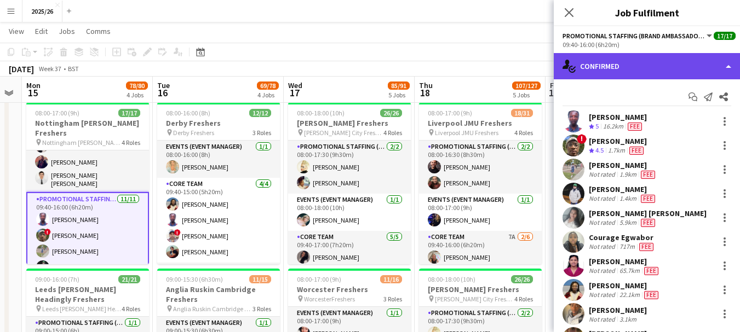
click at [670, 57] on div "single-neutral-actions-check-2 Confirmed" at bounding box center [646, 66] width 186 height 26
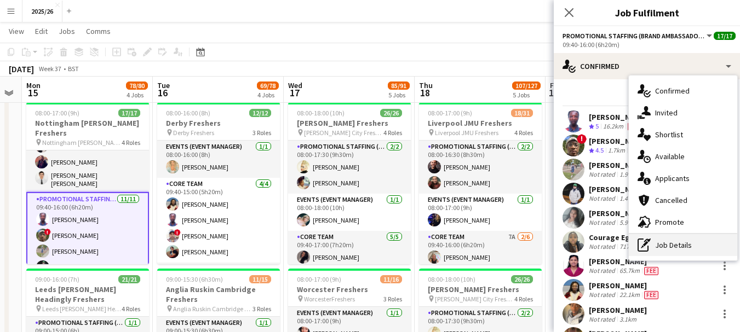
click at [693, 241] on div "pen-write Job Details" at bounding box center [682, 245] width 108 height 22
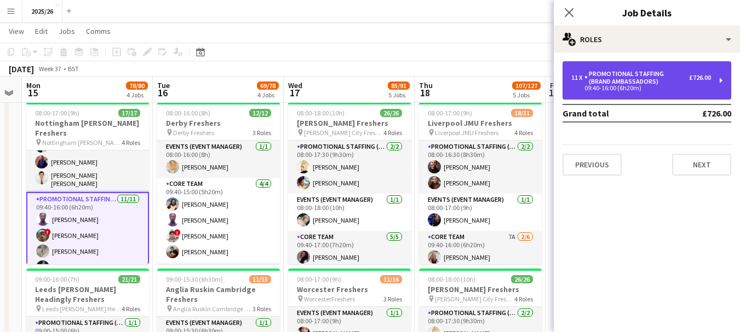
click at [652, 93] on div "11 x Promotional Staffing (Brand Ambassadors) £726.00 09:40-16:00 (6h20m)" at bounding box center [646, 80] width 169 height 38
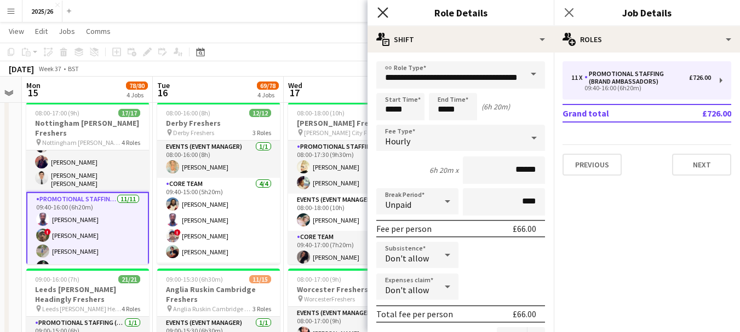
click at [383, 8] on icon "Close pop-in" at bounding box center [382, 12] width 10 height 10
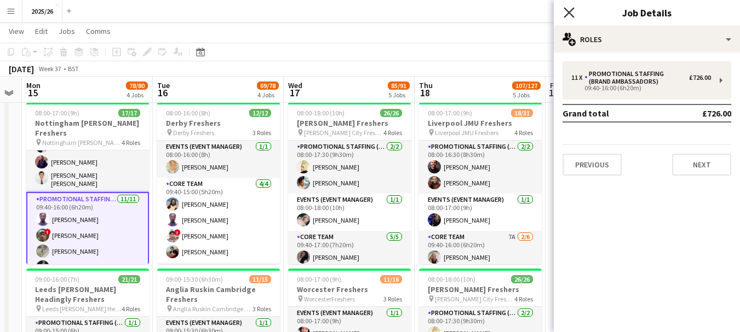
drag, startPoint x: 562, startPoint y: 17, endPoint x: 567, endPoint y: 13, distance: 7.0
click at [567, 13] on app-icon "Close pop-in" at bounding box center [569, 13] width 16 height 16
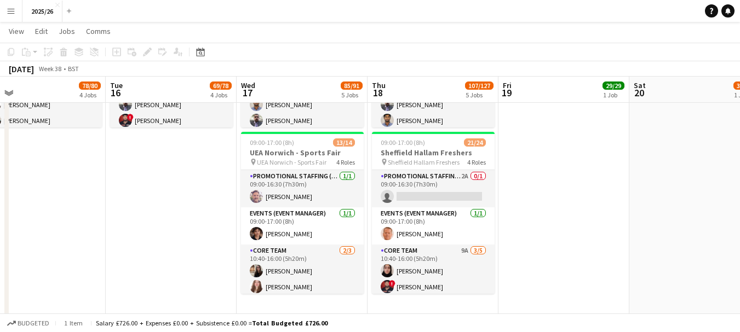
scroll to position [0, 286]
drag, startPoint x: 630, startPoint y: 213, endPoint x: 583, endPoint y: 207, distance: 46.9
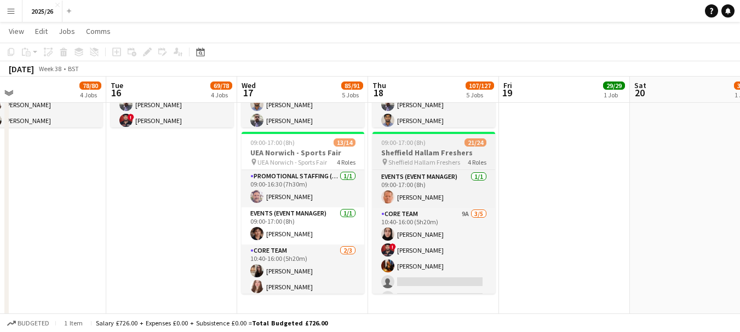
scroll to position [0, 0]
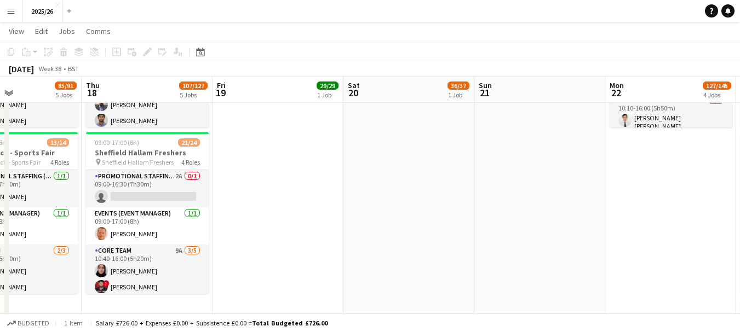
drag, startPoint x: 608, startPoint y: 182, endPoint x: 312, endPoint y: 176, distance: 295.7
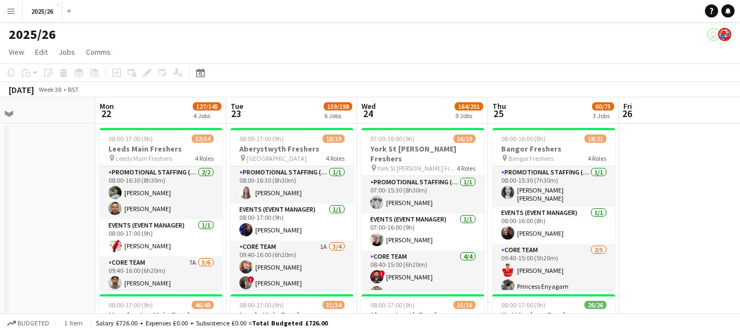
drag, startPoint x: 625, startPoint y: 170, endPoint x: 189, endPoint y: 207, distance: 437.9
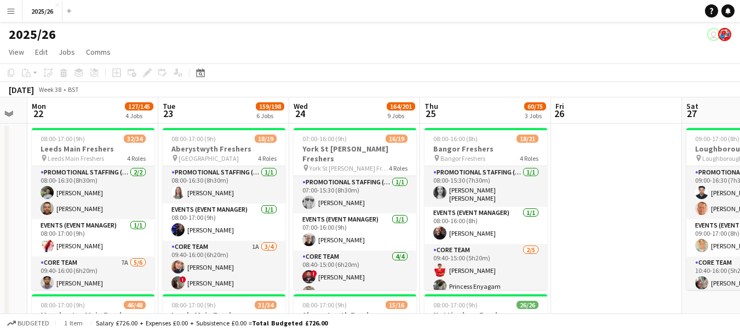
drag, startPoint x: 501, startPoint y: 213, endPoint x: 437, endPoint y: 206, distance: 64.9
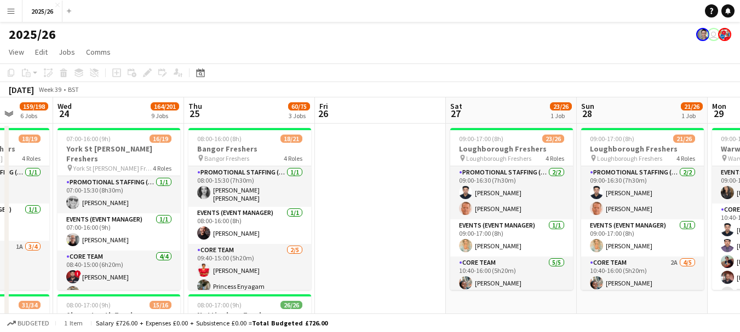
scroll to position [0, 471]
drag, startPoint x: 580, startPoint y: 258, endPoint x: 339, endPoint y: 223, distance: 242.9
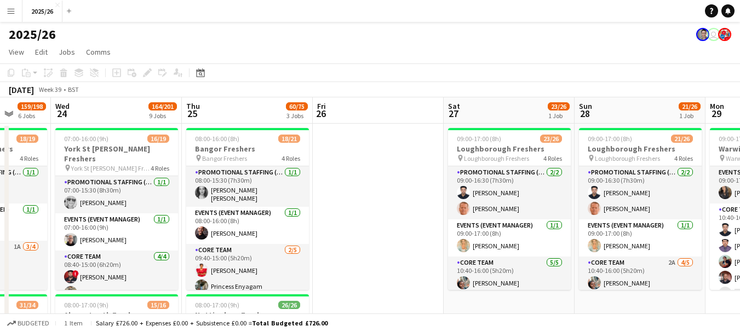
drag, startPoint x: 385, startPoint y: 279, endPoint x: 642, endPoint y: 253, distance: 257.5
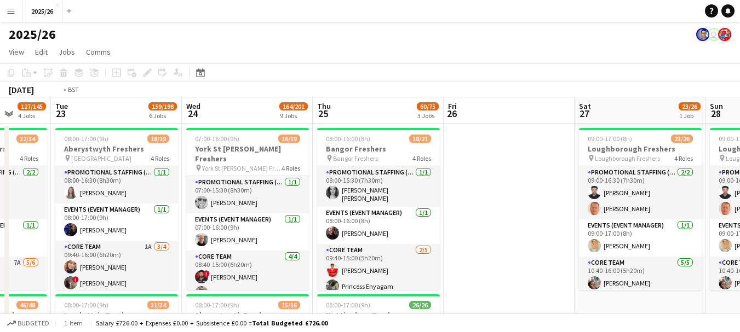
scroll to position [0, 221]
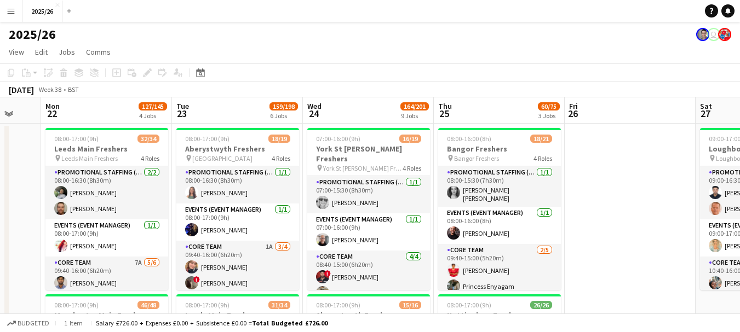
drag, startPoint x: 386, startPoint y: 223, endPoint x: 746, endPoint y: 159, distance: 365.8
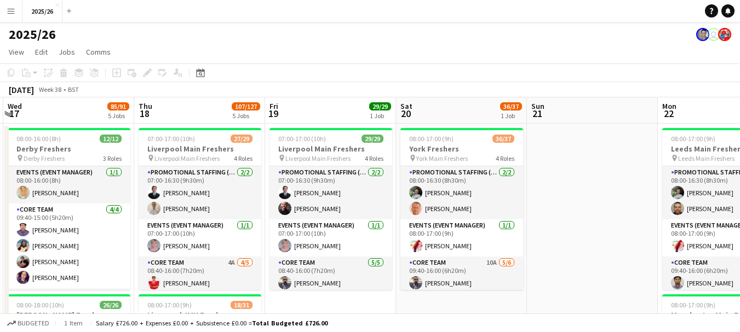
drag, startPoint x: 257, startPoint y: 170, endPoint x: 693, endPoint y: 175, distance: 435.8
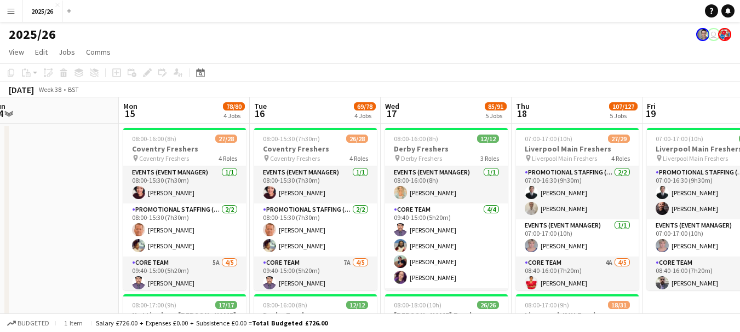
scroll to position [0, 337]
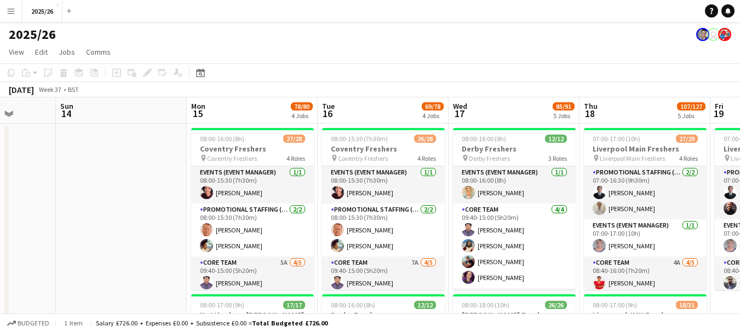
drag, startPoint x: 180, startPoint y: 201, endPoint x: 592, endPoint y: 184, distance: 413.1
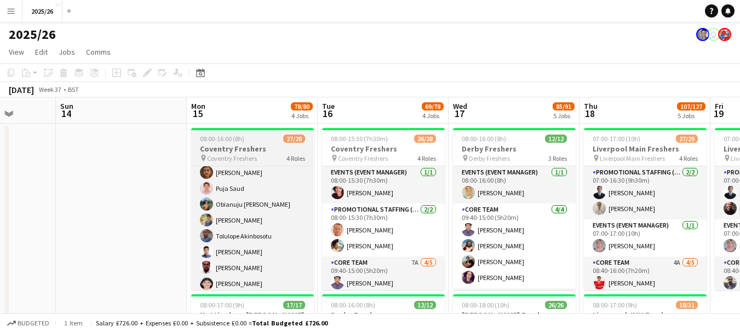
scroll to position [0, 0]
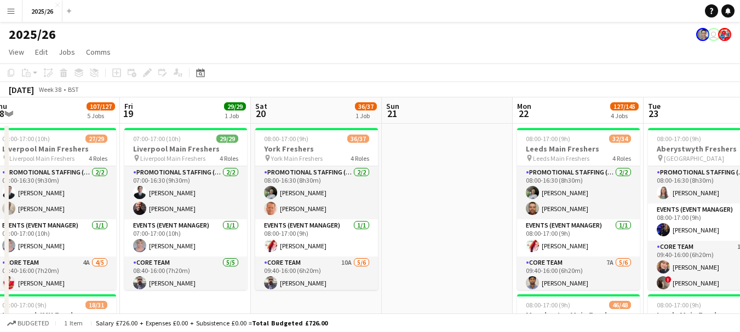
drag, startPoint x: 592, startPoint y: 209, endPoint x: 183, endPoint y: 184, distance: 409.6
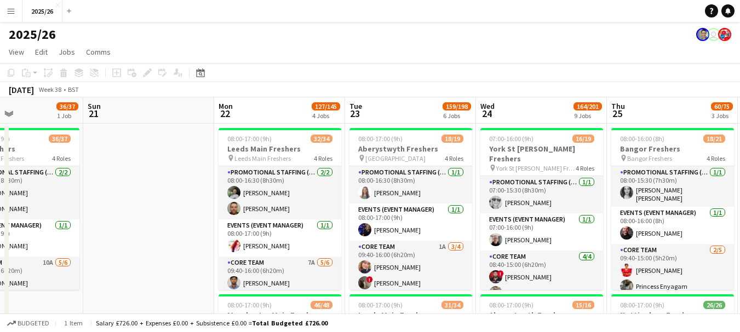
drag, startPoint x: 339, startPoint y: 172, endPoint x: 161, endPoint y: 158, distance: 178.5
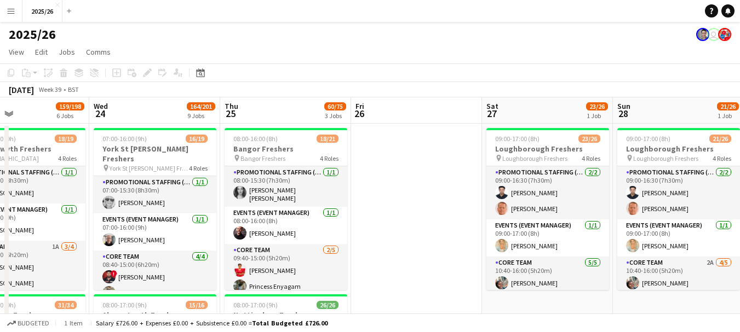
drag, startPoint x: 188, startPoint y: 192, endPoint x: 213, endPoint y: 188, distance: 25.0
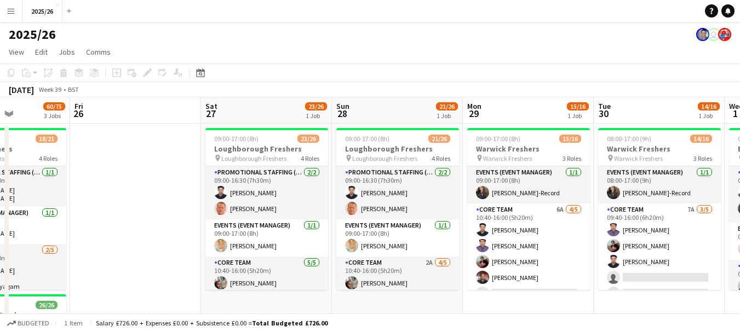
drag, startPoint x: 321, startPoint y: 185, endPoint x: 186, endPoint y: 206, distance: 136.8
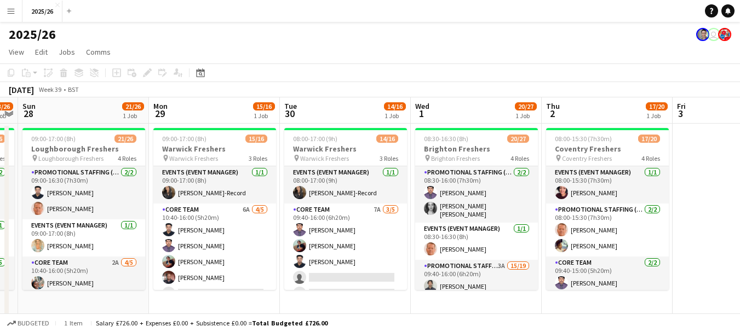
scroll to position [0, 414]
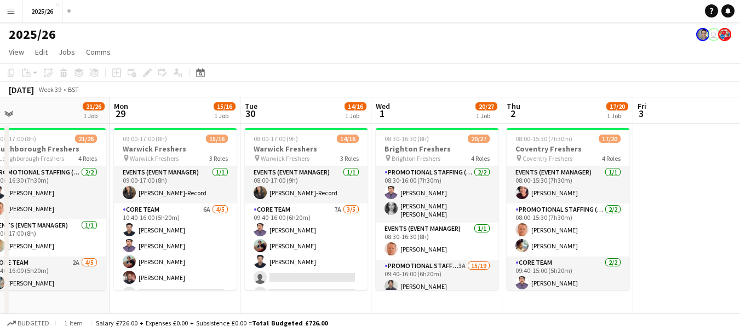
drag, startPoint x: 241, startPoint y: 240, endPoint x: 23, endPoint y: 237, distance: 218.4
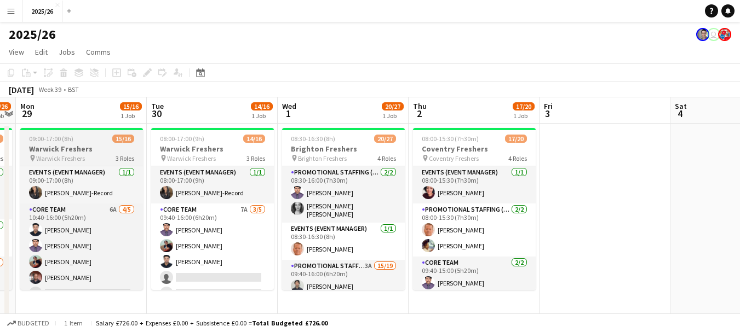
drag, startPoint x: 193, startPoint y: 227, endPoint x: 136, endPoint y: 225, distance: 57.0
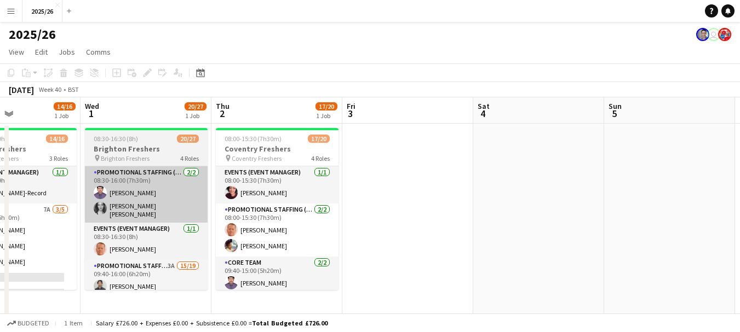
scroll to position [0, 445]
drag, startPoint x: 334, startPoint y: 239, endPoint x: 190, endPoint y: 217, distance: 146.2
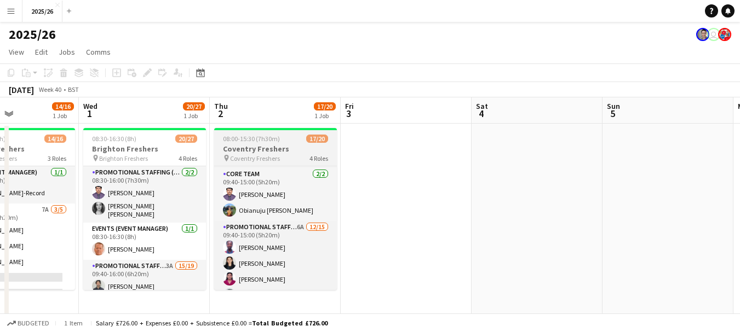
scroll to position [0, 0]
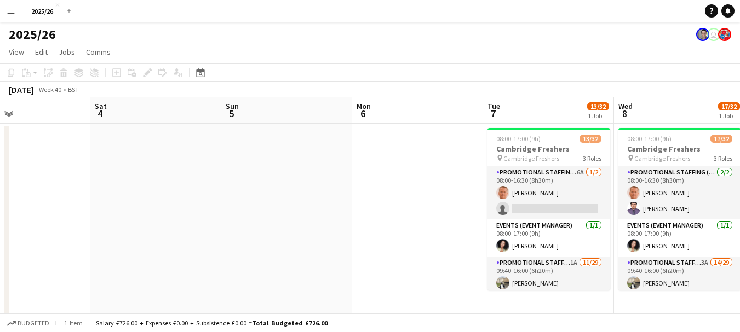
drag, startPoint x: 561, startPoint y: 181, endPoint x: 209, endPoint y: 194, distance: 352.8
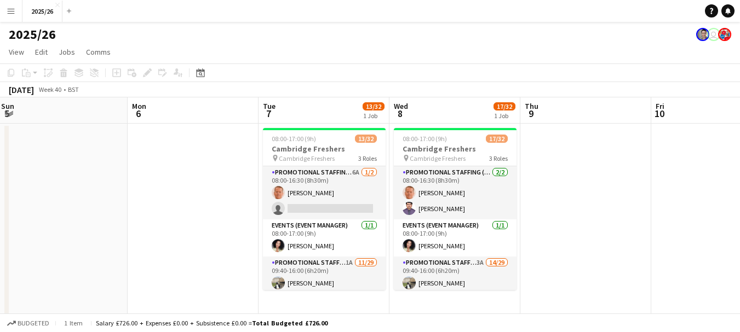
scroll to position [0, 406]
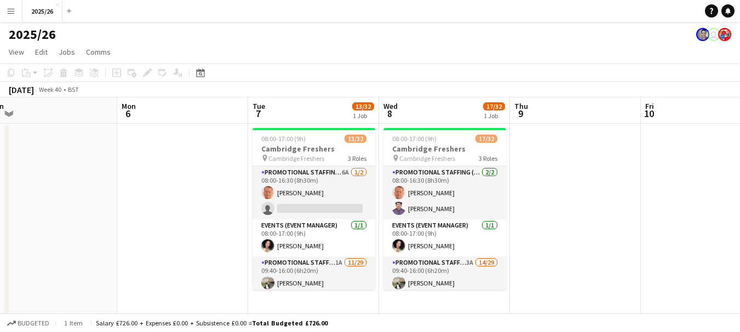
drag, startPoint x: 341, startPoint y: 216, endPoint x: 140, endPoint y: 200, distance: 202.0
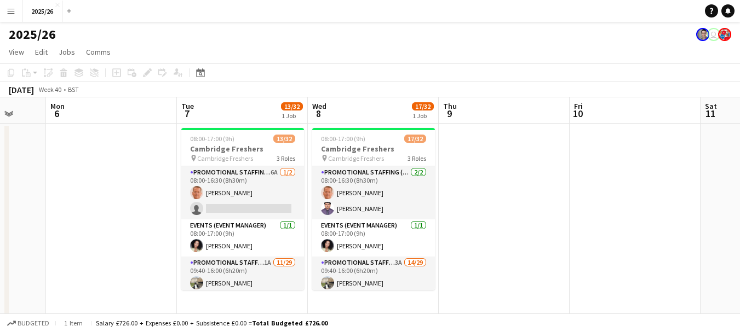
scroll to position [0, 327]
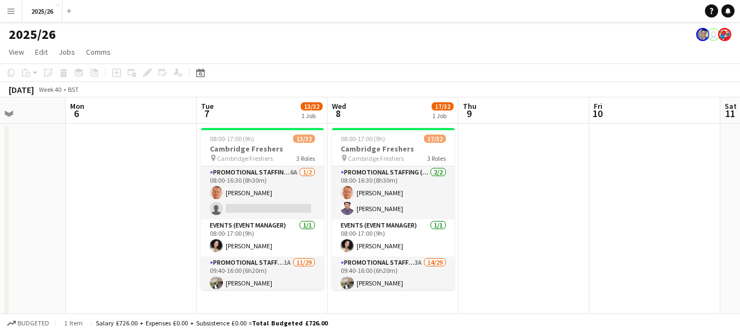
drag, startPoint x: 570, startPoint y: 199, endPoint x: 555, endPoint y: 146, distance: 54.9
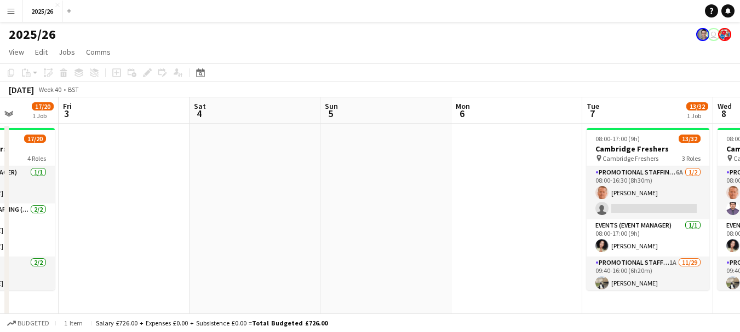
drag, startPoint x: 0, startPoint y: 190, endPoint x: 650, endPoint y: 206, distance: 650.0
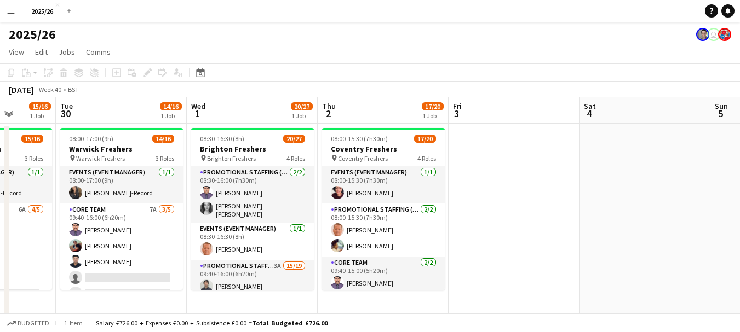
scroll to position [0, 289]
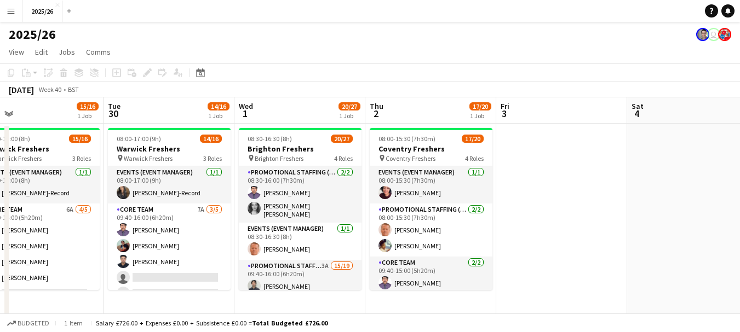
drag, startPoint x: 227, startPoint y: 189, endPoint x: 400, endPoint y: 204, distance: 173.6
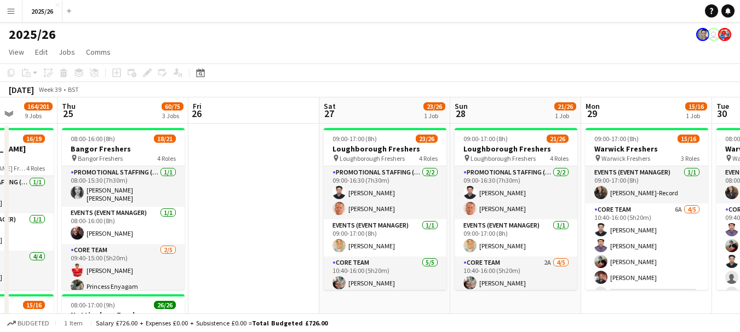
drag, startPoint x: 124, startPoint y: 181, endPoint x: 747, endPoint y: 224, distance: 624.5
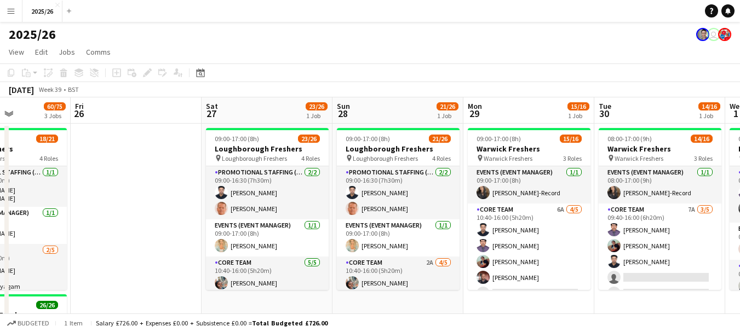
drag, startPoint x: 277, startPoint y: 176, endPoint x: 580, endPoint y: 199, distance: 304.1
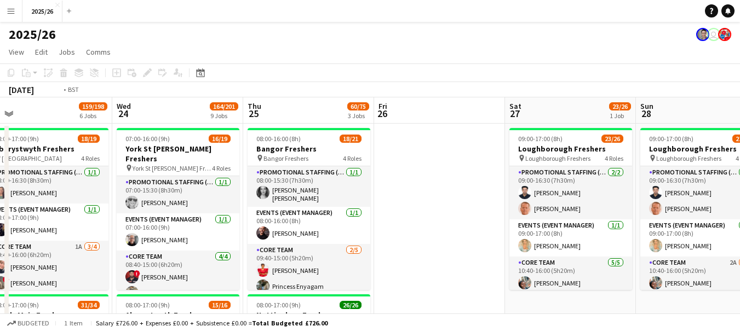
drag, startPoint x: 402, startPoint y: 175, endPoint x: 614, endPoint y: 171, distance: 211.3
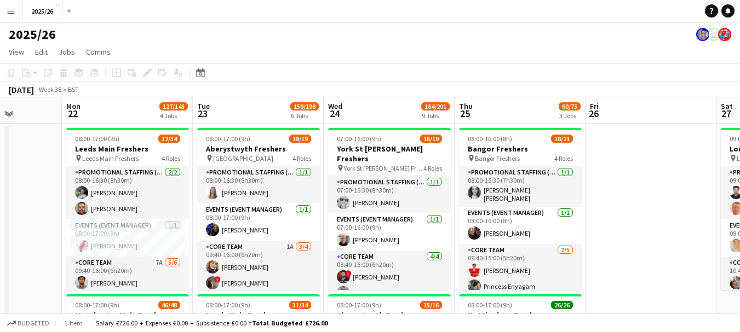
drag, startPoint x: 220, startPoint y: 168, endPoint x: 655, endPoint y: 147, distance: 435.1
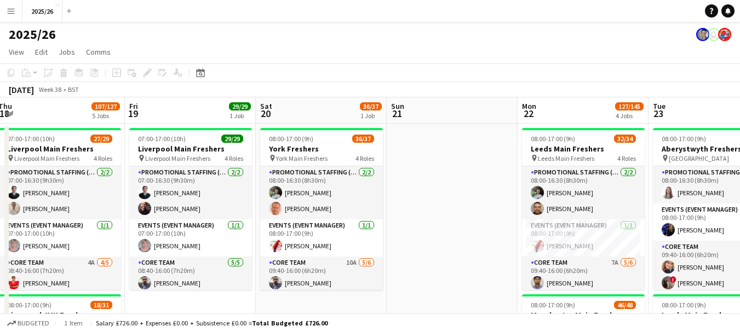
drag, startPoint x: 399, startPoint y: 141, endPoint x: 484, endPoint y: 147, distance: 85.6
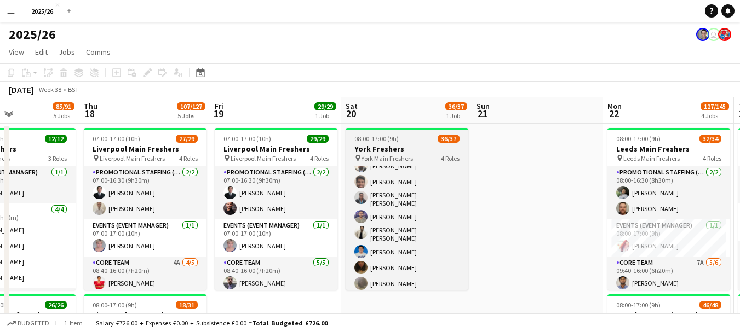
scroll to position [325, 0]
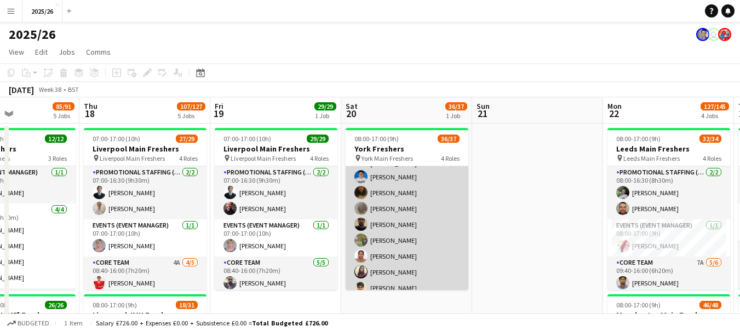
click at [438, 201] on app-card-role "Promotional Staffing (Brand Ambassadors) 28/28 09:40-16:00 (6h20m) [PERSON_NAME…" at bounding box center [406, 288] width 123 height 479
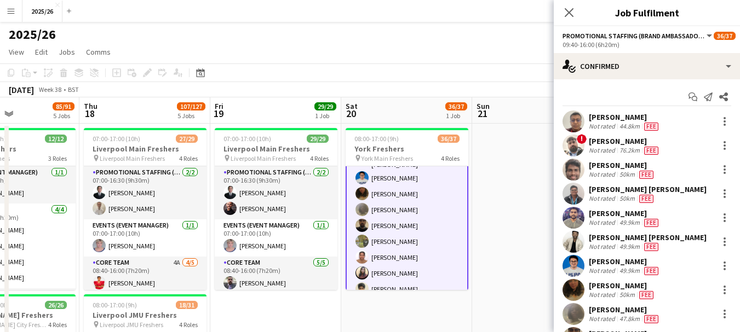
scroll to position [326, 0]
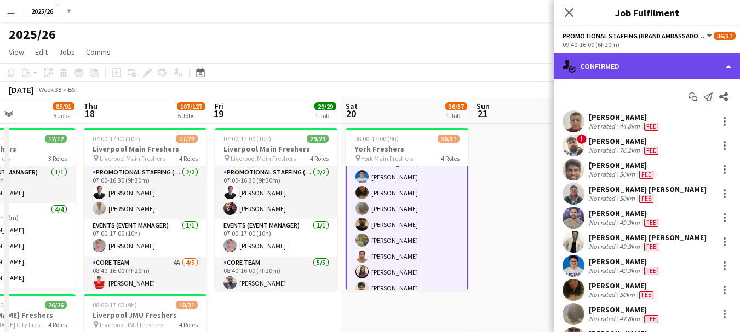
click at [639, 68] on div "single-neutral-actions-check-2 Confirmed" at bounding box center [646, 66] width 186 height 26
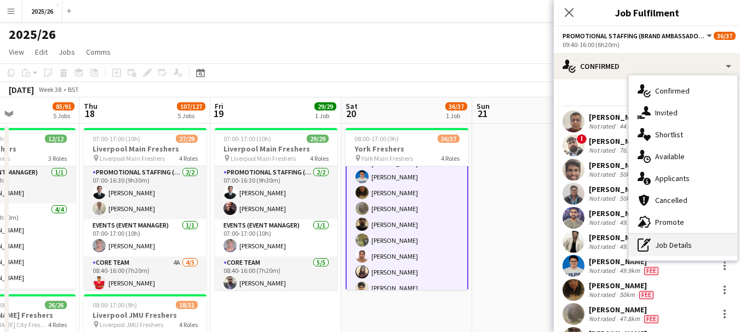
click at [681, 245] on div "pen-write Job Details" at bounding box center [682, 245] width 108 height 22
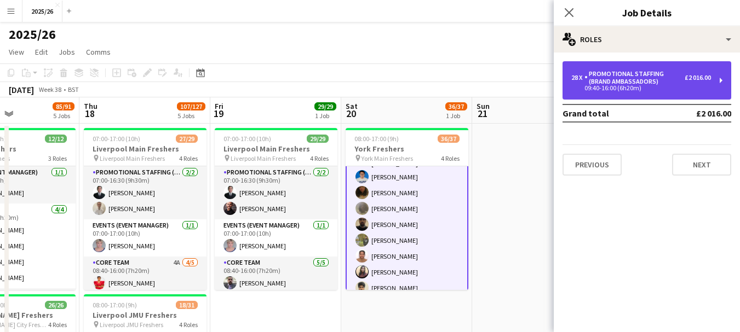
click at [650, 84] on div "Promotional Staffing (Brand Ambassadors)" at bounding box center [634, 77] width 100 height 15
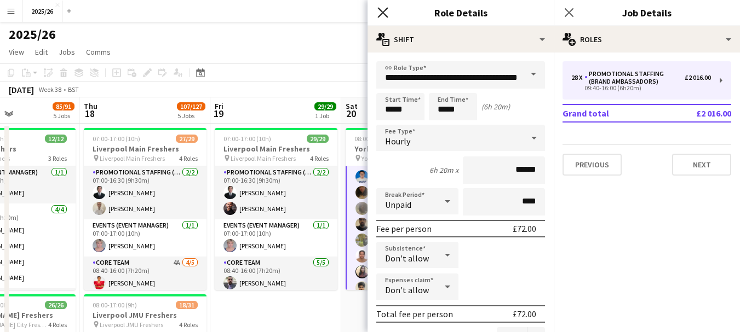
click at [388, 12] on icon "Close pop-in" at bounding box center [382, 12] width 10 height 10
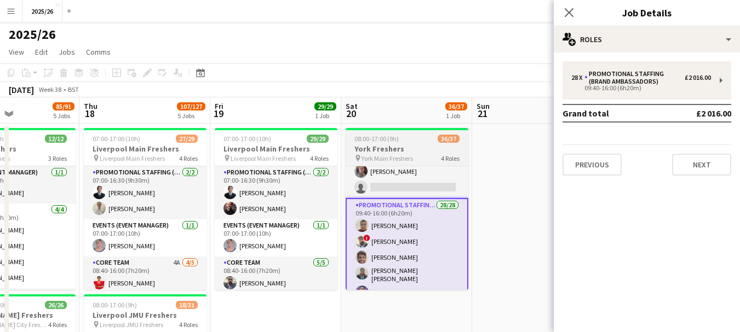
scroll to position [179, 0]
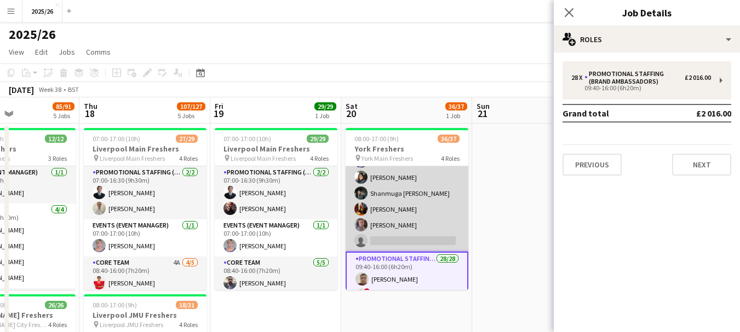
click at [424, 211] on app-card-role "Core Team 10A [DATE] 09:40-16:00 (6h20m) [PERSON_NAME] [PERSON_NAME] [PERSON_NA…" at bounding box center [406, 193] width 123 height 117
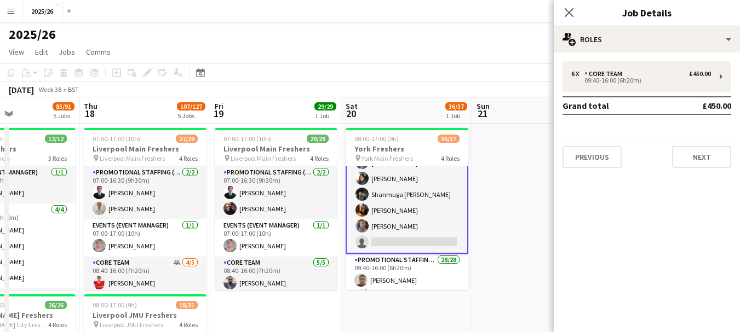
scroll to position [123, 0]
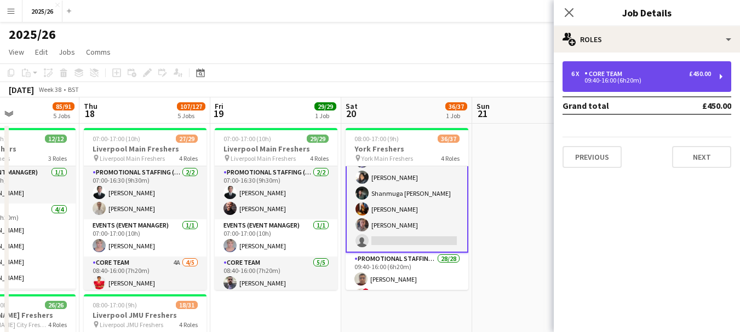
click at [661, 85] on div "6 x Core Team £450.00 09:40-16:00 (6h20m)" at bounding box center [646, 76] width 169 height 31
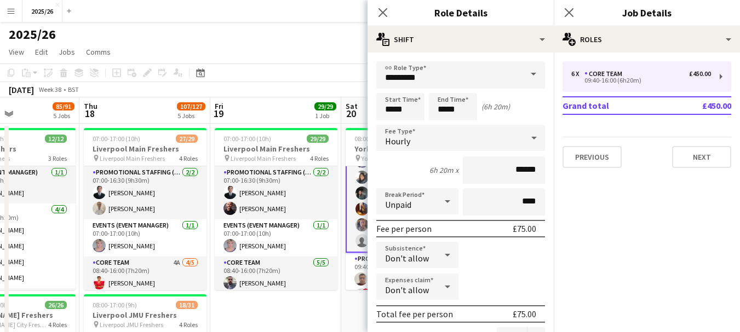
click at [390, 5] on div "Close pop-in" at bounding box center [382, 12] width 31 height 25
click at [382, 11] on icon at bounding box center [382, 12] width 10 height 10
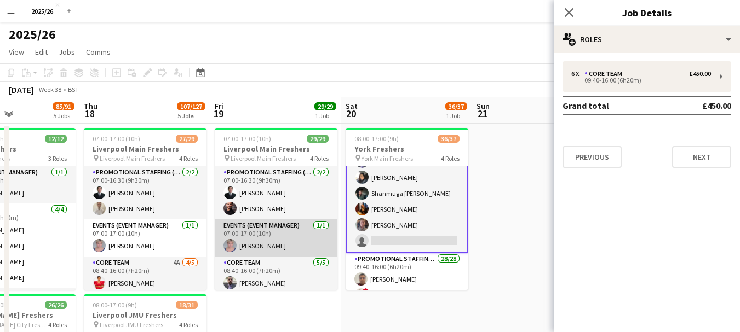
click at [285, 238] on app-card-role "Events (Event Manager) [DATE] 07:00-17:00 (10h) [PERSON_NAME]" at bounding box center [276, 238] width 123 height 37
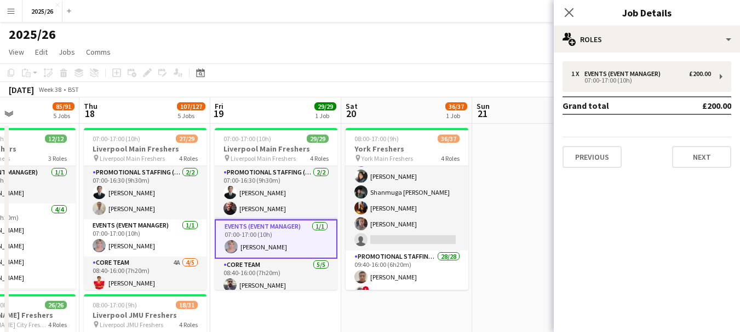
scroll to position [122, 0]
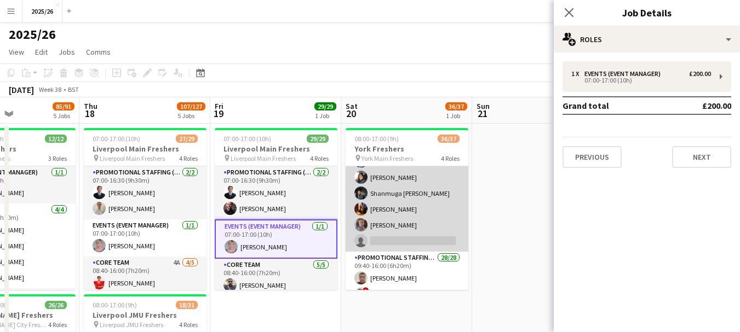
click at [402, 199] on app-card-role "Core Team 10A [DATE] 09:40-16:00 (6h20m) [PERSON_NAME] [PERSON_NAME] [PERSON_NA…" at bounding box center [406, 193] width 123 height 117
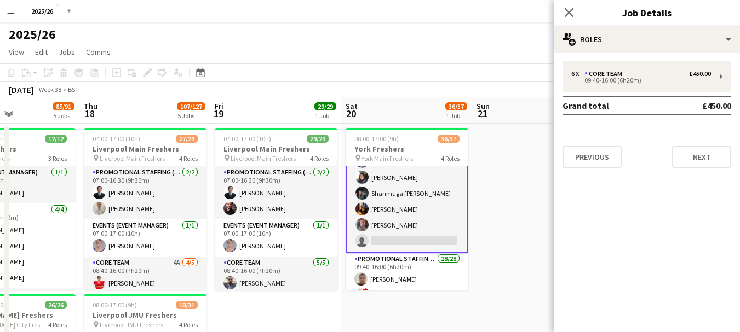
click at [666, 94] on div "6 x Core Team £450.00 09:40-16:00 (6h20m) Grand total £450.00 Previous Next" at bounding box center [646, 114] width 186 height 107
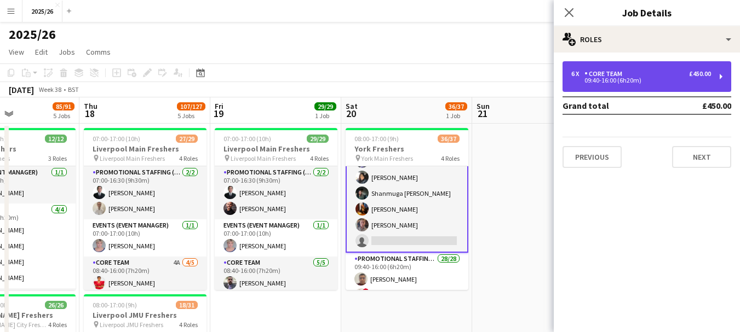
click at [660, 69] on div "6 x Core Team £450.00 09:40-16:00 (6h20m)" at bounding box center [646, 76] width 169 height 31
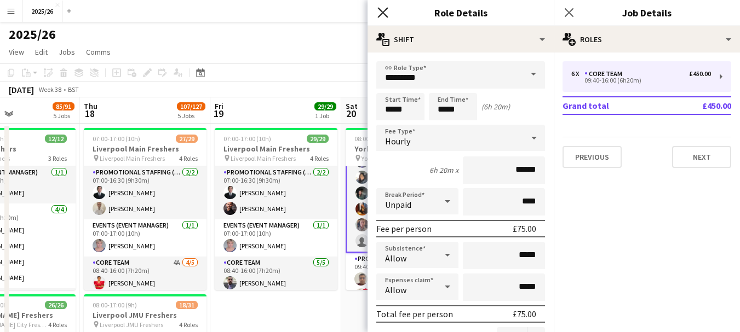
click at [380, 13] on icon "Close pop-in" at bounding box center [382, 12] width 10 height 10
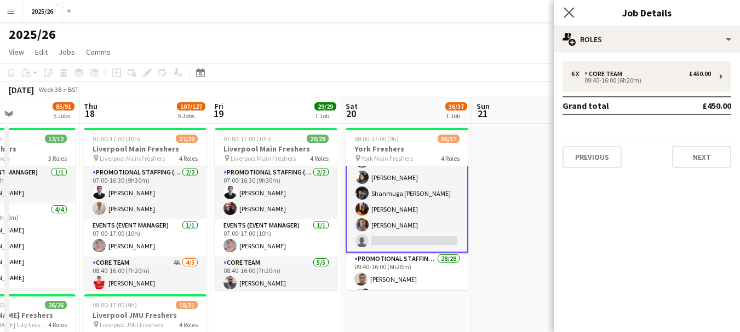
click at [569, 6] on app-icon "Close pop-in" at bounding box center [569, 13] width 16 height 16
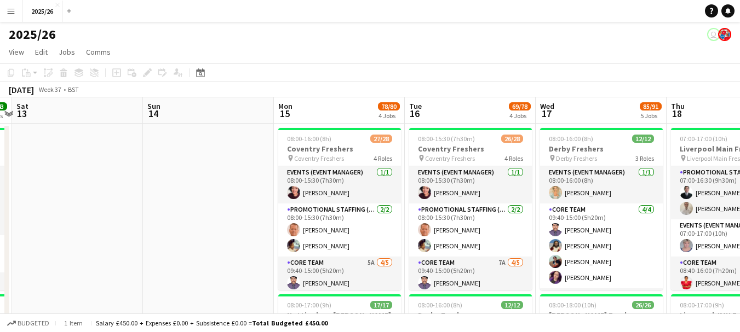
drag, startPoint x: 155, startPoint y: 148, endPoint x: 735, endPoint y: 220, distance: 584.6
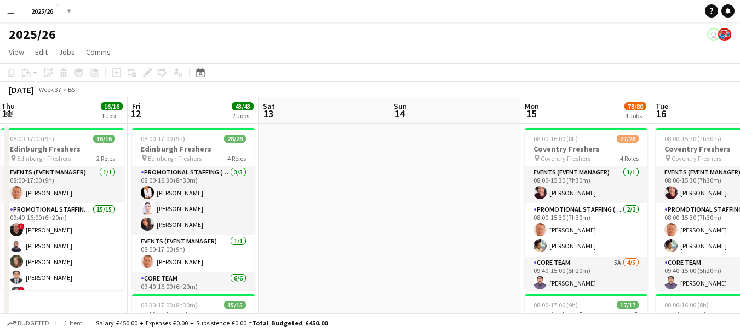
drag, startPoint x: 207, startPoint y: 218, endPoint x: 481, endPoint y: 223, distance: 273.2
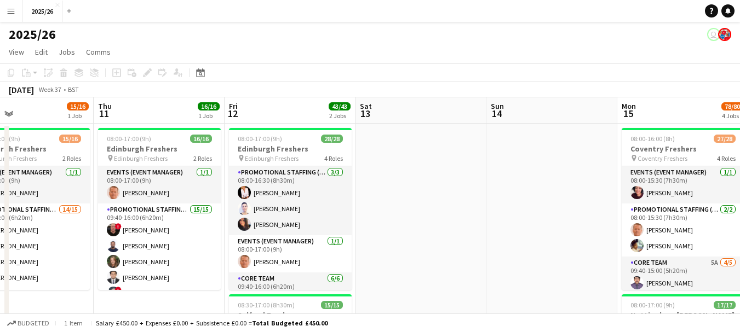
scroll to position [0, 298]
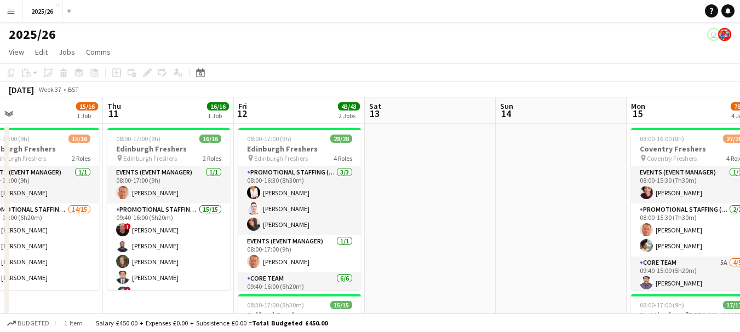
drag, startPoint x: 296, startPoint y: 212, endPoint x: 387, endPoint y: 196, distance: 92.8
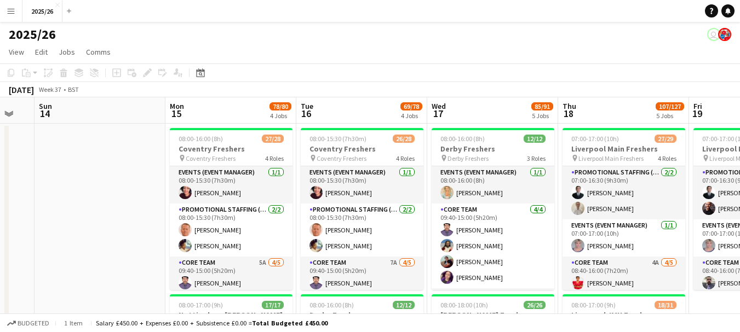
scroll to position [0, 357]
drag, startPoint x: 570, startPoint y: 142, endPoint x: 114, endPoint y: 191, distance: 458.7
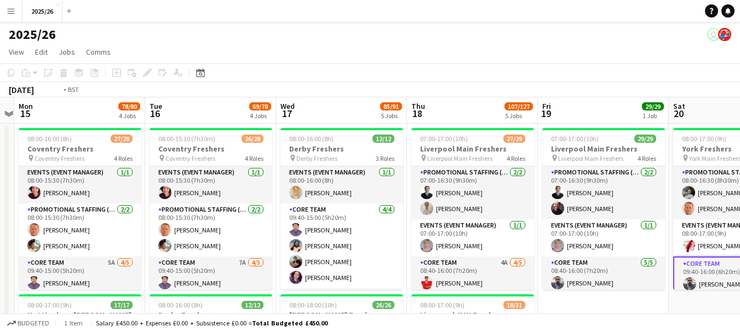
scroll to position [0, 394]
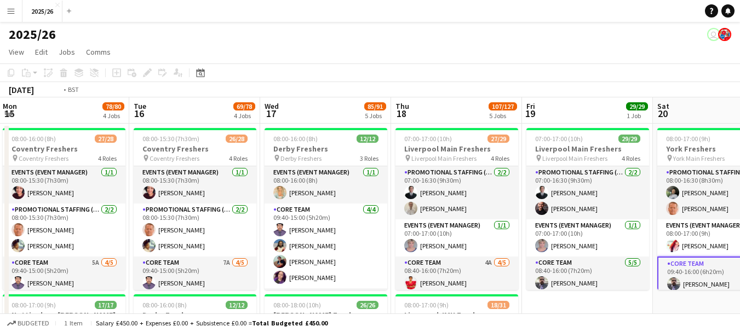
drag, startPoint x: 651, startPoint y: 139, endPoint x: 483, endPoint y: 135, distance: 167.6
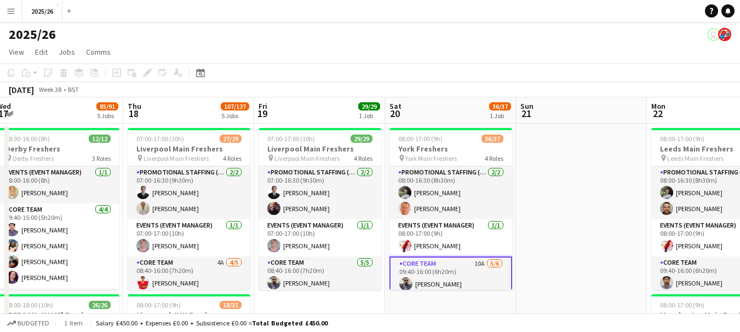
scroll to position [0, 412]
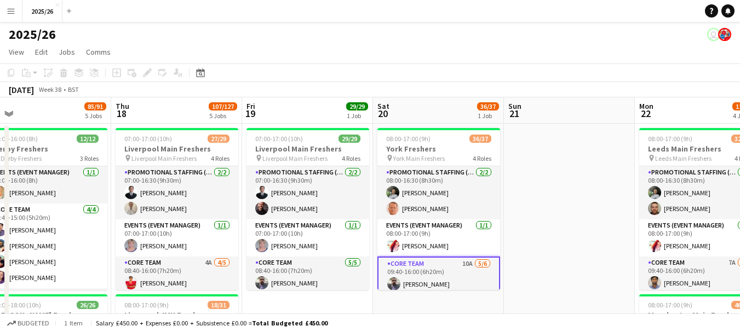
drag, startPoint x: 670, startPoint y: 112, endPoint x: 390, endPoint y: 149, distance: 282.2
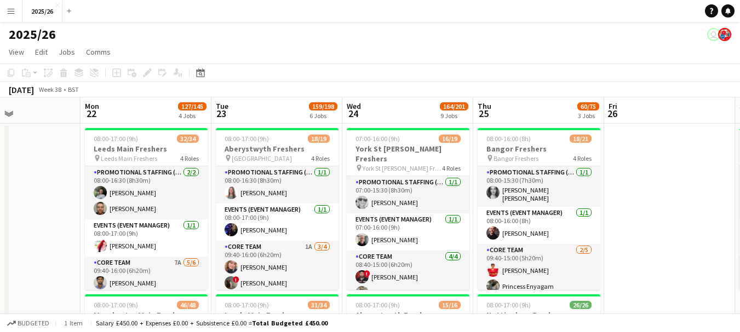
drag, startPoint x: 557, startPoint y: 192, endPoint x: 5, endPoint y: 214, distance: 551.7
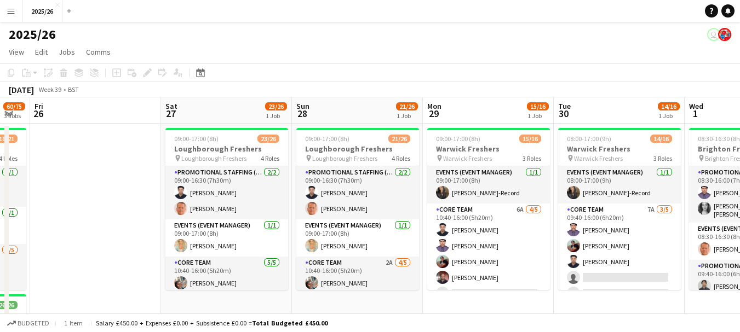
scroll to position [0, 362]
drag, startPoint x: 653, startPoint y: 183, endPoint x: 79, endPoint y: 209, distance: 574.3
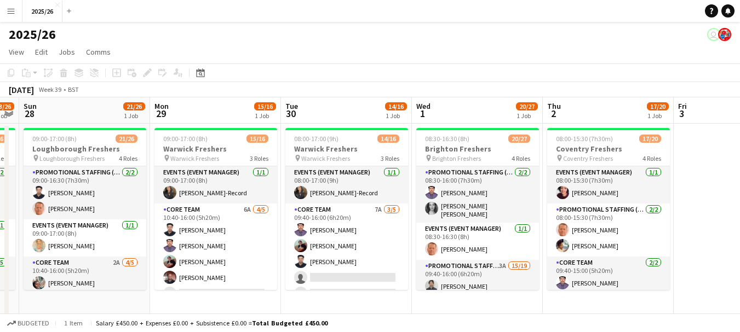
scroll to position [0, 375]
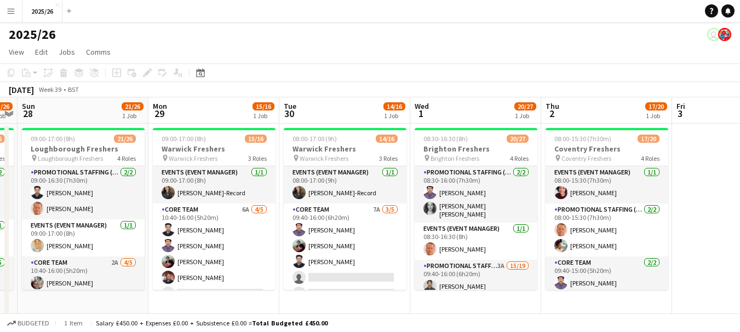
drag, startPoint x: 411, startPoint y: 239, endPoint x: 136, endPoint y: 241, distance: 274.8
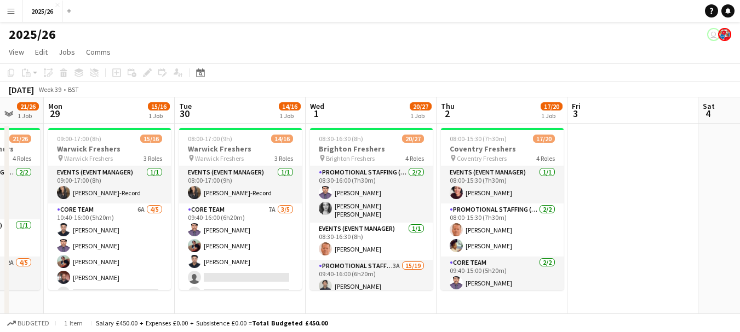
scroll to position [0, 346]
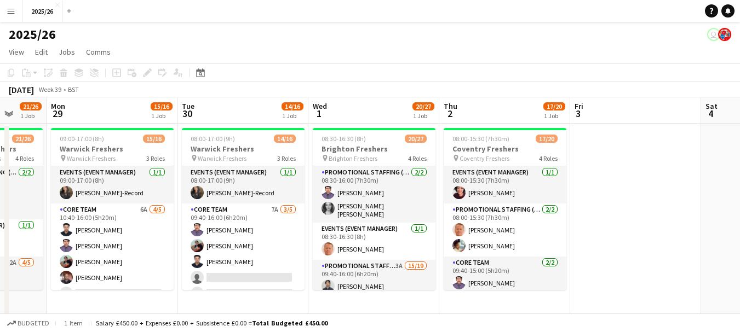
drag, startPoint x: 501, startPoint y: 236, endPoint x: 399, endPoint y: 240, distance: 101.9
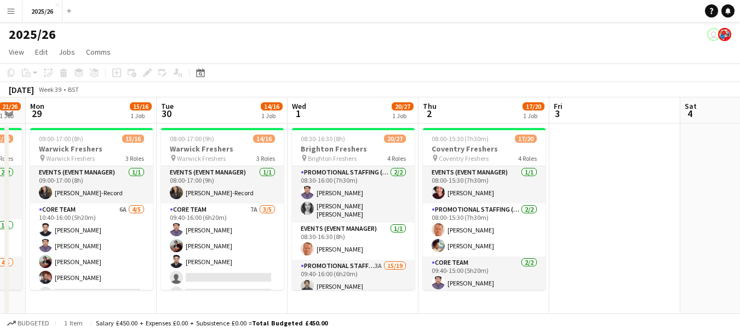
scroll to position [0, 377]
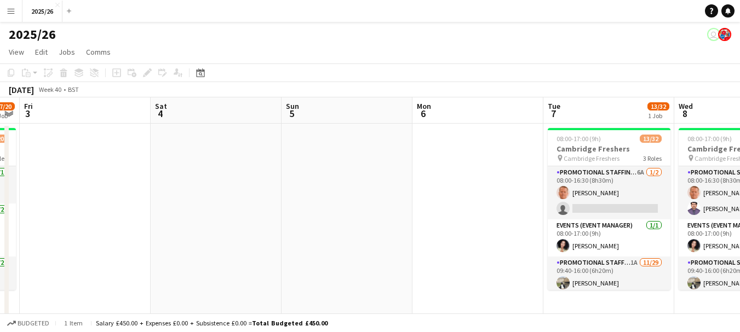
drag, startPoint x: 664, startPoint y: 232, endPoint x: 116, endPoint y: 252, distance: 548.9
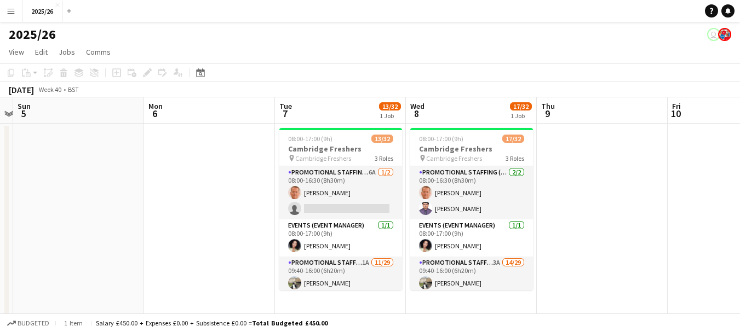
scroll to position [0, 385]
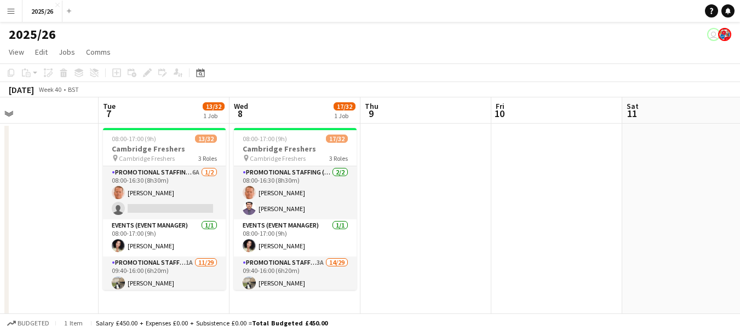
drag, startPoint x: 540, startPoint y: 229, endPoint x: 155, endPoint y: 207, distance: 384.9
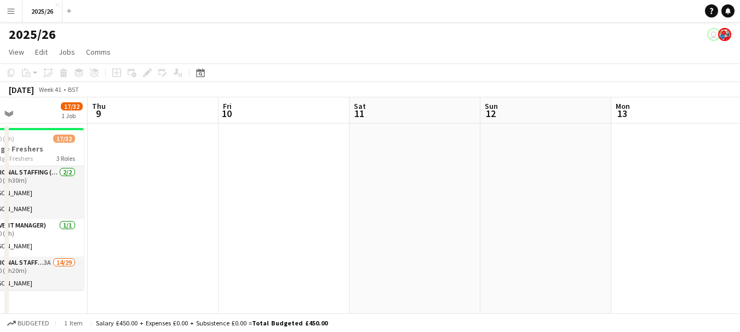
drag, startPoint x: 581, startPoint y: 193, endPoint x: 67, endPoint y: 197, distance: 514.6
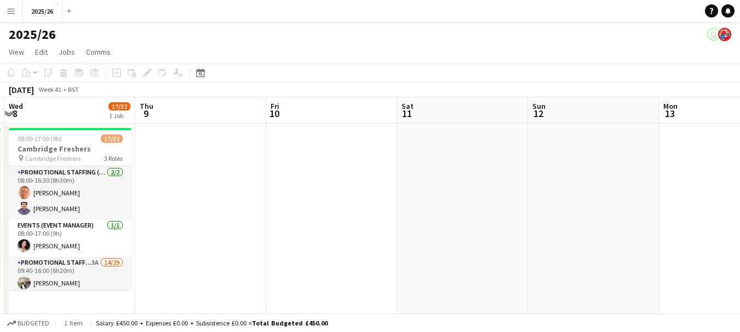
scroll to position [0, 232]
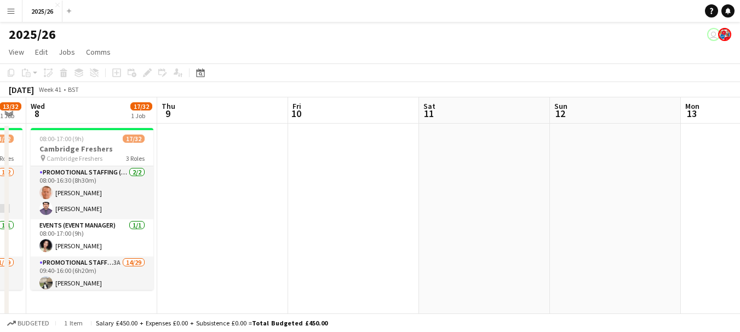
drag, startPoint x: 147, startPoint y: 118, endPoint x: 724, endPoint y: 160, distance: 578.5
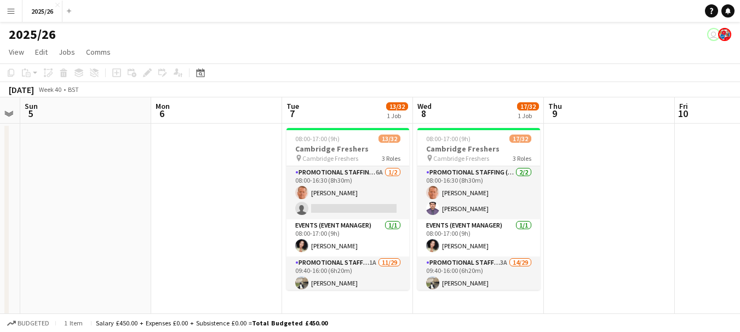
drag, startPoint x: 113, startPoint y: 153, endPoint x: 454, endPoint y: 200, distance: 344.2
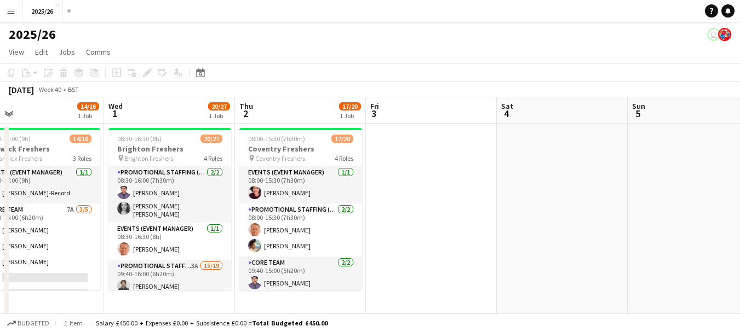
drag, startPoint x: 394, startPoint y: 221, endPoint x: 723, endPoint y: 223, distance: 328.5
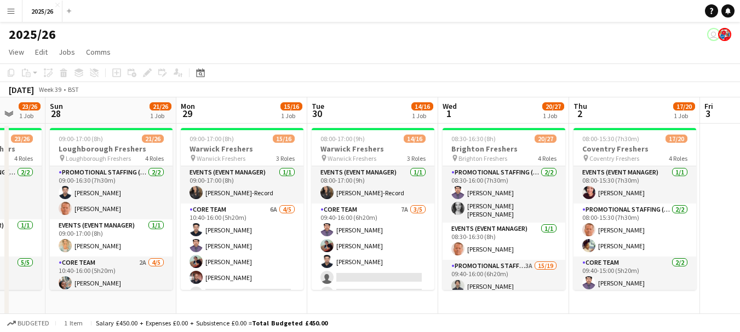
drag, startPoint x: 663, startPoint y: 230, endPoint x: 497, endPoint y: 249, distance: 167.5
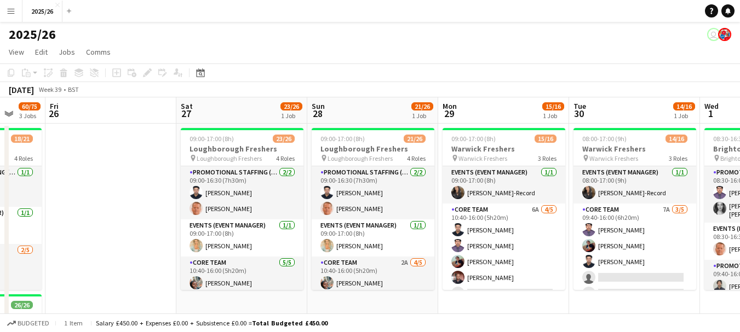
drag, startPoint x: 497, startPoint y: 249, endPoint x: 154, endPoint y: 218, distance: 344.6
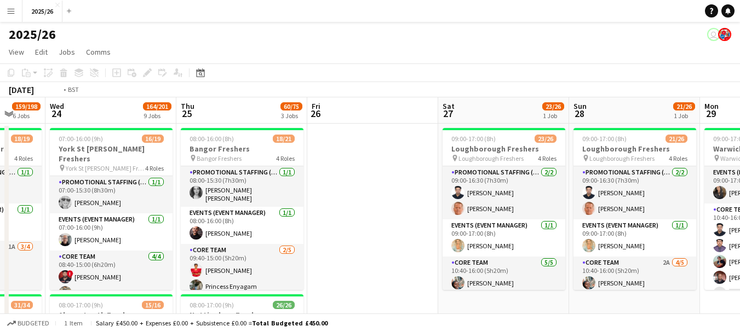
drag, startPoint x: 154, startPoint y: 218, endPoint x: 390, endPoint y: 207, distance: 236.8
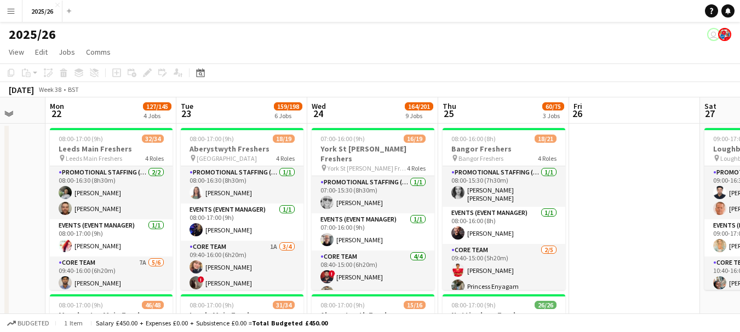
scroll to position [0, 235]
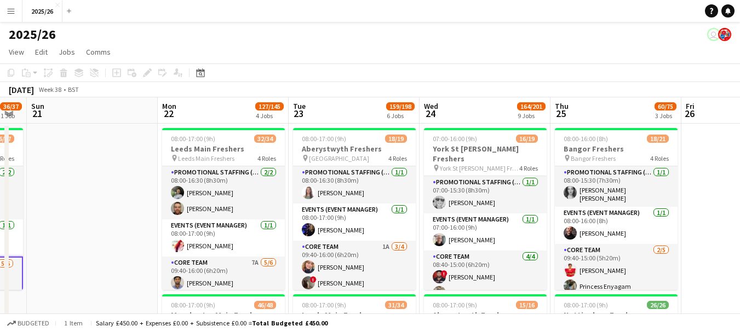
drag, startPoint x: 205, startPoint y: 260, endPoint x: 145, endPoint y: 209, distance: 78.4
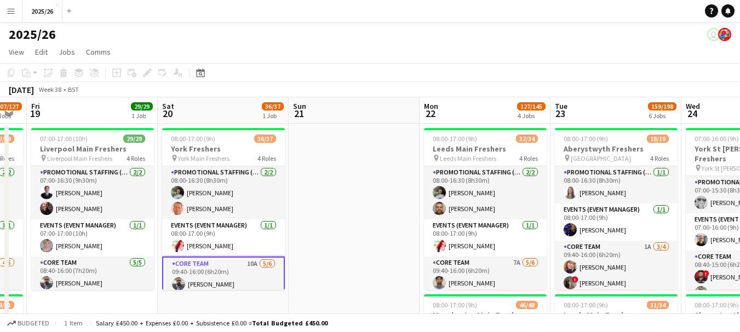
drag, startPoint x: 145, startPoint y: 209, endPoint x: 540, endPoint y: 220, distance: 395.4
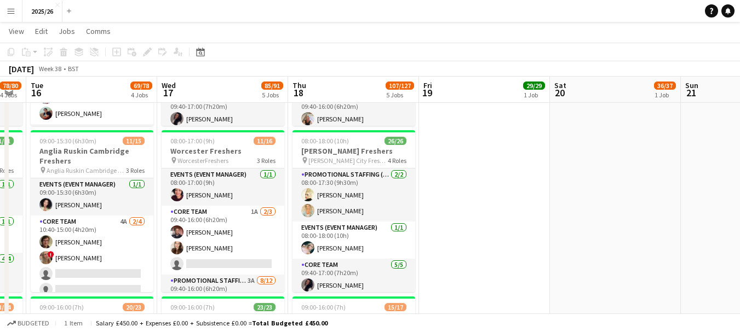
scroll to position [327, 0]
